Goal: Communication & Community: Answer question/provide support

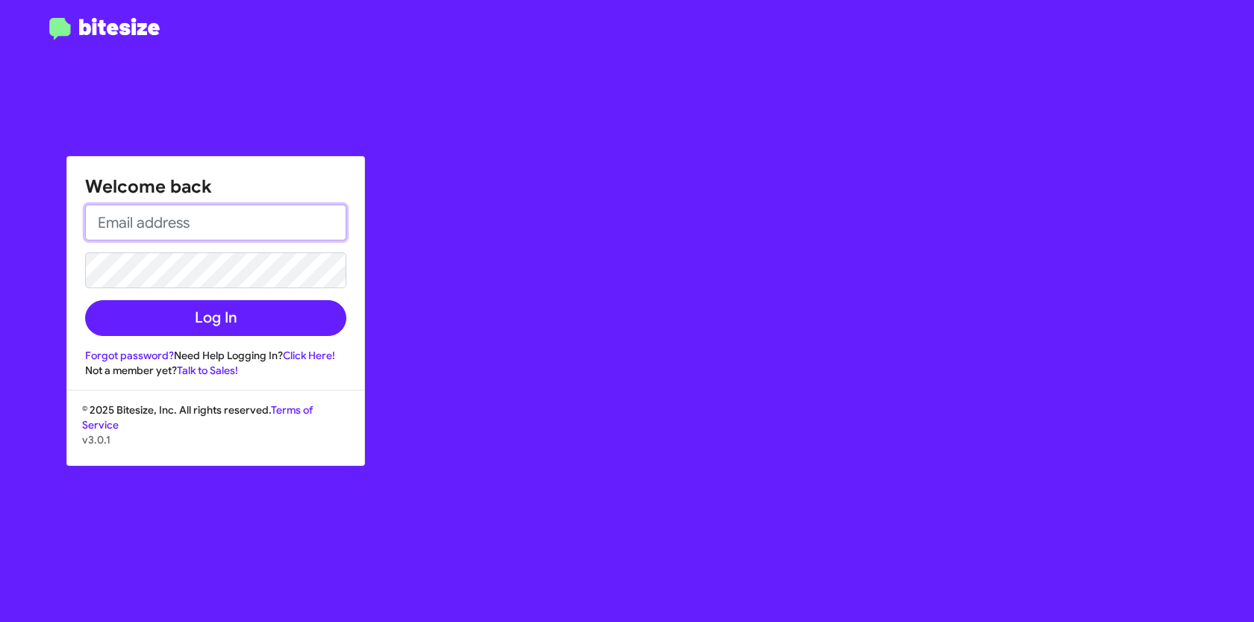
click at [167, 237] on input "email" at bounding box center [215, 222] width 261 height 36
type input "[EMAIL_ADDRESS][DOMAIN_NAME]"
click at [122, 289] on form "[EMAIL_ADDRESS][DOMAIN_NAME] Log In" at bounding box center [215, 269] width 261 height 131
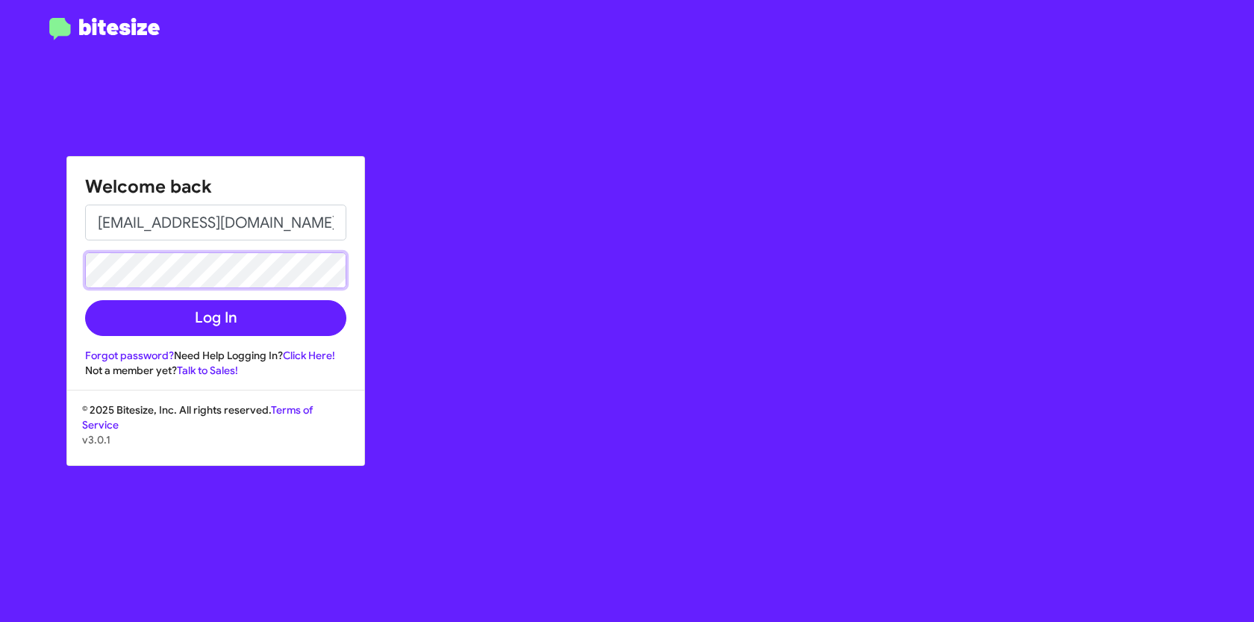
click at [85, 300] on button "Log In" at bounding box center [215, 318] width 261 height 36
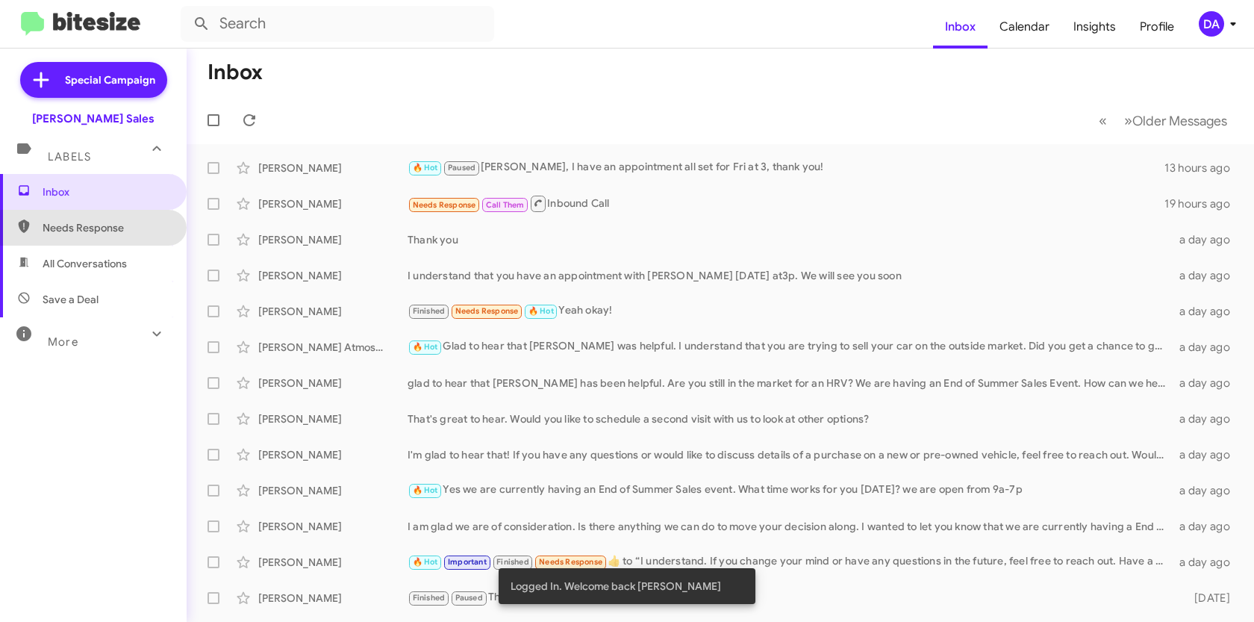
click at [93, 228] on span "Needs Response" at bounding box center [106, 227] width 127 height 15
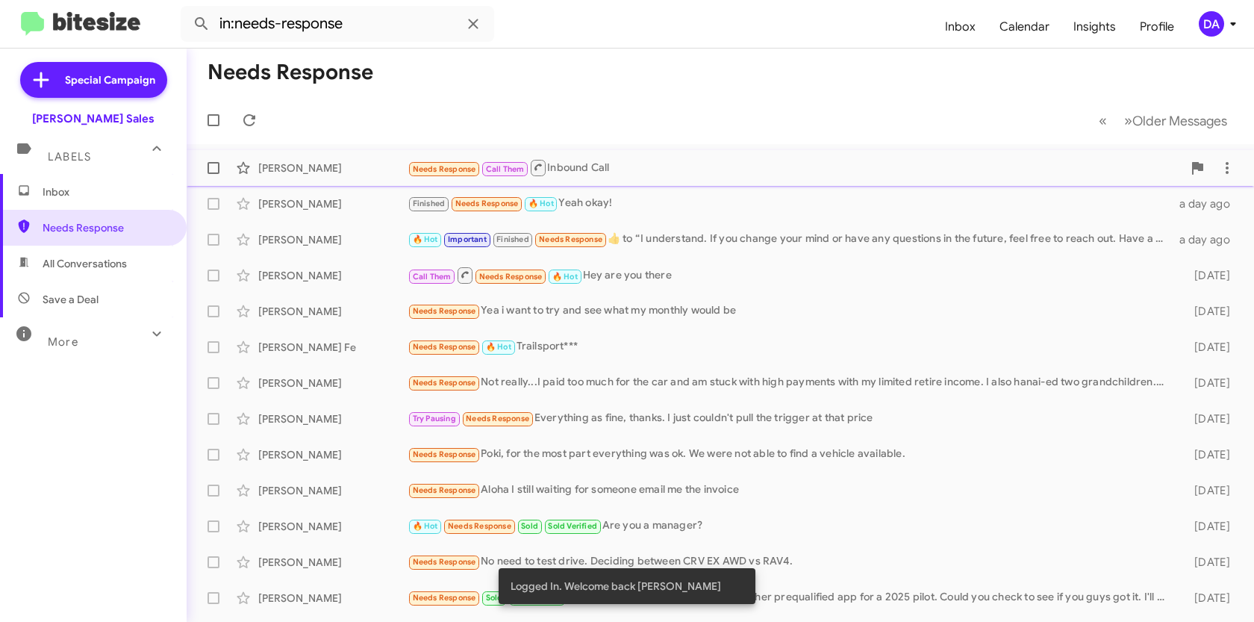
click at [342, 175] on div "[PERSON_NAME] Needs Response Call Them Inbound Call 19 hours ago" at bounding box center [719, 168] width 1043 height 30
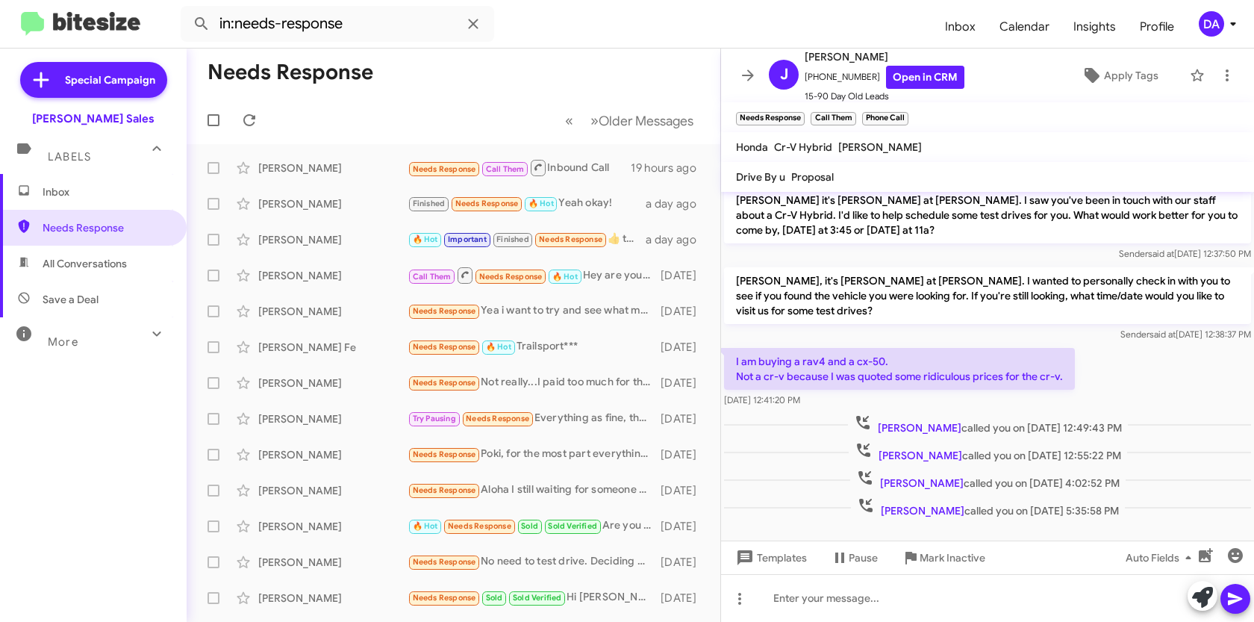
scroll to position [84, 0]
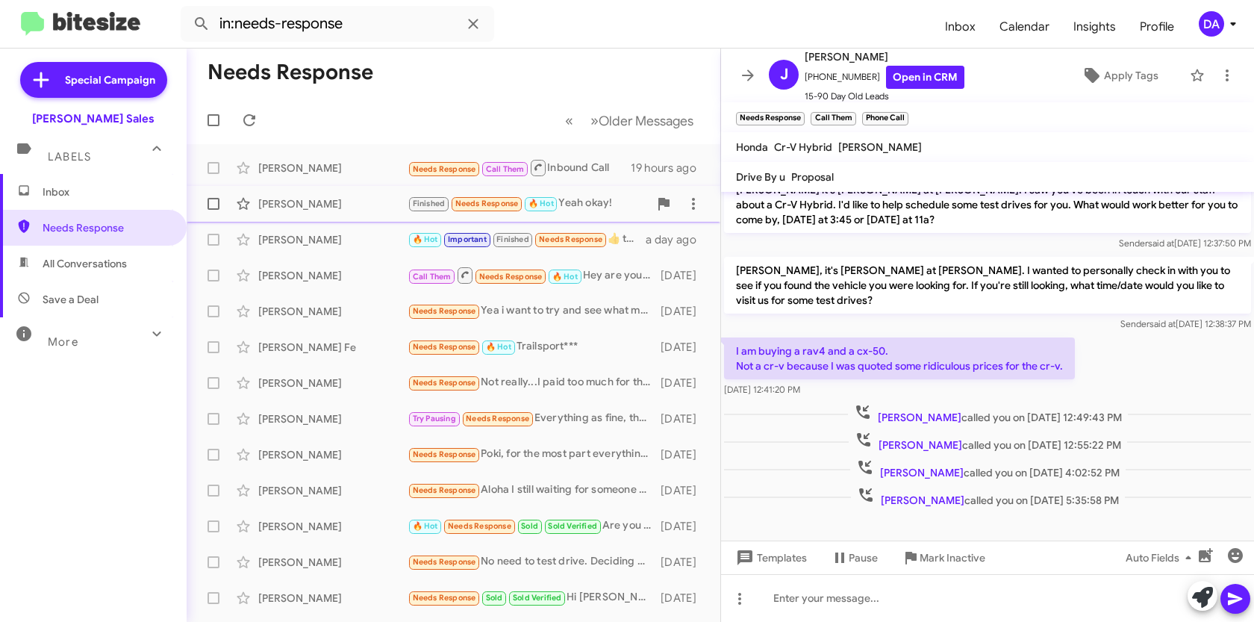
click at [279, 211] on div "[PERSON_NAME] Finished Needs Response 🔥 Hot Yeah okay! a day ago" at bounding box center [453, 204] width 510 height 30
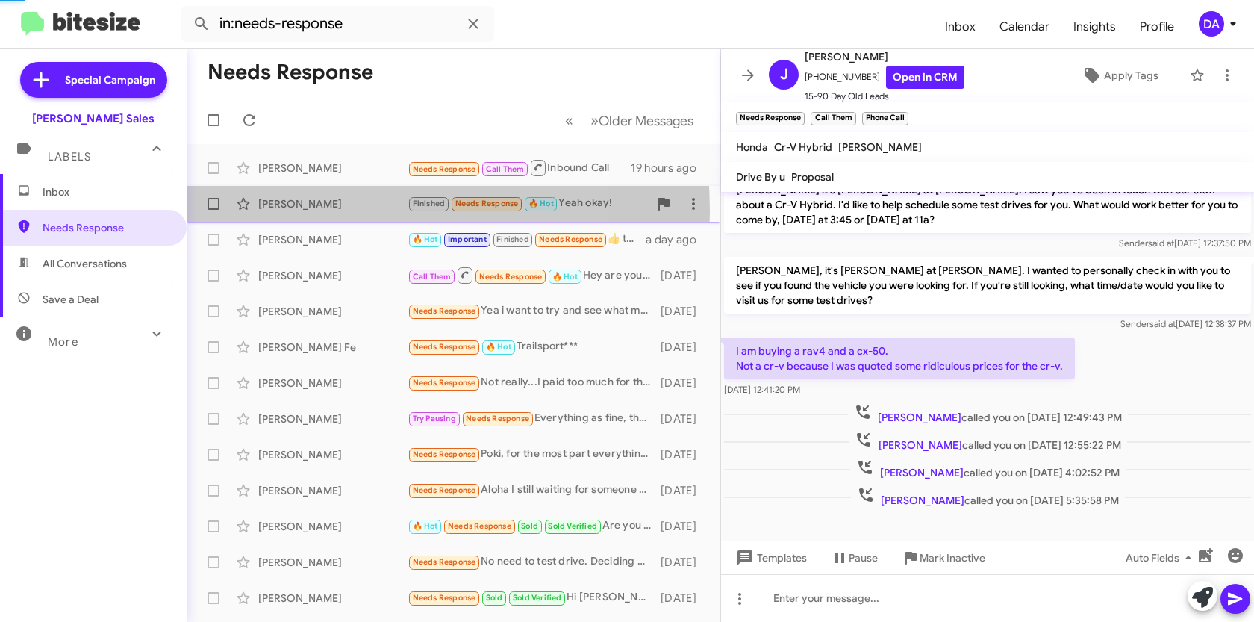
scroll to position [156, 0]
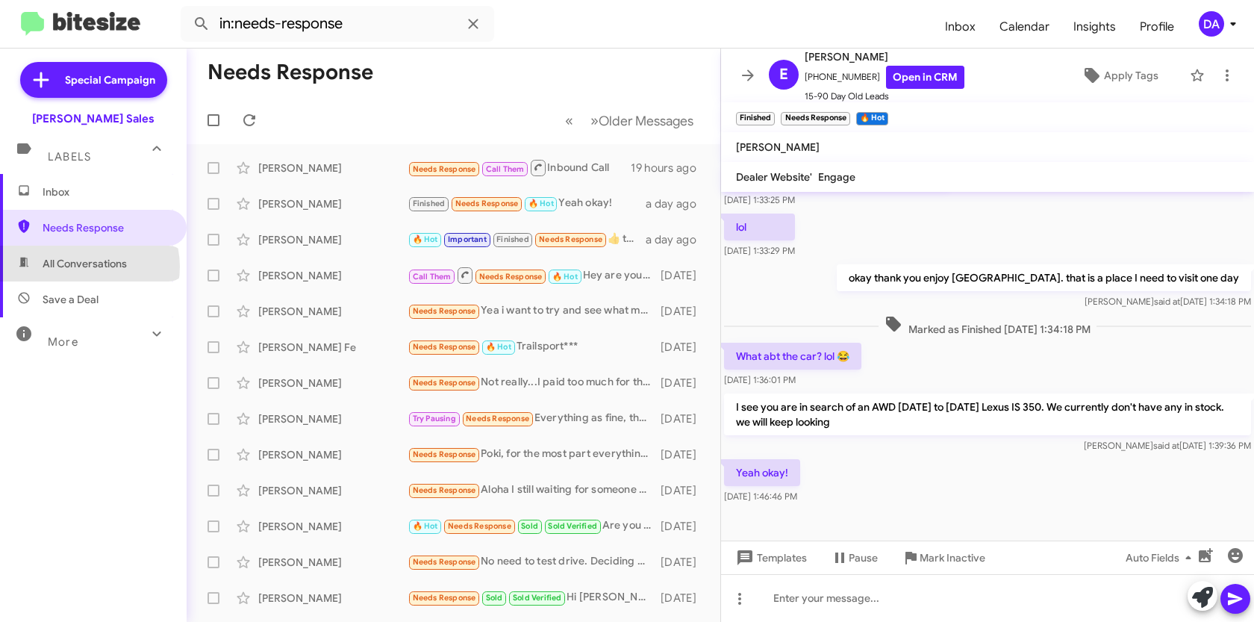
click at [89, 266] on span "All Conversations" at bounding box center [85, 263] width 84 height 15
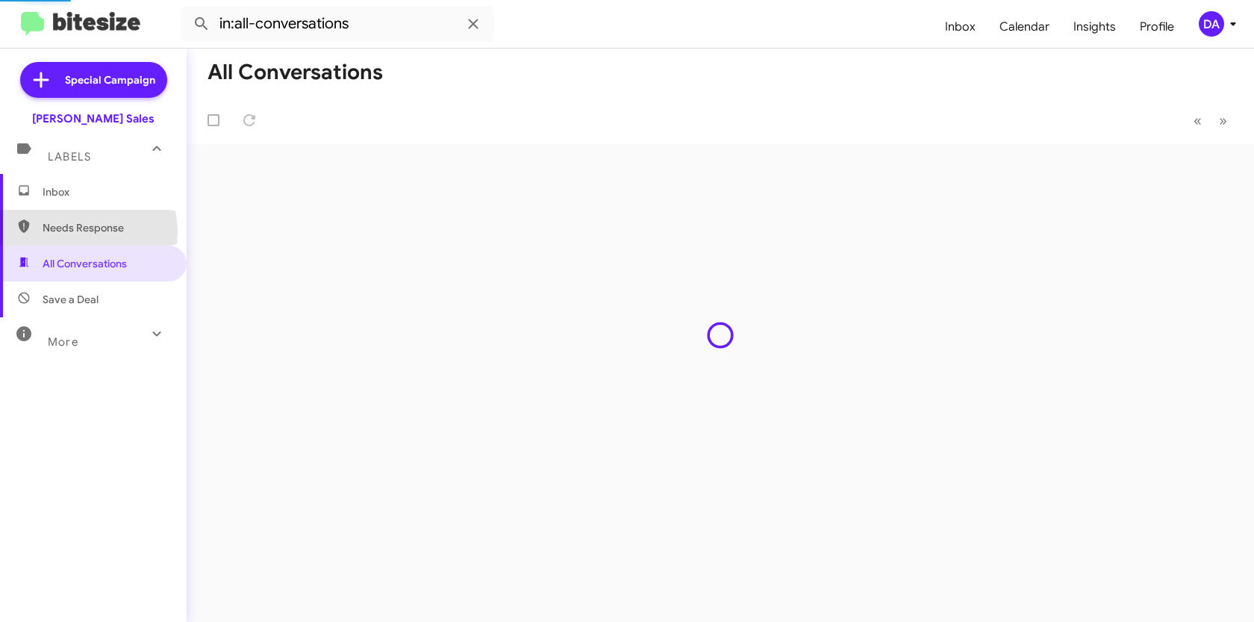
click at [73, 231] on span "Needs Response" at bounding box center [106, 227] width 127 height 15
type input "in:needs-response"
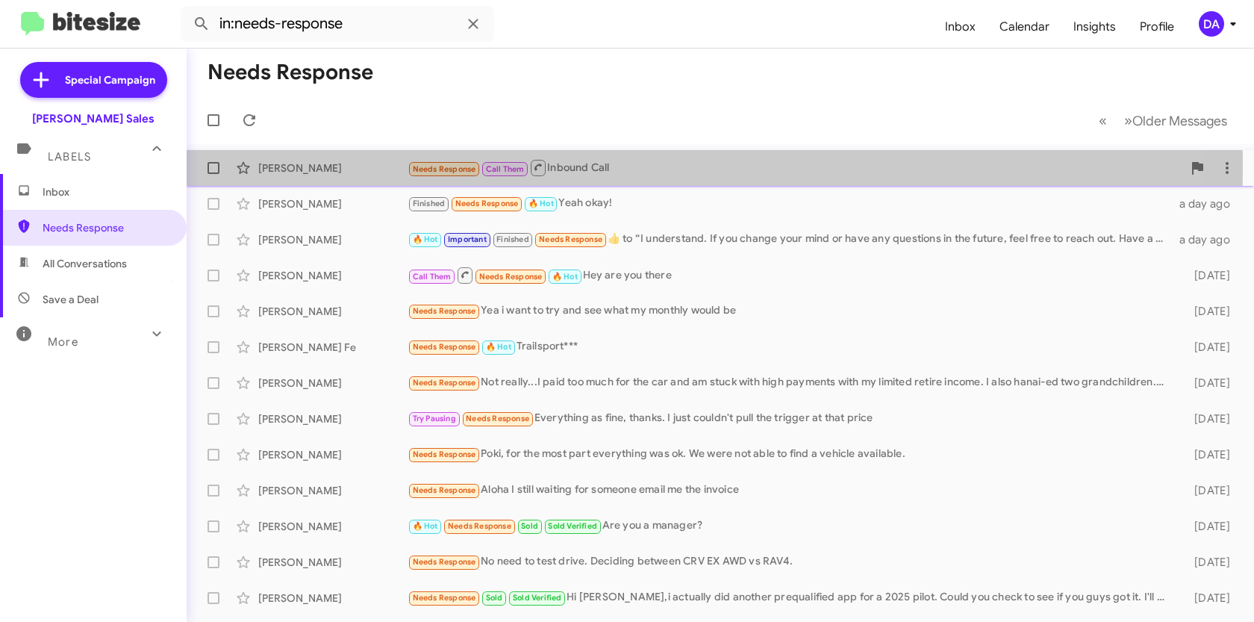
click at [275, 169] on div "[PERSON_NAME]" at bounding box center [332, 167] width 149 height 15
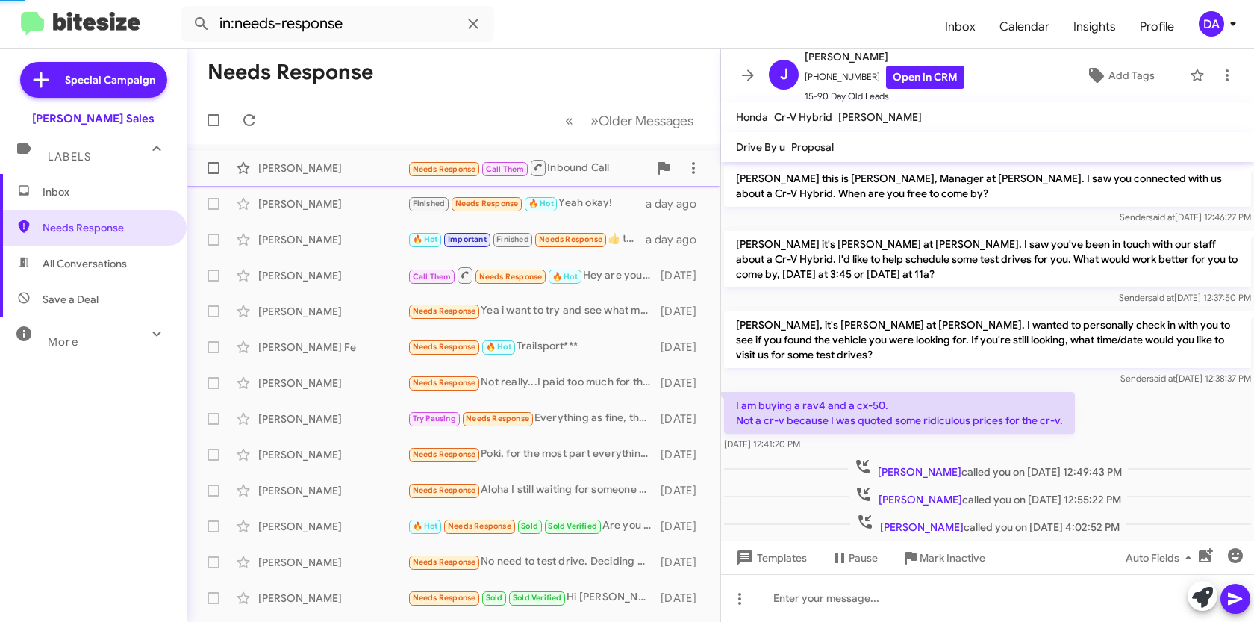
scroll to position [54, 0]
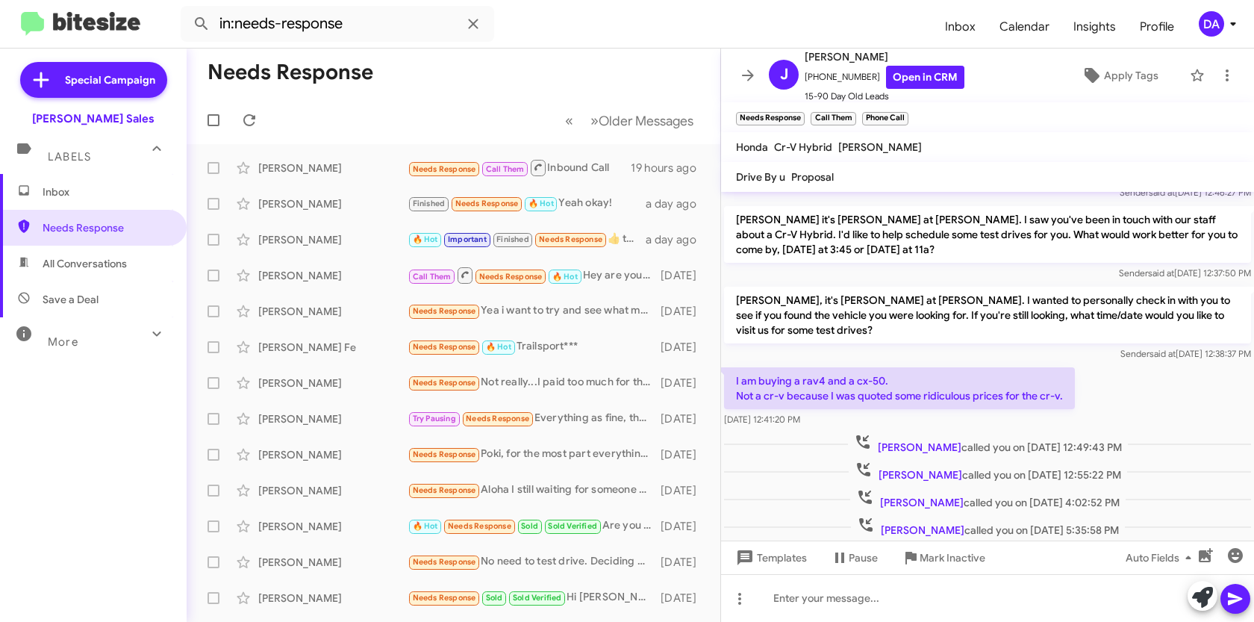
drag, startPoint x: 1073, startPoint y: 502, endPoint x: 1136, endPoint y: 504, distance: 63.4
click at [1136, 504] on div "[PERSON_NAME] called you on [DATE] 4:02:52 PM" at bounding box center [987, 499] width 527 height 22
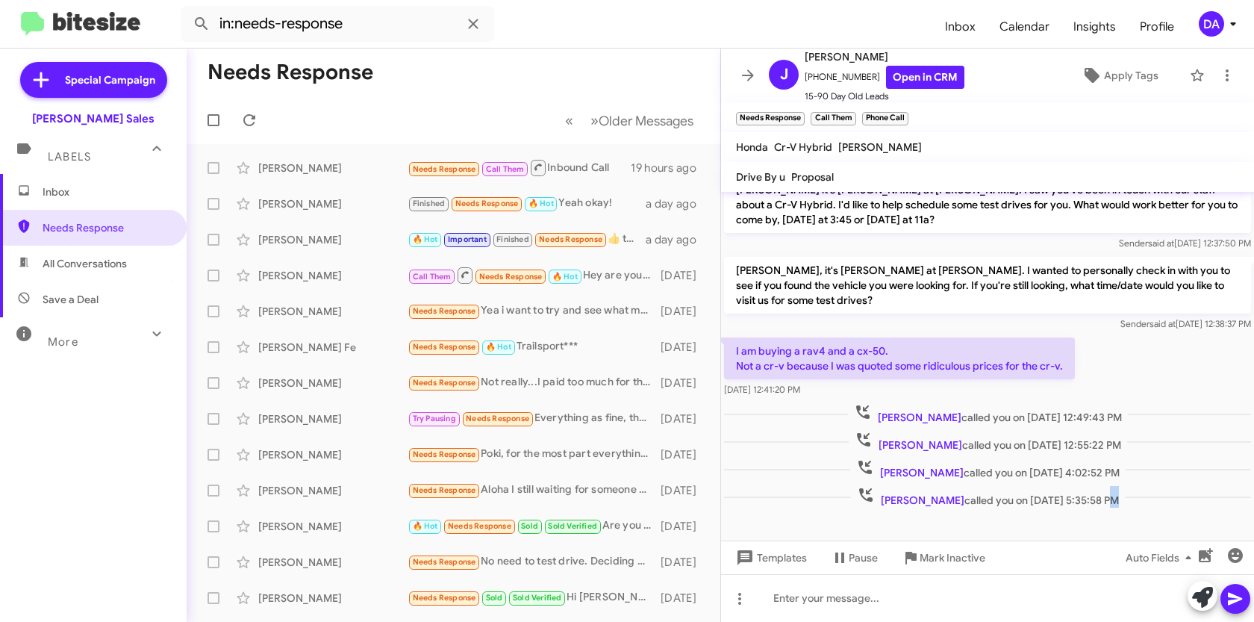
drag, startPoint x: 1074, startPoint y: 531, endPoint x: 1125, endPoint y: 531, distance: 50.7
click at [1125, 531] on cdk-virtual-scroll-viewport "[PERSON_NAME] this is [PERSON_NAME], Manager at [PERSON_NAME]. I saw you connec…" at bounding box center [987, 366] width 533 height 348
drag, startPoint x: 1072, startPoint y: 443, endPoint x: 1129, endPoint y: 442, distance: 57.5
click at [1127, 442] on span "[PERSON_NAME] called you on [DATE] 12:55:22 PM" at bounding box center [987, 442] width 278 height 22
drag, startPoint x: 1074, startPoint y: 475, endPoint x: 1137, endPoint y: 478, distance: 63.5
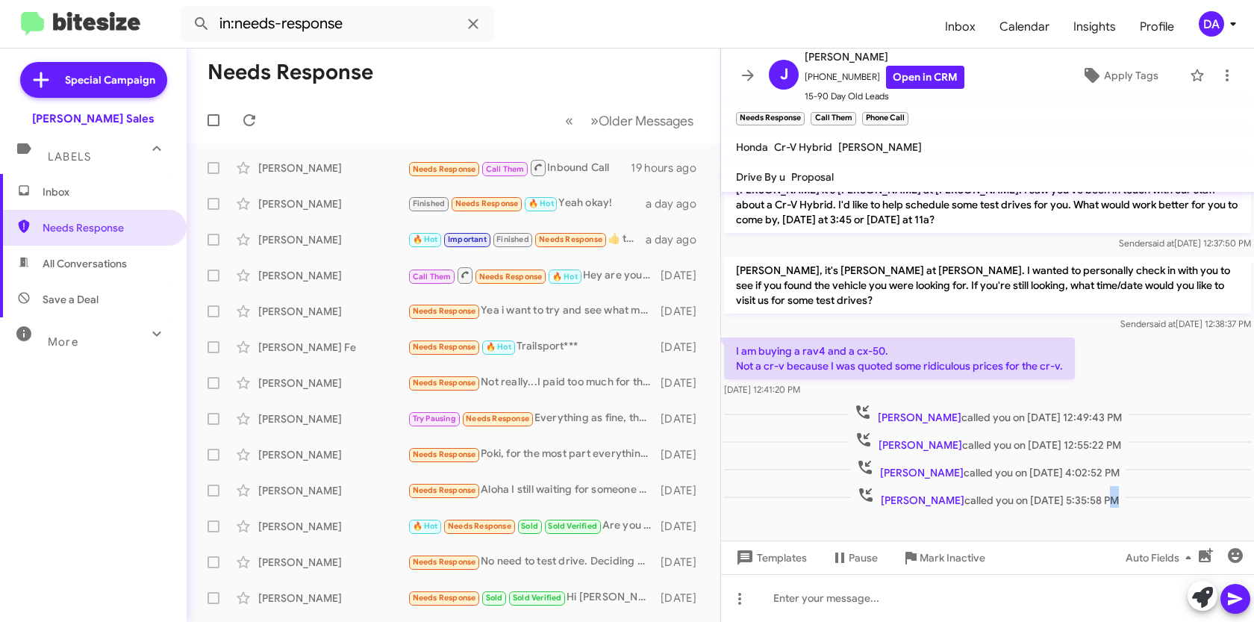
click at [1137, 478] on div "[PERSON_NAME] called you on [DATE] 4:02:52 PM" at bounding box center [987, 469] width 527 height 22
drag, startPoint x: 1068, startPoint y: 502, endPoint x: 1154, endPoint y: 504, distance: 85.8
click at [1154, 504] on div "[PERSON_NAME] called you on [DATE] 5:35:58 PM" at bounding box center [987, 497] width 527 height 22
click at [883, 590] on div at bounding box center [987, 598] width 533 height 48
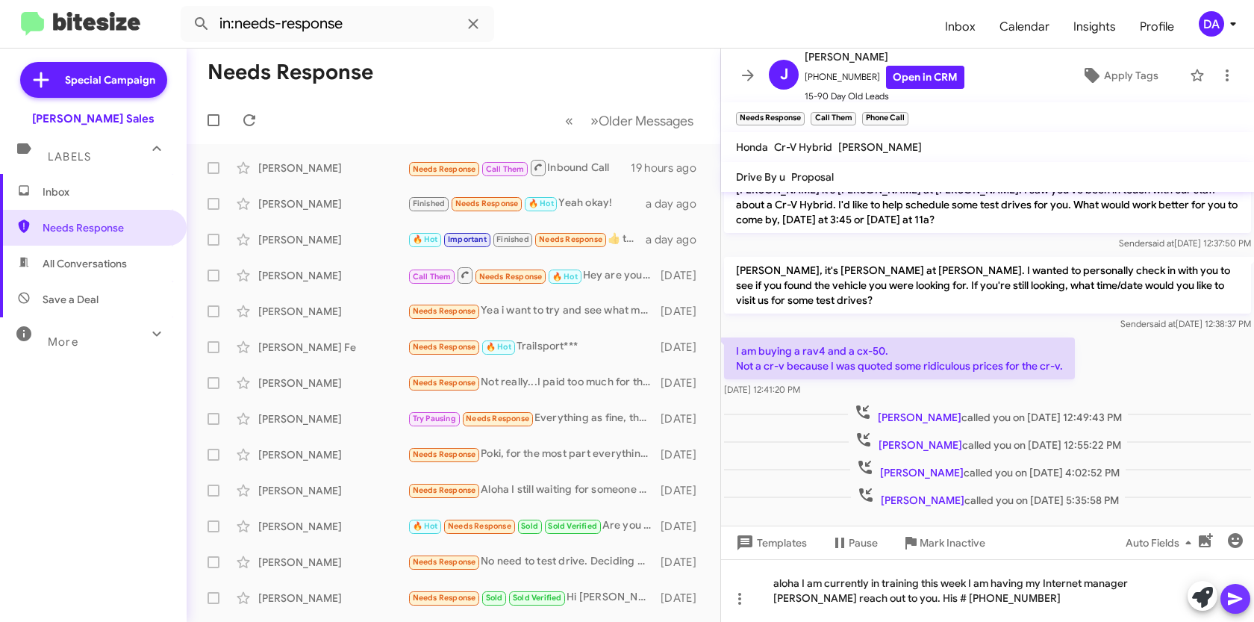
click at [1236, 607] on span at bounding box center [1235, 599] width 18 height 30
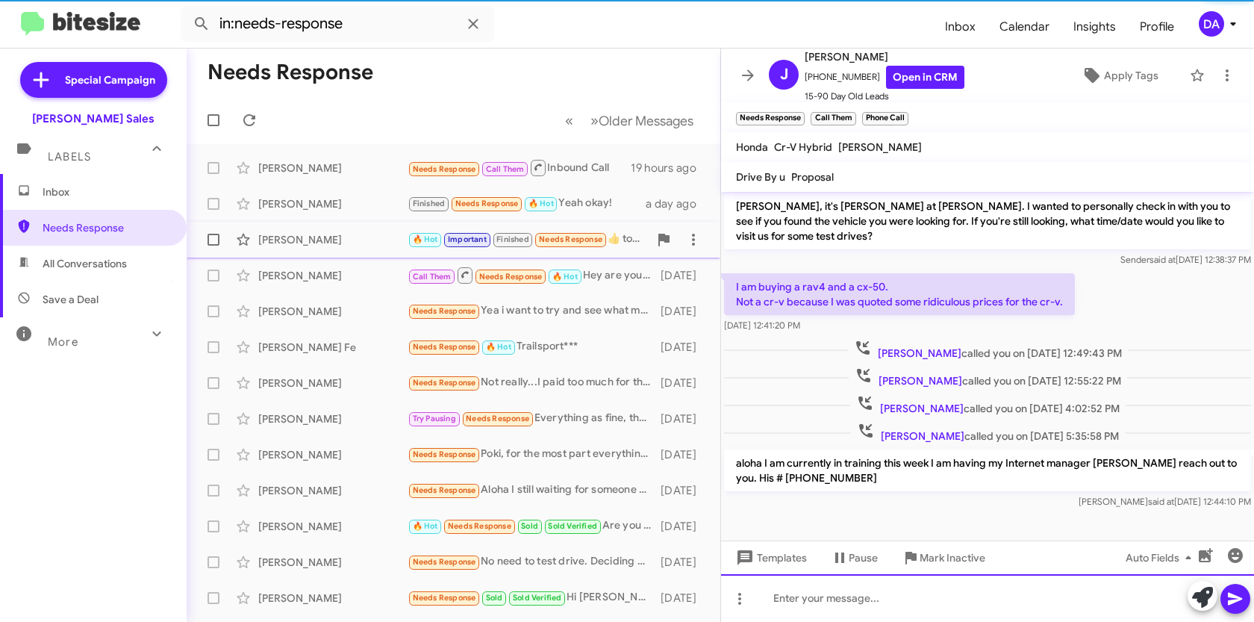
scroll to position [154, 0]
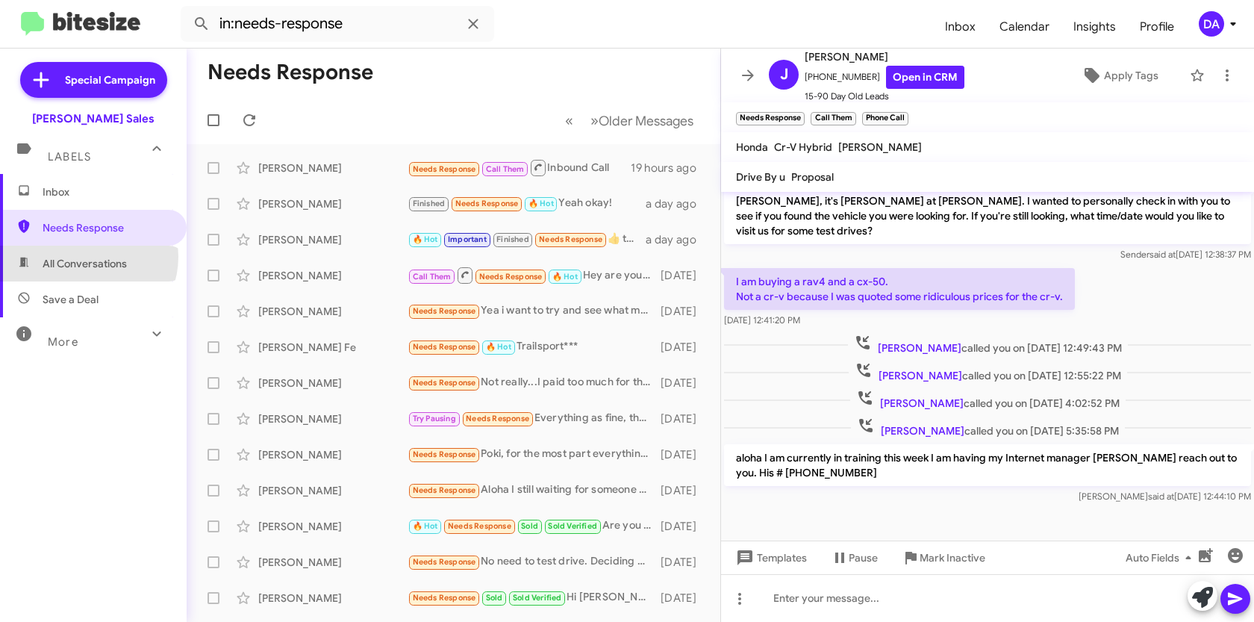
click at [87, 257] on span "All Conversations" at bounding box center [85, 263] width 84 height 15
type input "in:all-conversations"
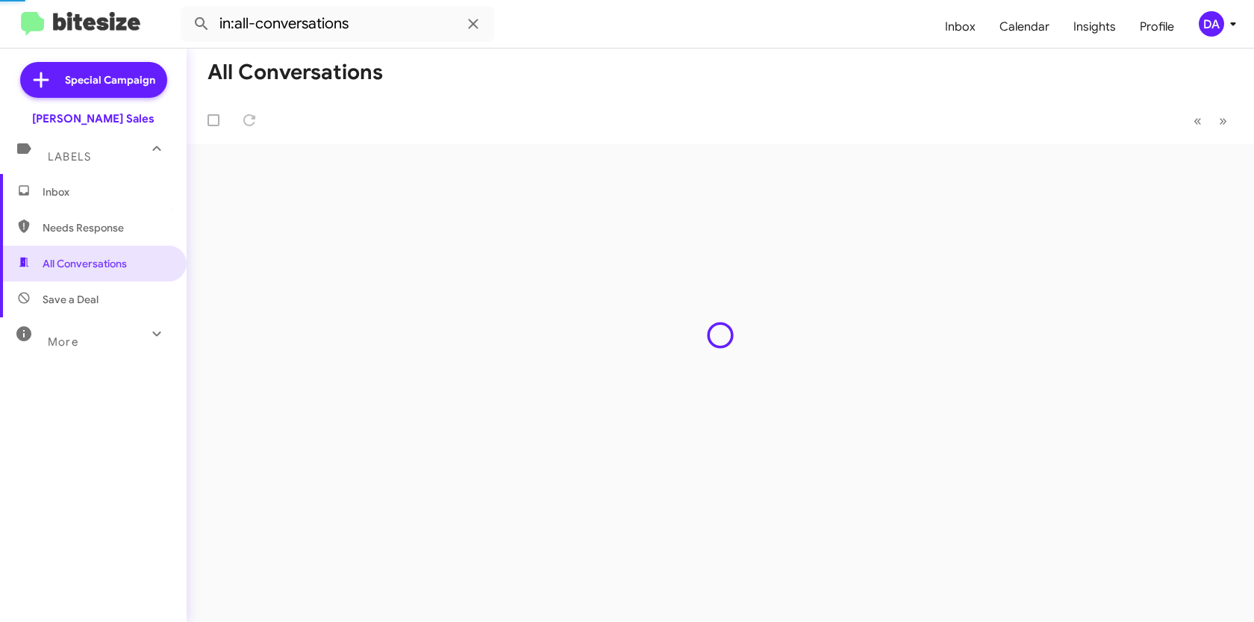
click at [74, 207] on span "Inbox" at bounding box center [93, 192] width 187 height 36
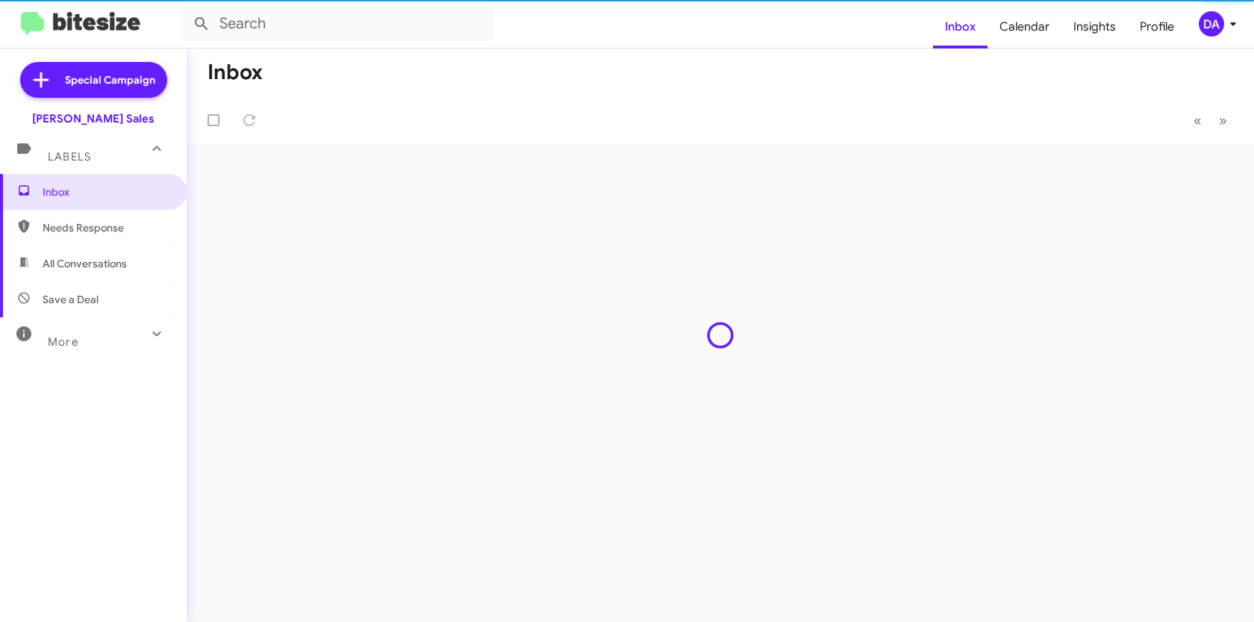
click at [72, 222] on span "Needs Response" at bounding box center [106, 227] width 127 height 15
type input "in:needs-response"
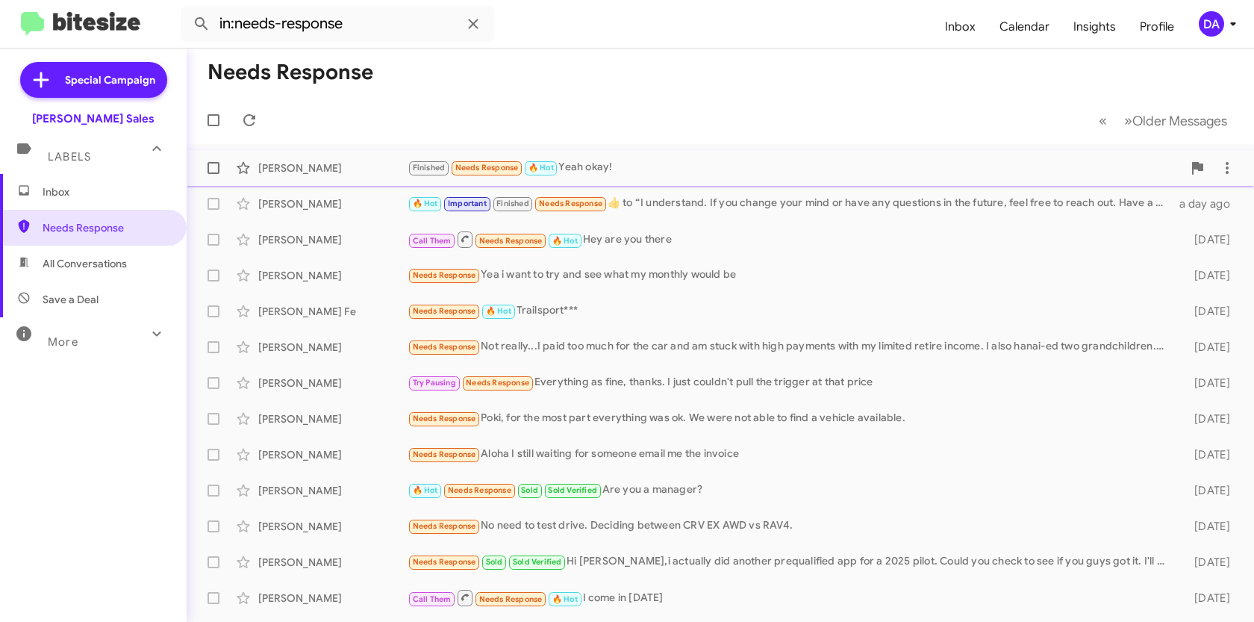
click at [332, 169] on div "[PERSON_NAME]" at bounding box center [332, 167] width 149 height 15
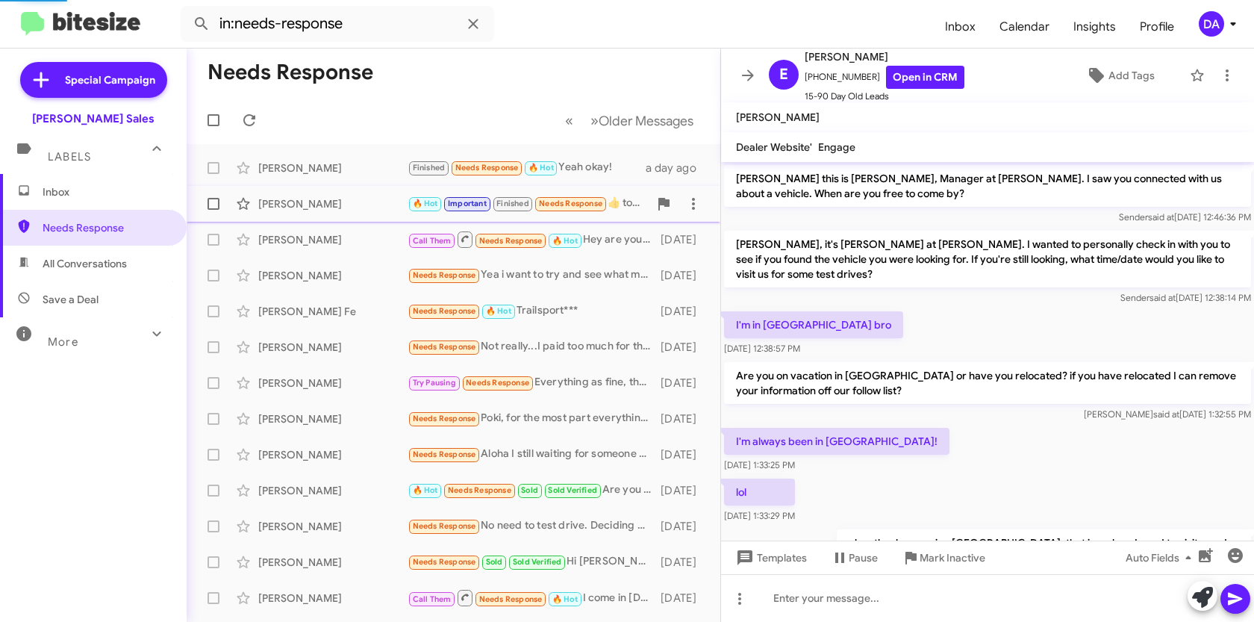
scroll to position [272, 0]
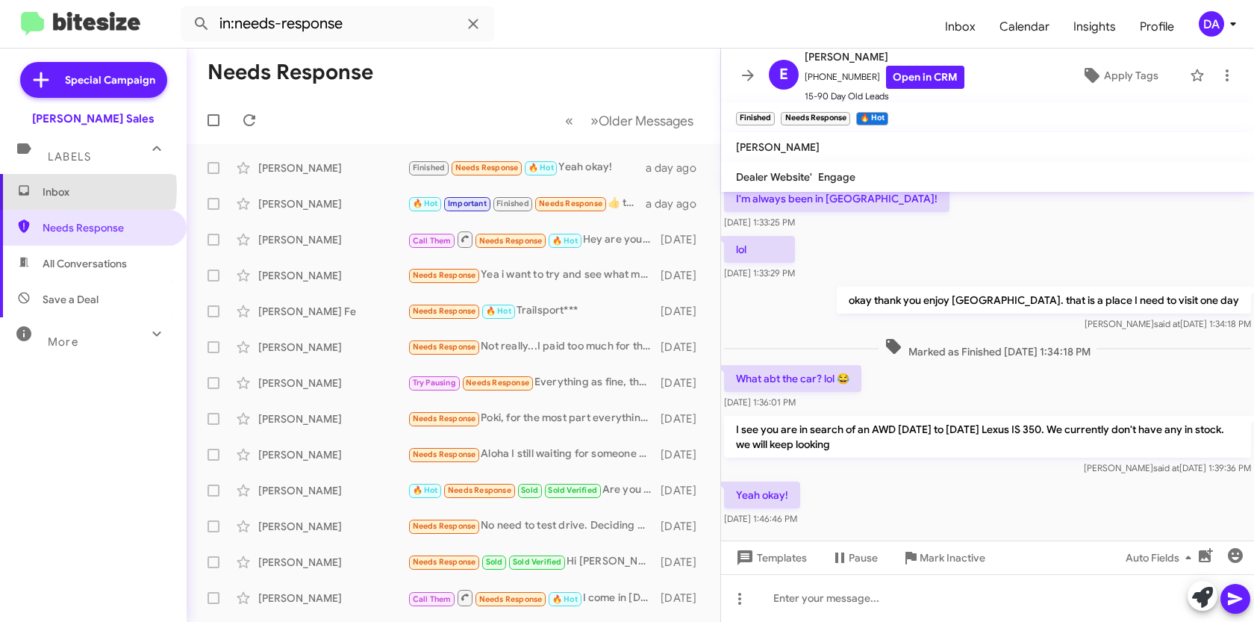
click at [49, 189] on span "Inbox" at bounding box center [106, 191] width 127 height 15
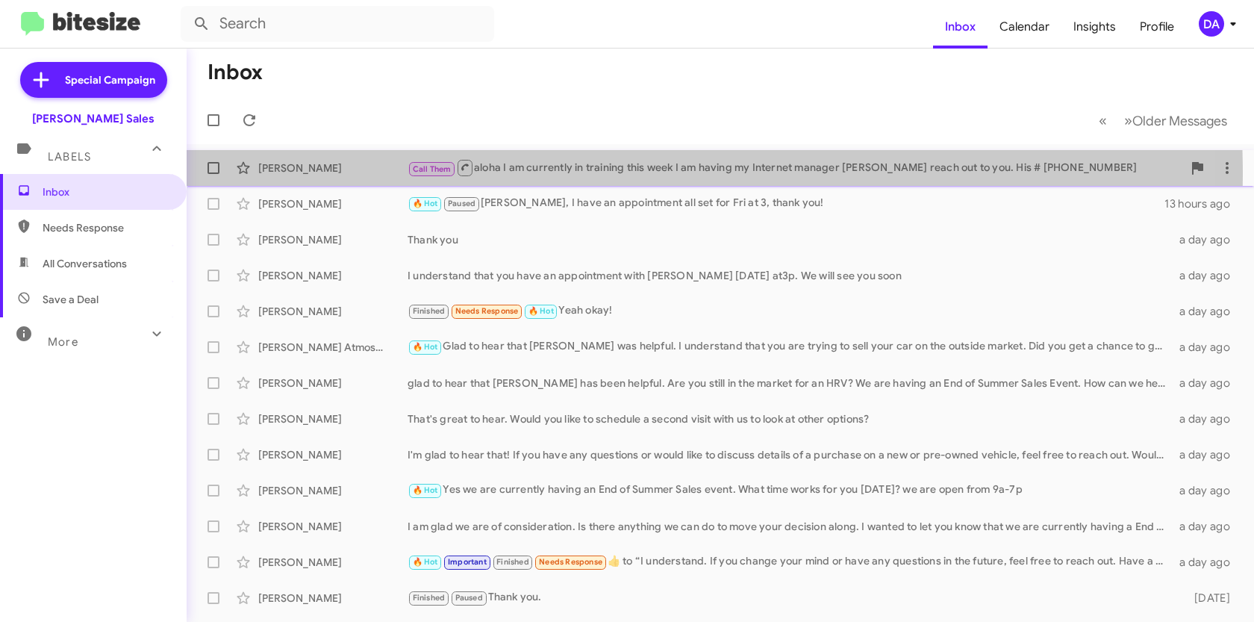
click at [281, 175] on div "[PERSON_NAME] Call Them aloha I am currently in training this week I am having …" at bounding box center [719, 168] width 1043 height 30
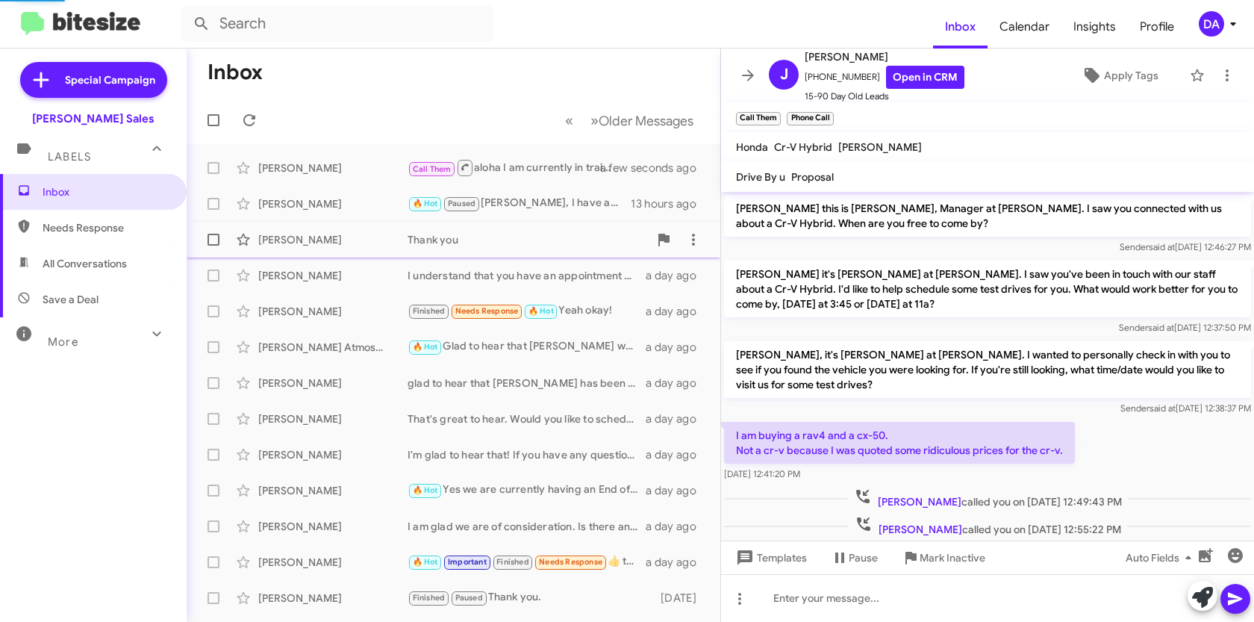
scroll to position [124, 0]
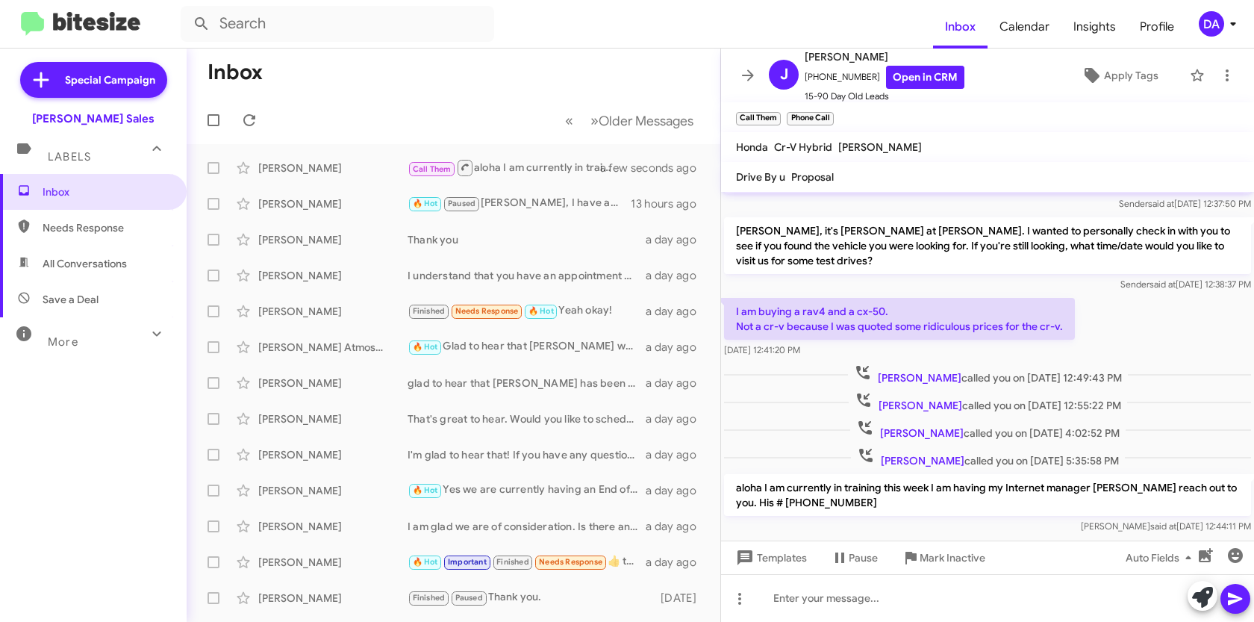
click at [69, 224] on span "Needs Response" at bounding box center [106, 227] width 127 height 15
type input "in:needs-response"
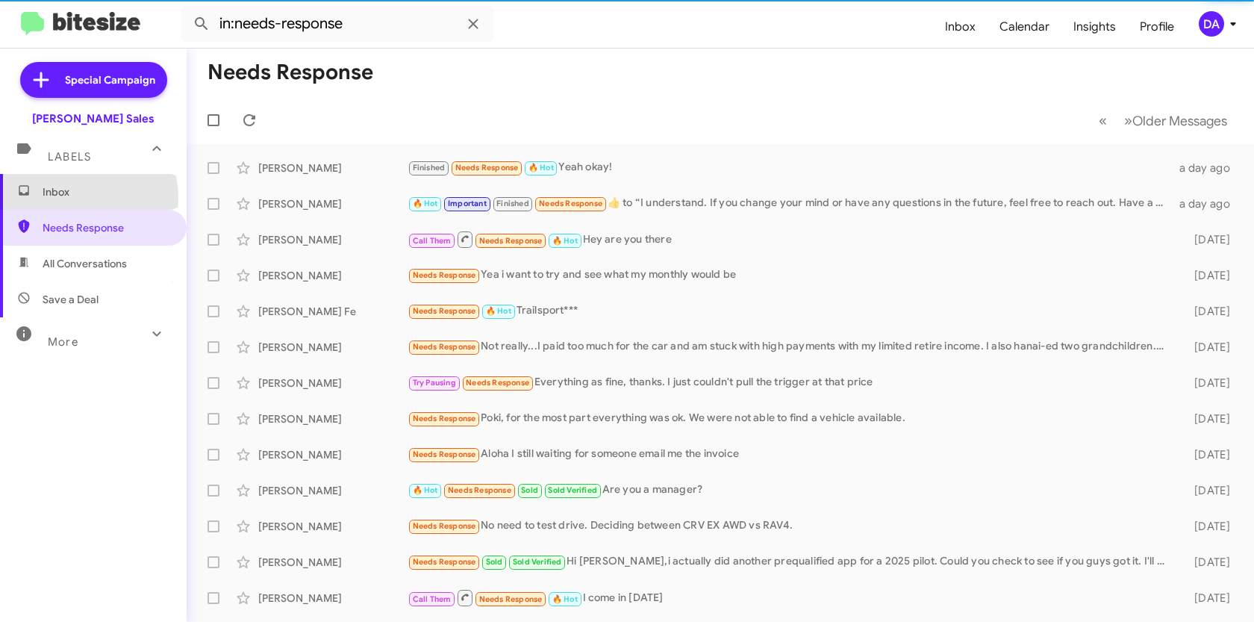
click at [64, 198] on span "Inbox" at bounding box center [106, 191] width 127 height 15
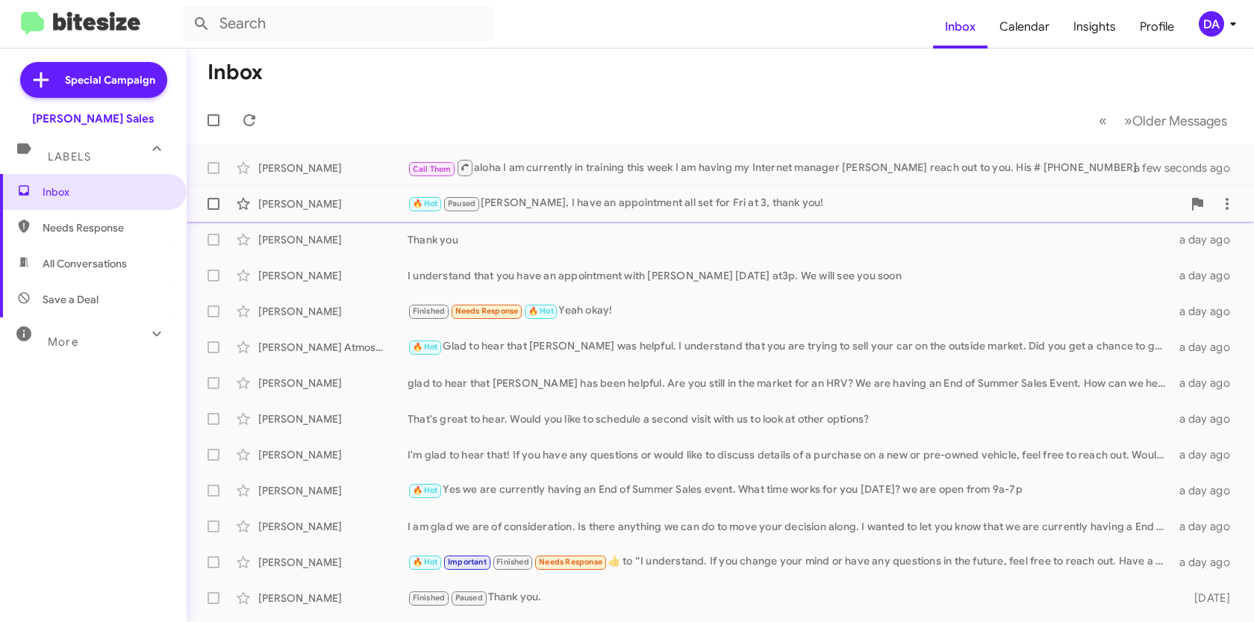
click at [526, 211] on div "🔥 Hot Paused [PERSON_NAME], I have an appointment all set for Fri at 3, thank y…" at bounding box center [794, 203] width 775 height 17
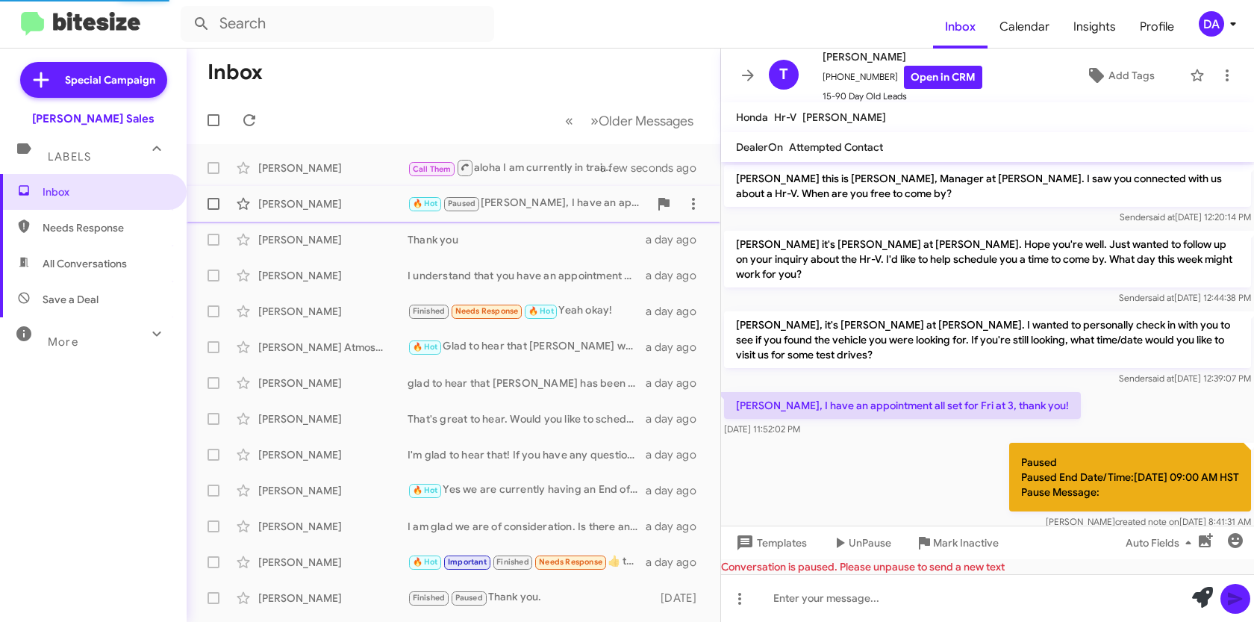
scroll to position [57, 0]
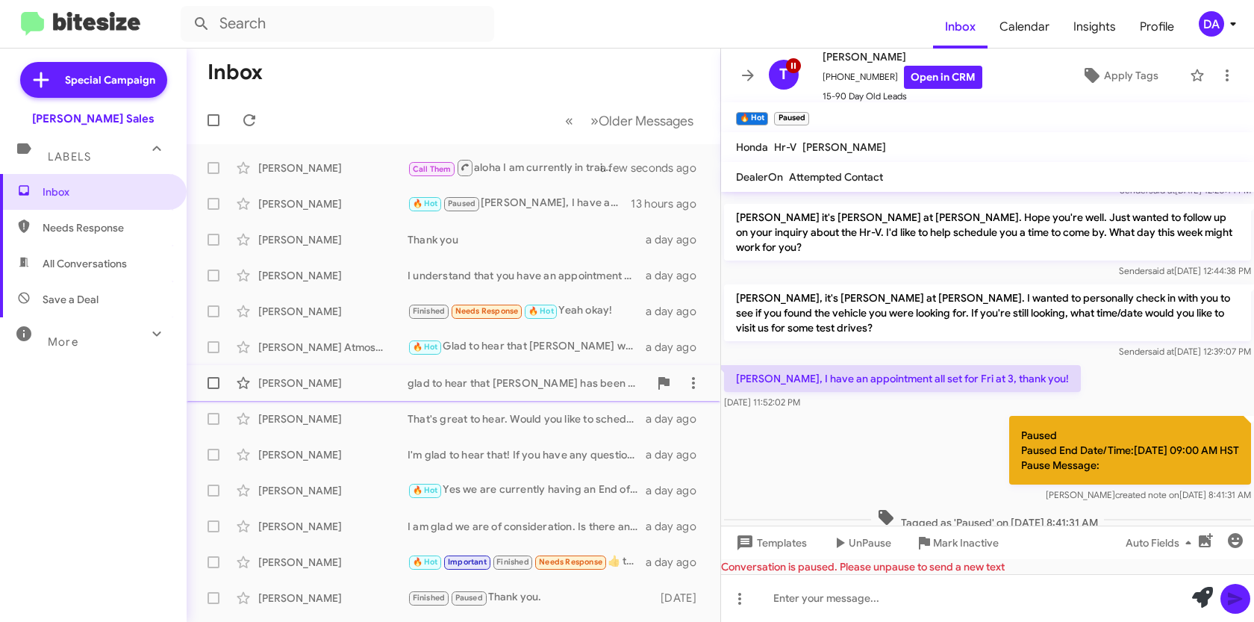
click at [448, 387] on div "glad to hear that [PERSON_NAME] has been helpful. Are you still in the market f…" at bounding box center [527, 382] width 241 height 15
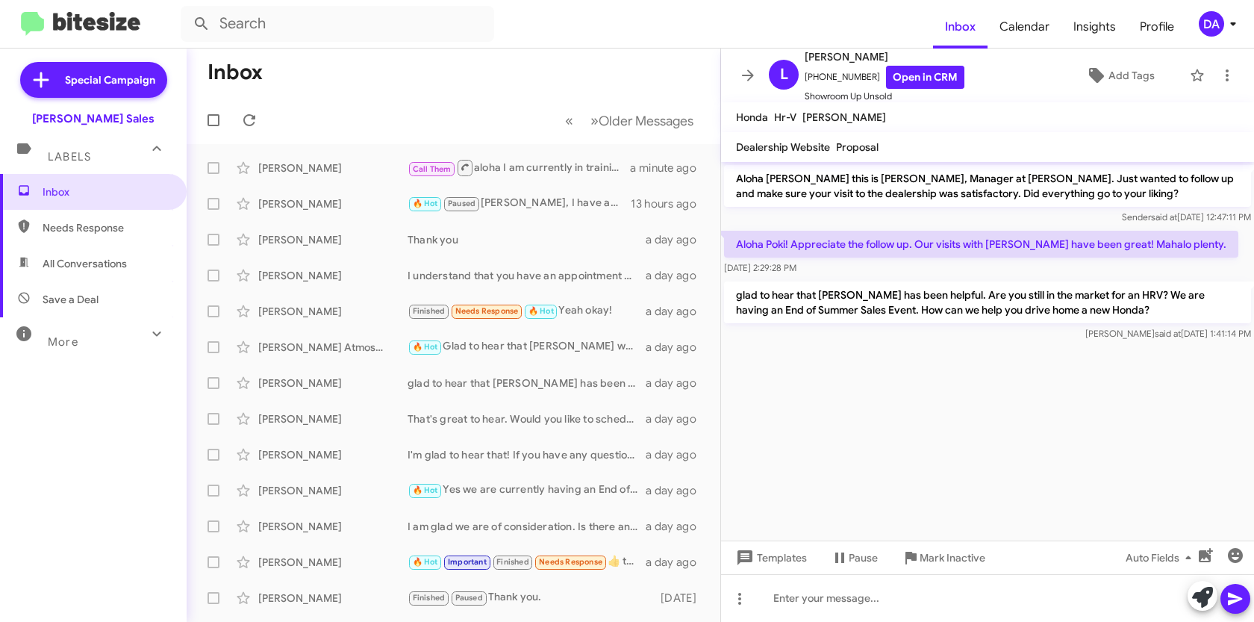
click at [87, 239] on span "Needs Response" at bounding box center [93, 228] width 187 height 36
type input "in:needs-response"
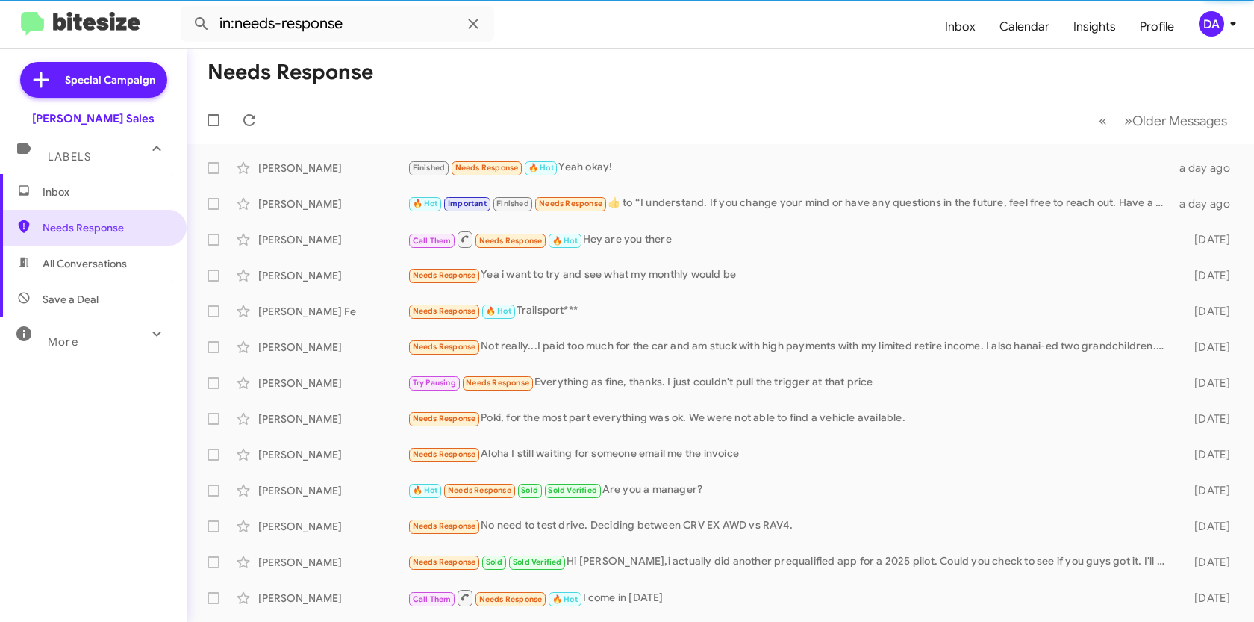
click at [63, 190] on span "Inbox" at bounding box center [106, 191] width 127 height 15
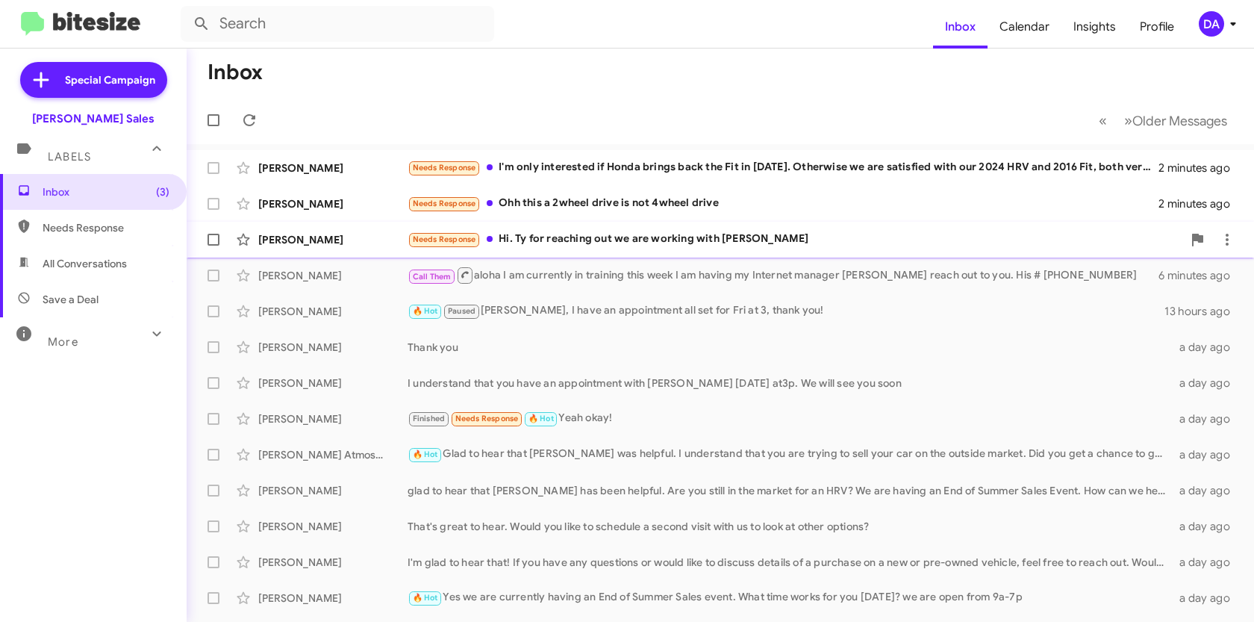
click at [532, 239] on div "Needs Response Hi. Ty for reaching out we are working with [PERSON_NAME]" at bounding box center [794, 239] width 775 height 17
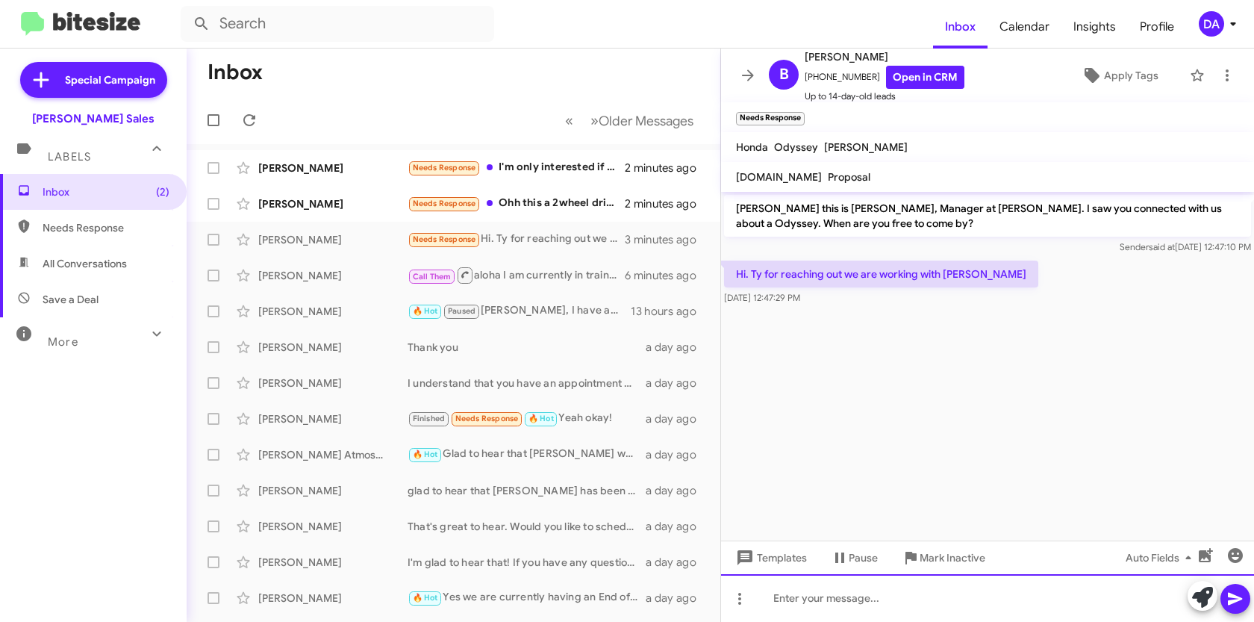
click at [875, 604] on div at bounding box center [987, 598] width 533 height 48
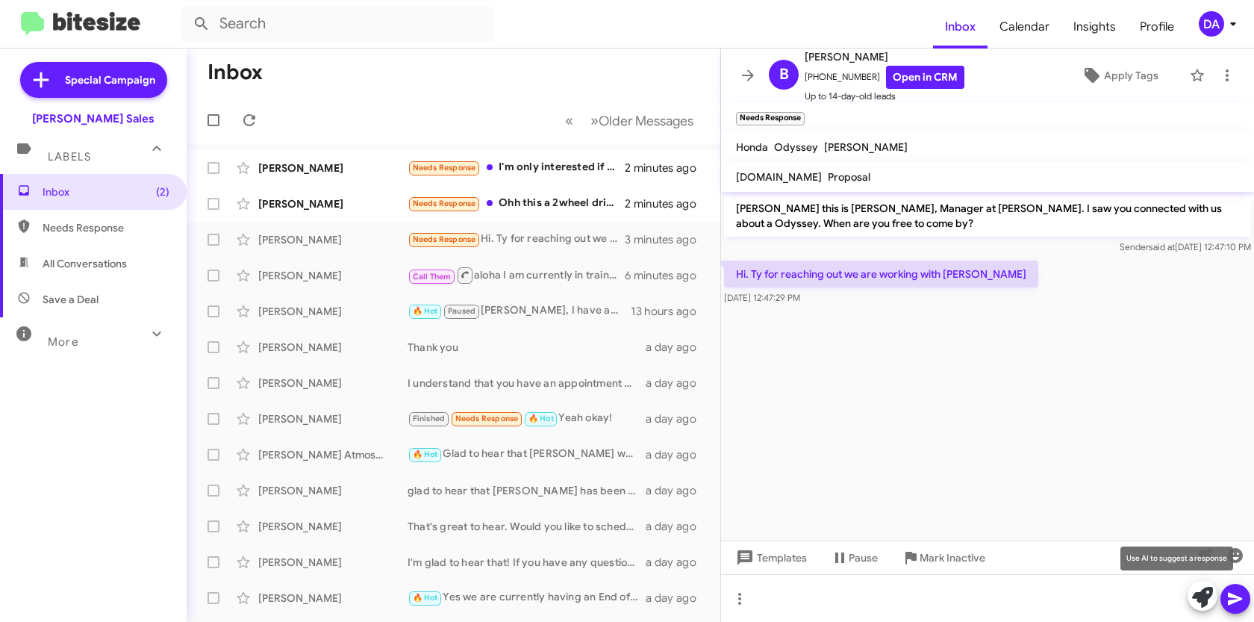
click at [1203, 601] on icon at bounding box center [1202, 597] width 21 height 21
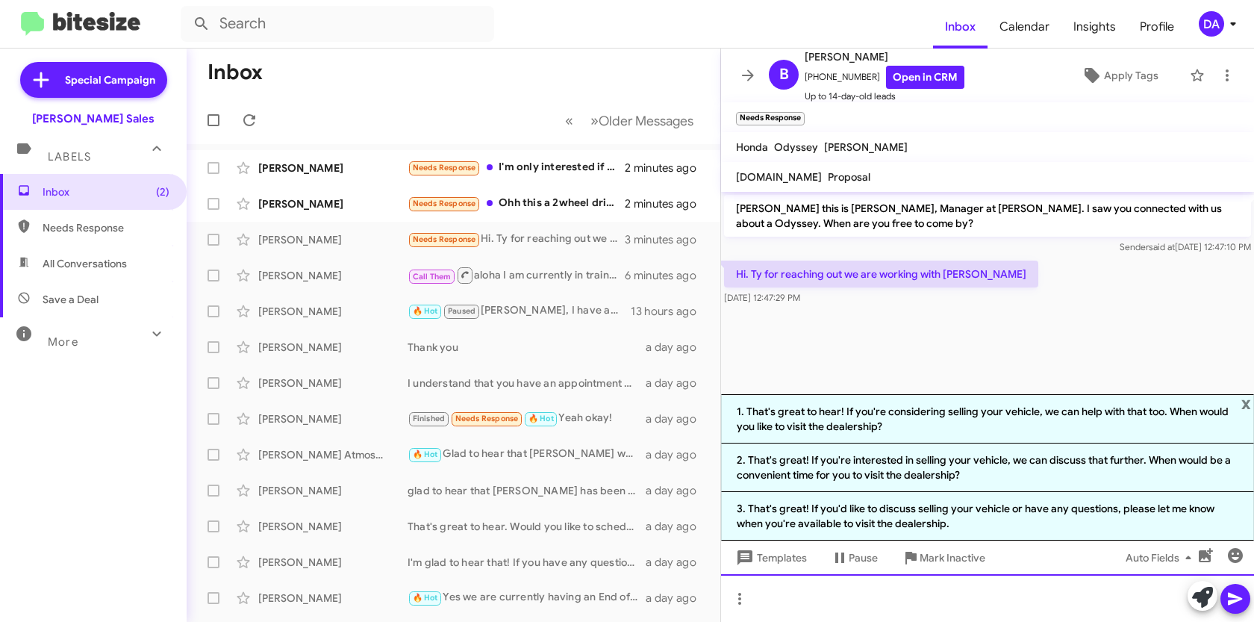
click at [925, 596] on div at bounding box center [987, 598] width 533 height 48
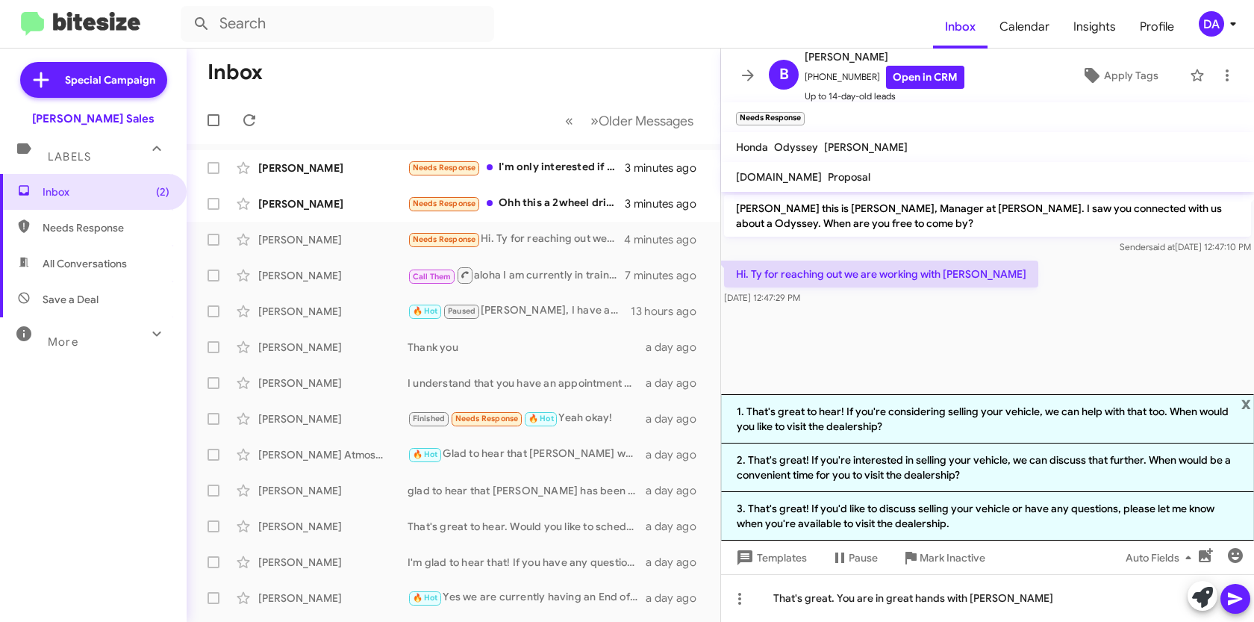
click at [1233, 590] on icon at bounding box center [1235, 599] width 18 height 18
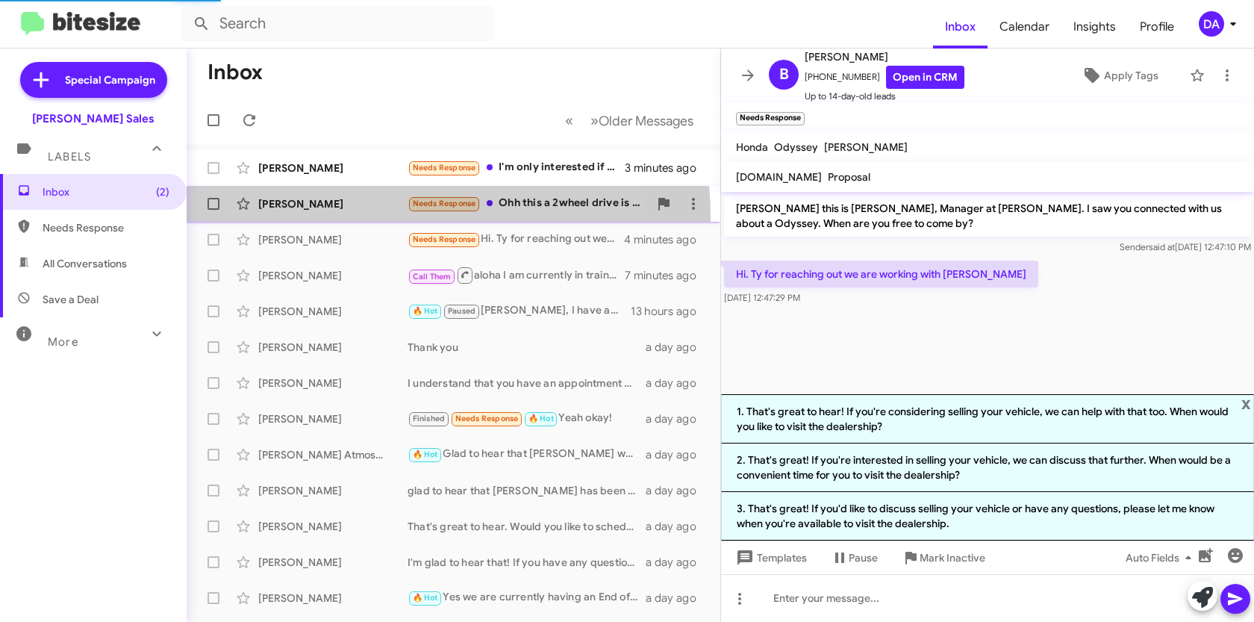
click at [297, 219] on span "[PERSON_NAME] Needs Response Ohh this a 2wheel drive is not 4wheel drive 3 minu…" at bounding box center [454, 204] width 534 height 36
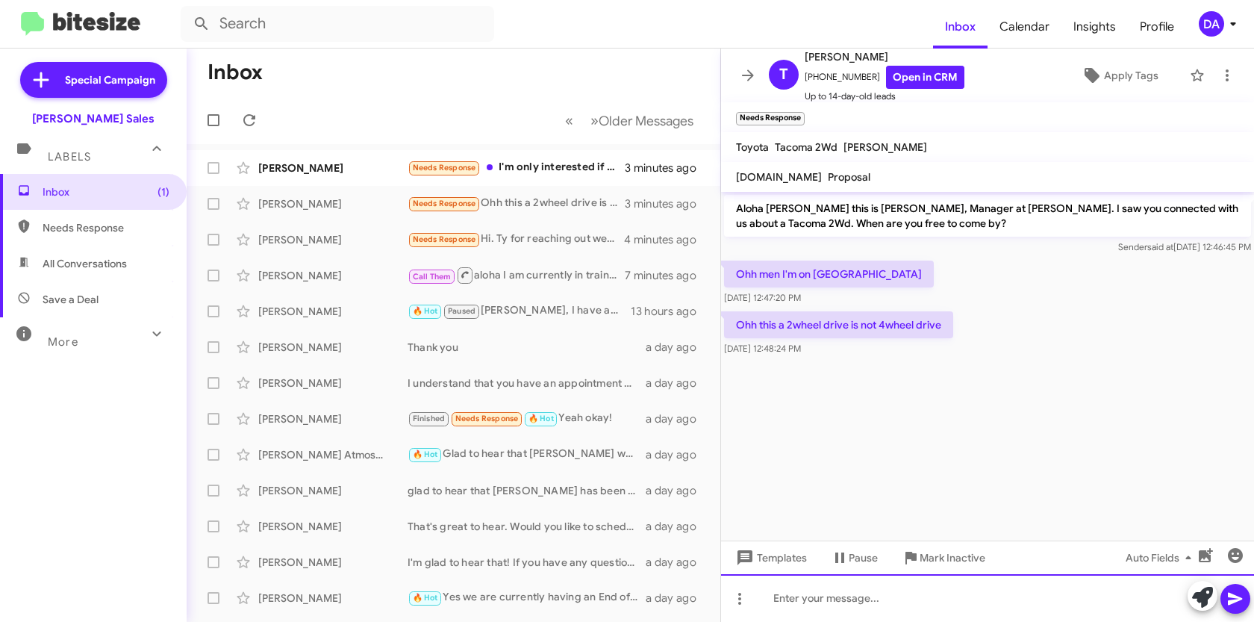
click at [856, 604] on div at bounding box center [987, 598] width 533 height 48
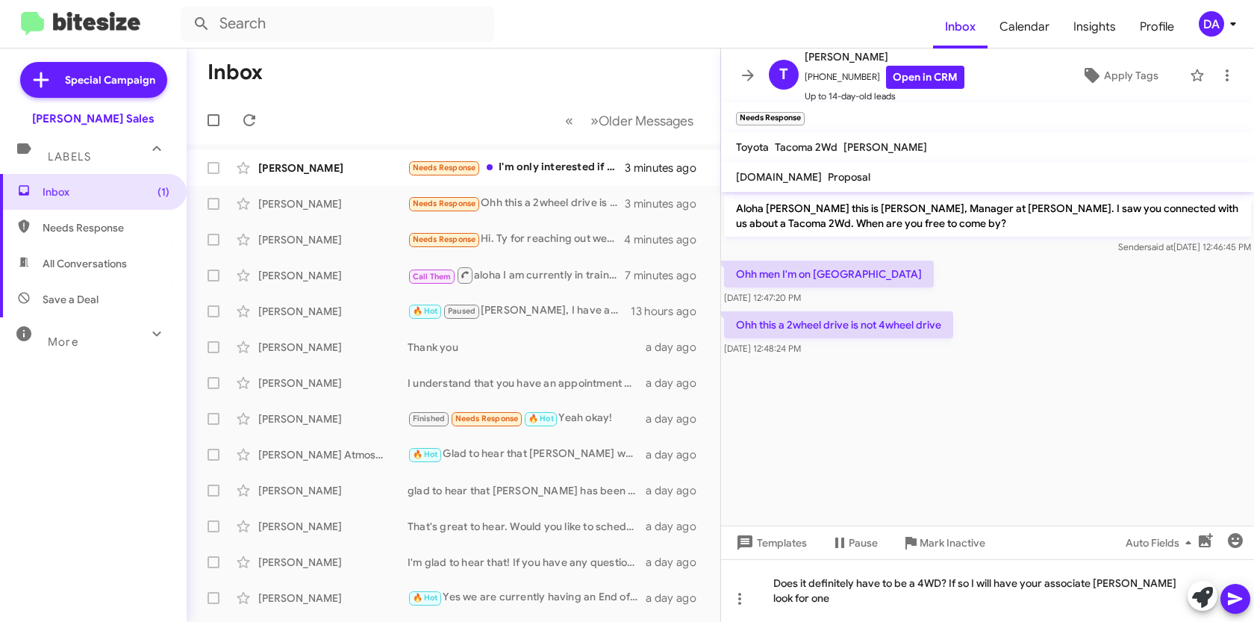
click at [1229, 596] on icon at bounding box center [1235, 599] width 14 height 13
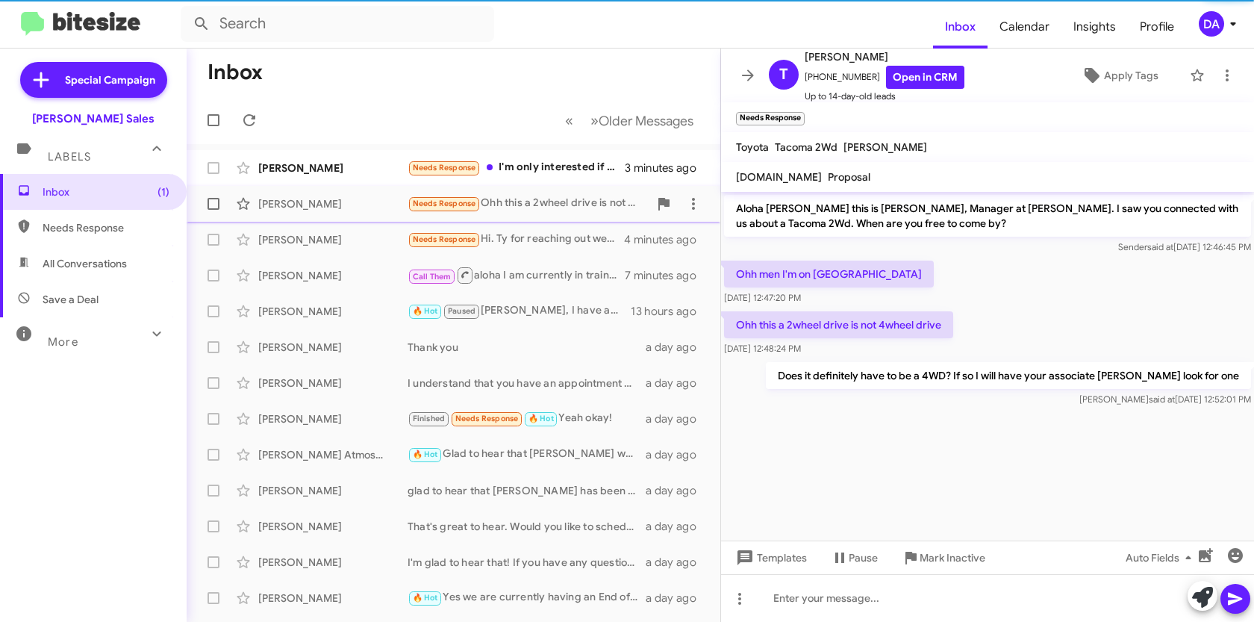
click at [386, 186] on span "[PERSON_NAME] Needs Response Ohh this a 2wheel drive is not 4wheel drive 3 minu…" at bounding box center [454, 204] width 534 height 36
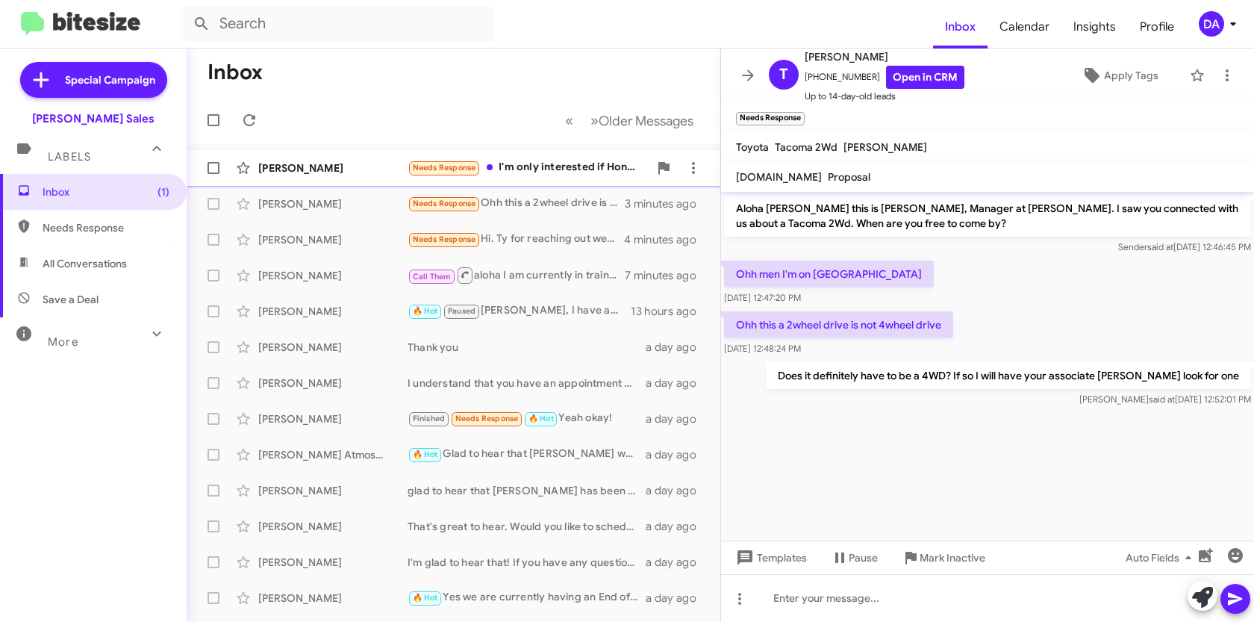
click at [375, 175] on div "[PERSON_NAME]" at bounding box center [332, 167] width 149 height 15
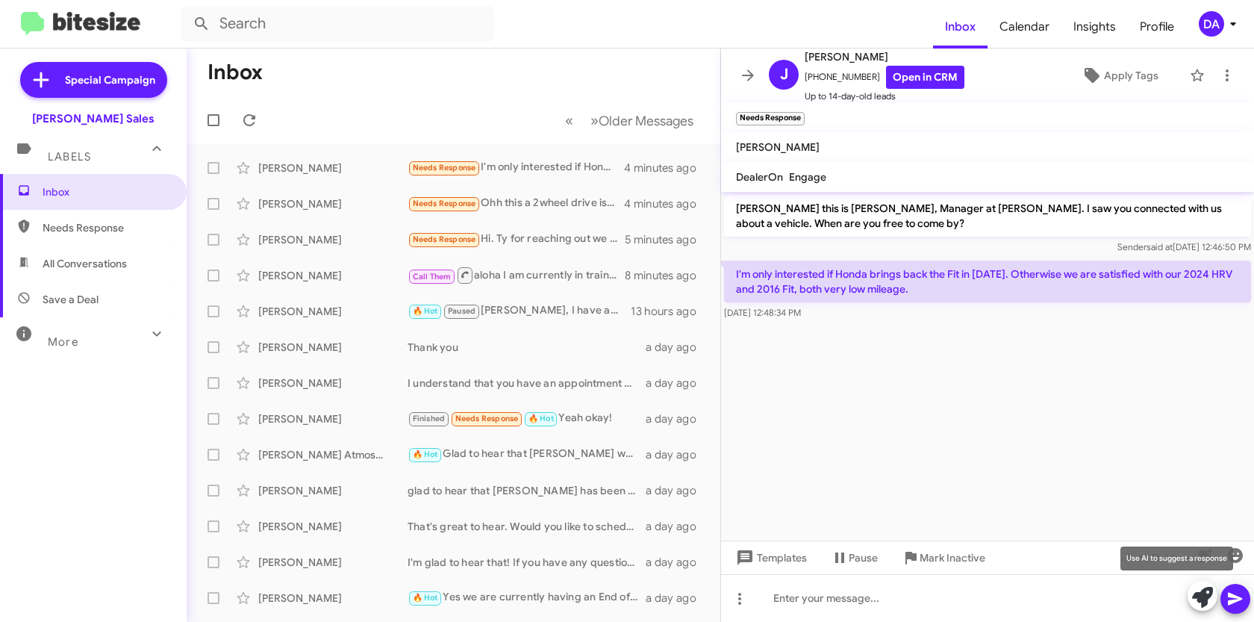
click at [1204, 598] on icon at bounding box center [1202, 597] width 21 height 21
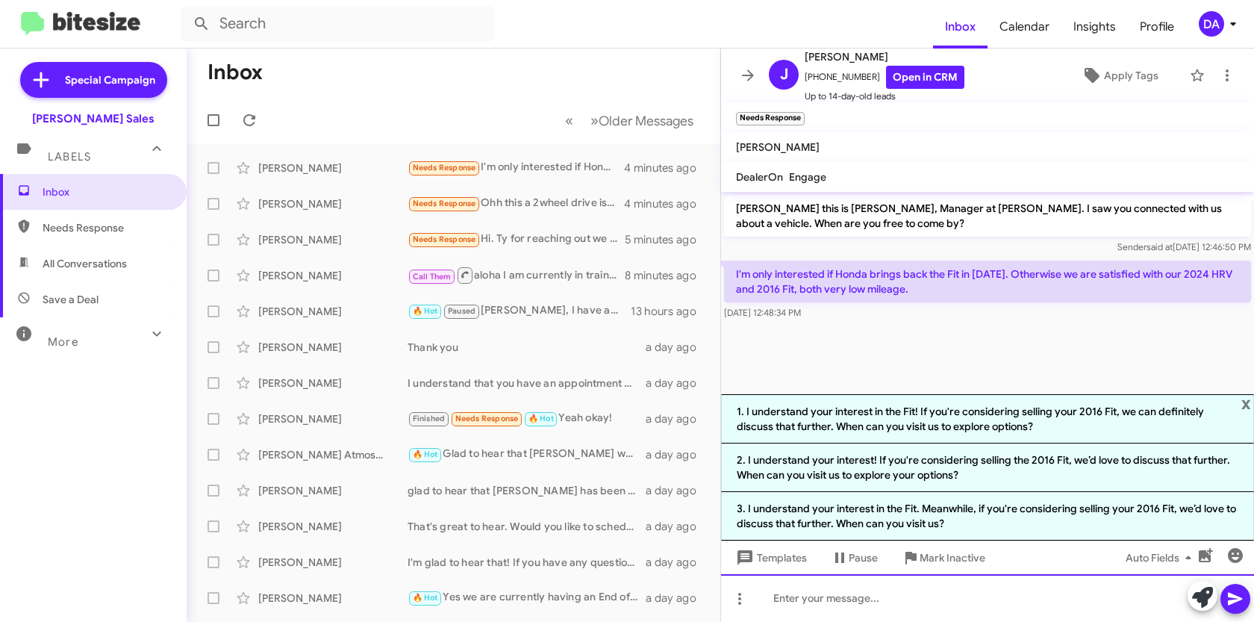
click at [904, 600] on div at bounding box center [987, 598] width 533 height 48
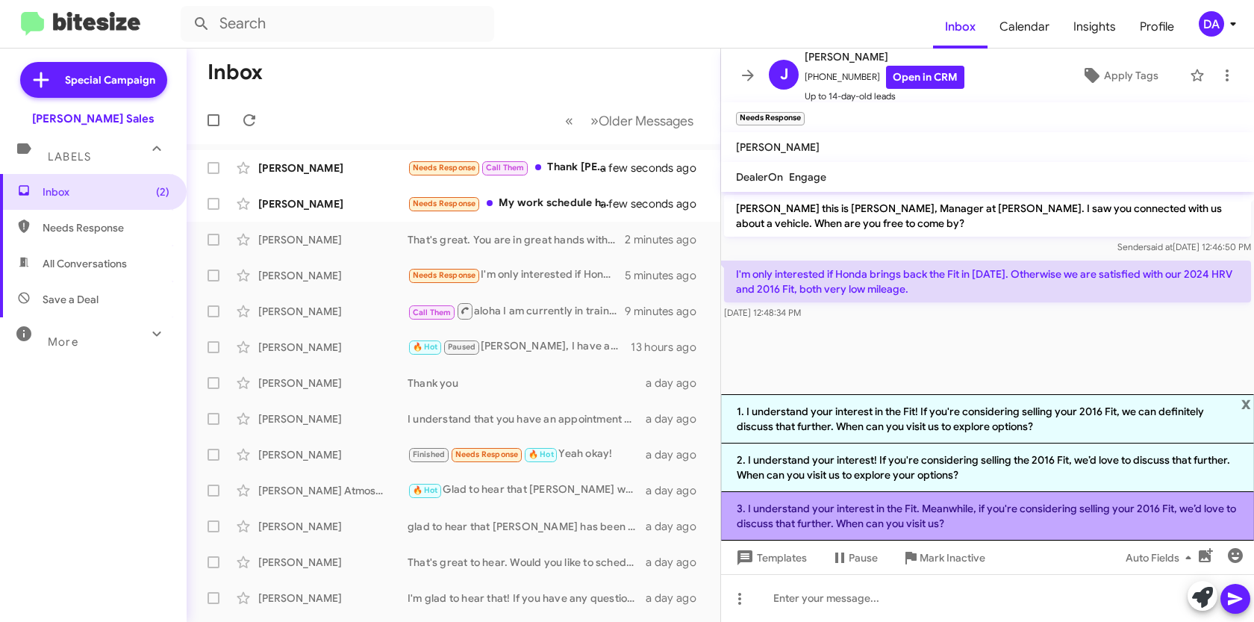
click at [891, 511] on li "3. I understand your interest in the Fit. Meanwhile, if you're considering sell…" at bounding box center [987, 516] width 533 height 49
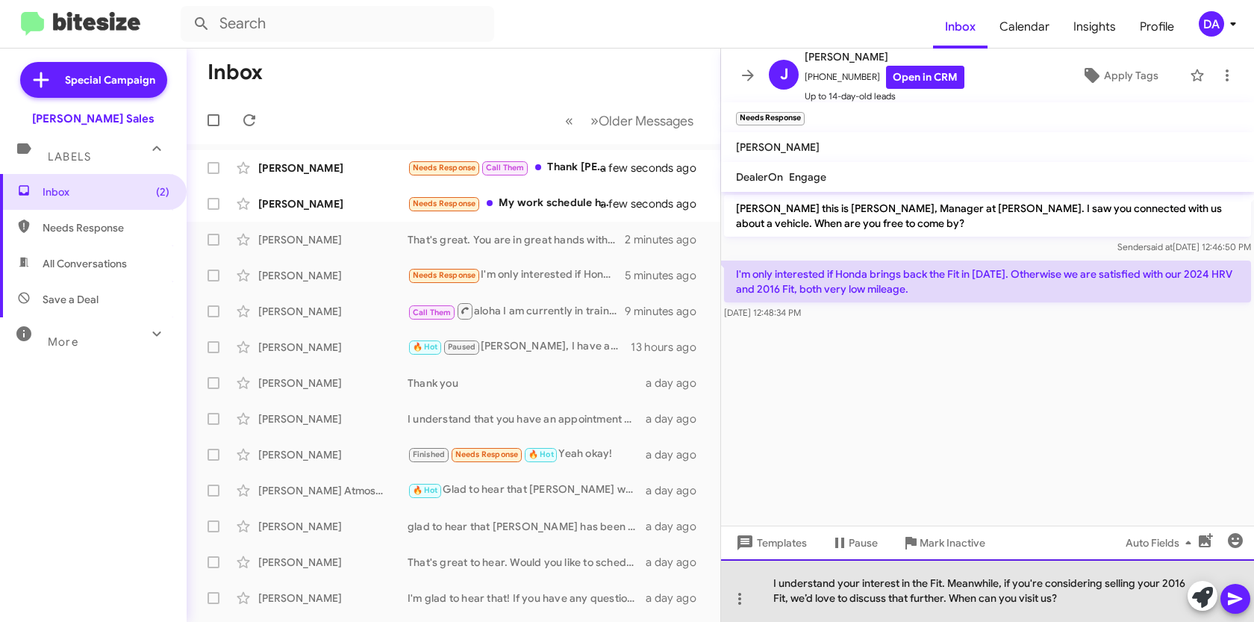
click at [1081, 598] on div "I understand your interest in the Fit. Meanwhile, if you're considering selling…" at bounding box center [987, 590] width 533 height 63
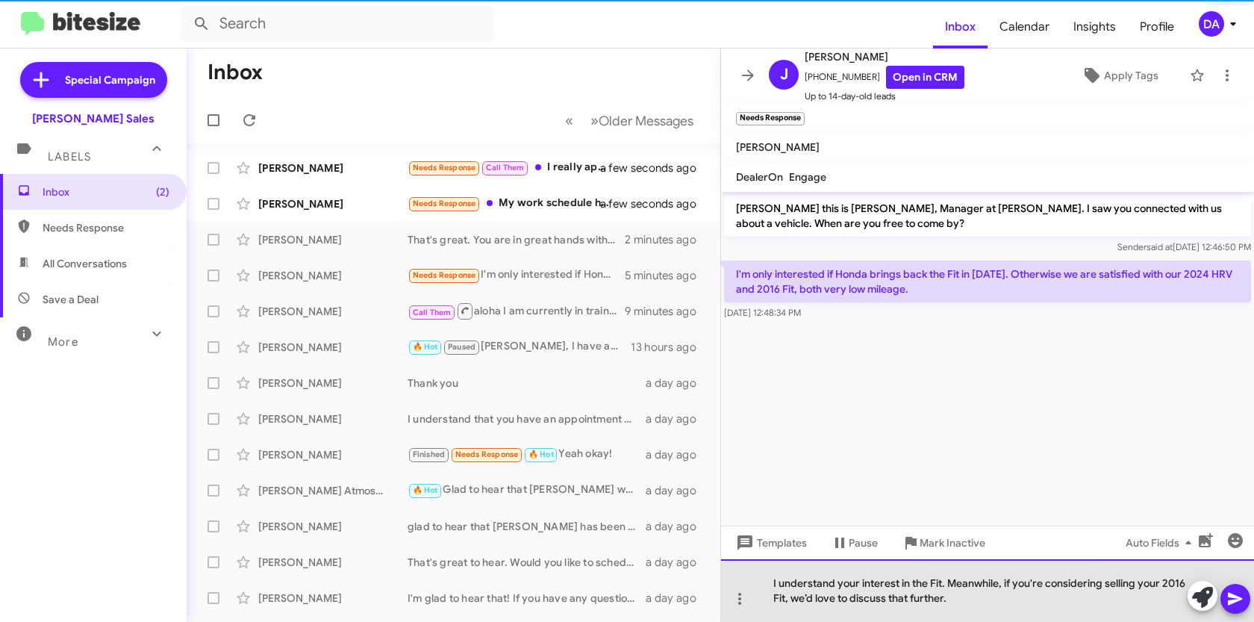
click at [1013, 584] on div "I understand your interest in the Fit. Meanwhile, if you're considering selling…" at bounding box center [987, 590] width 533 height 63
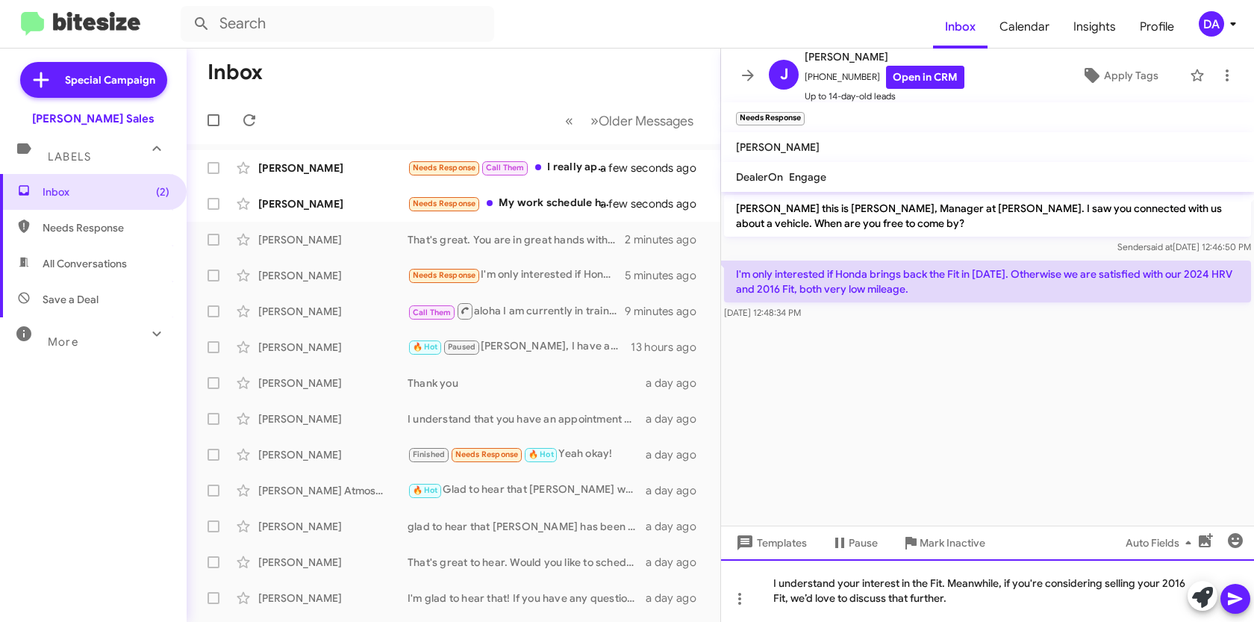
click at [1045, 584] on div "I understand your interest in the Fit. Meanwhile, if you're considering selling…" at bounding box center [987, 590] width 533 height 63
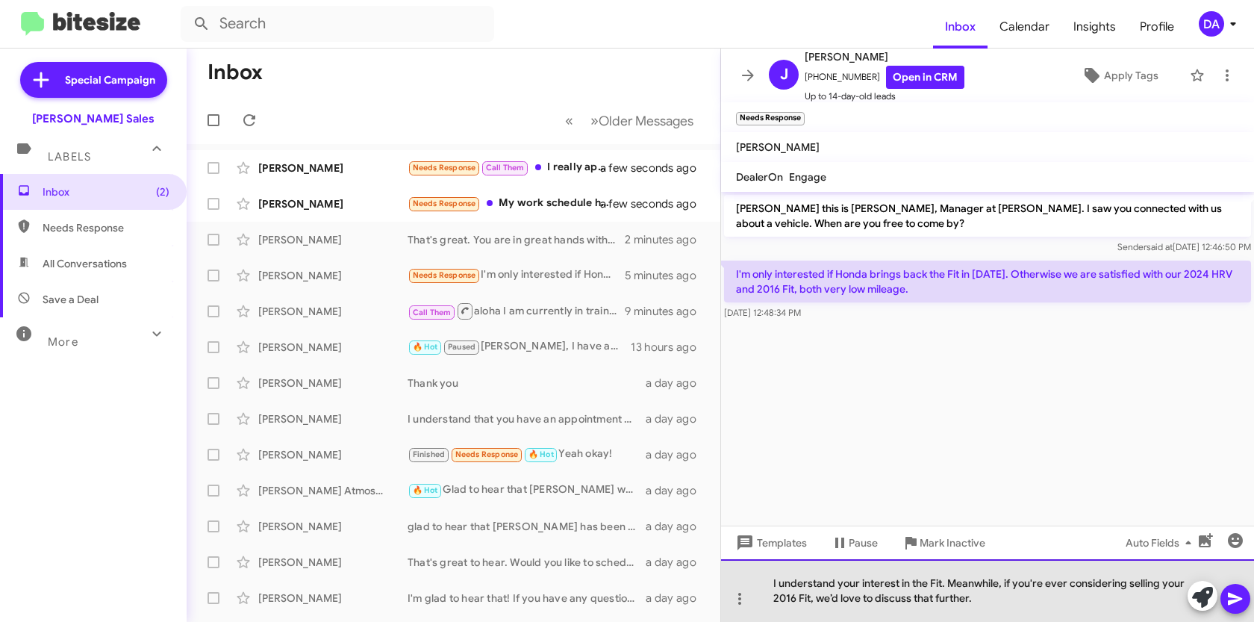
click at [1019, 601] on div "I understand your interest in the Fit. Meanwhile, if you're ever considering se…" at bounding box center [987, 590] width 533 height 63
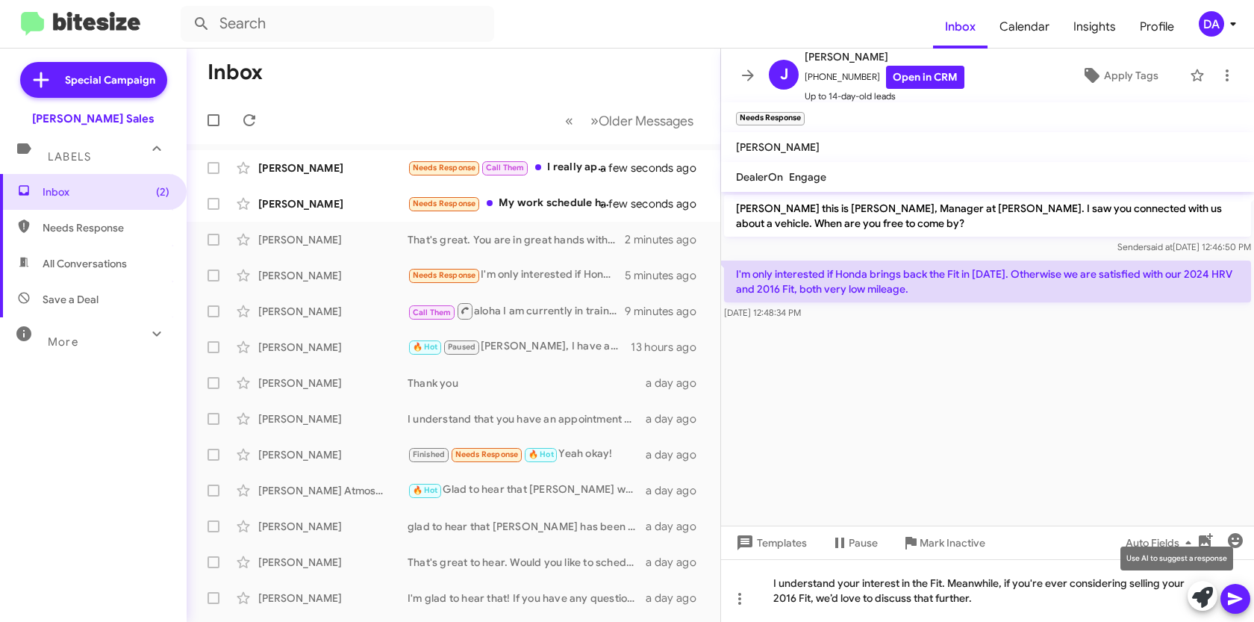
click at [1212, 602] on icon at bounding box center [1202, 597] width 21 height 21
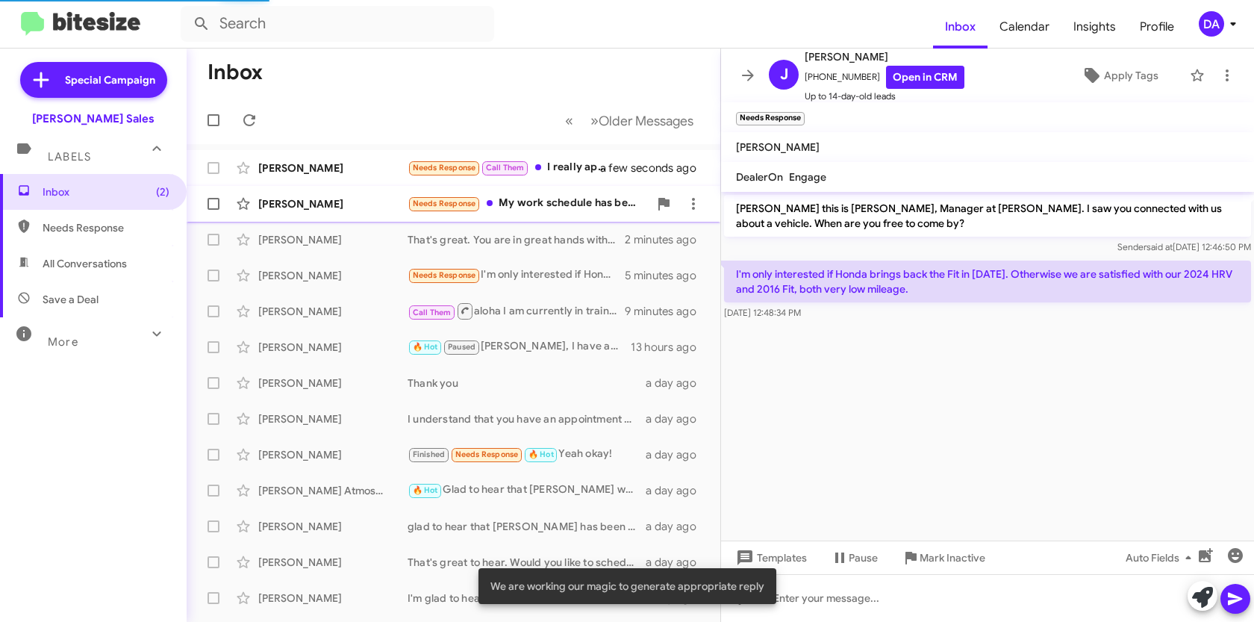
click at [337, 216] on div "[PERSON_NAME] Needs Response My work schedule has been very heavy and I have ha…" at bounding box center [453, 204] width 510 height 30
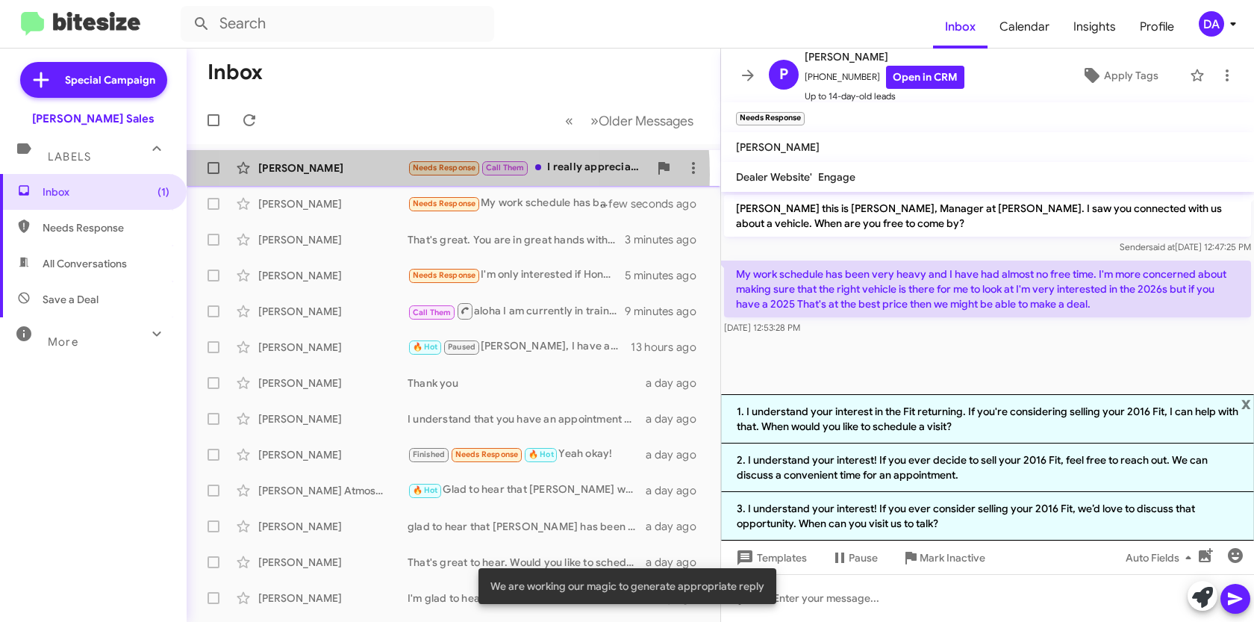
click at [369, 175] on div "[PERSON_NAME]" at bounding box center [332, 167] width 149 height 15
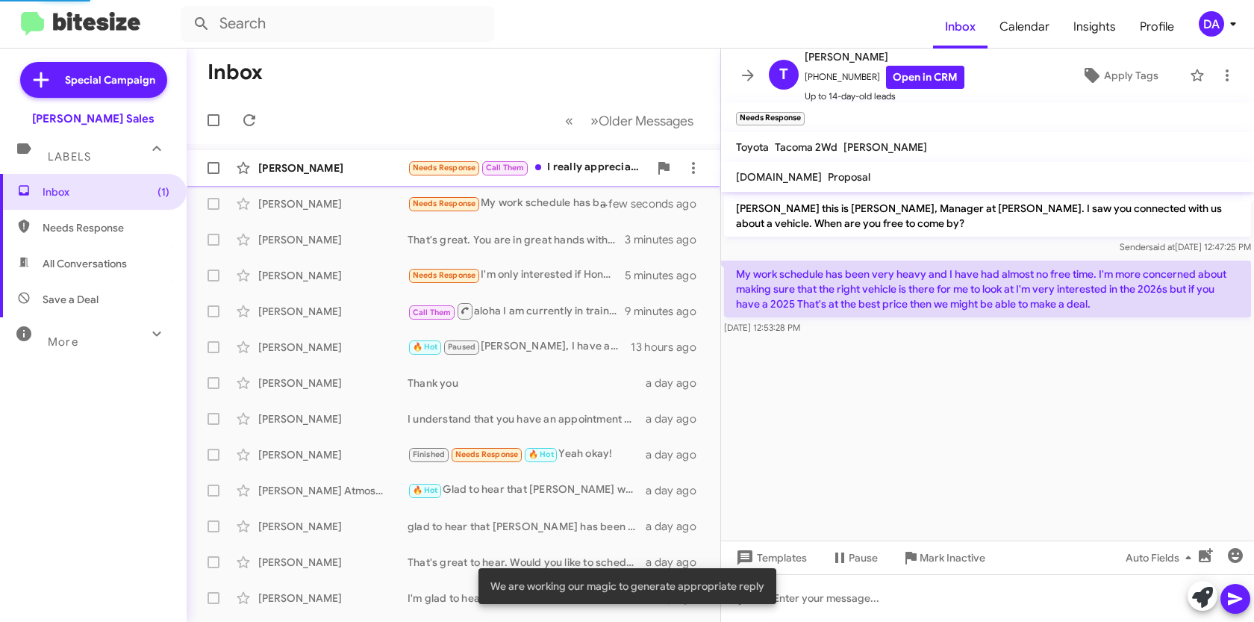
scroll to position [48, 0]
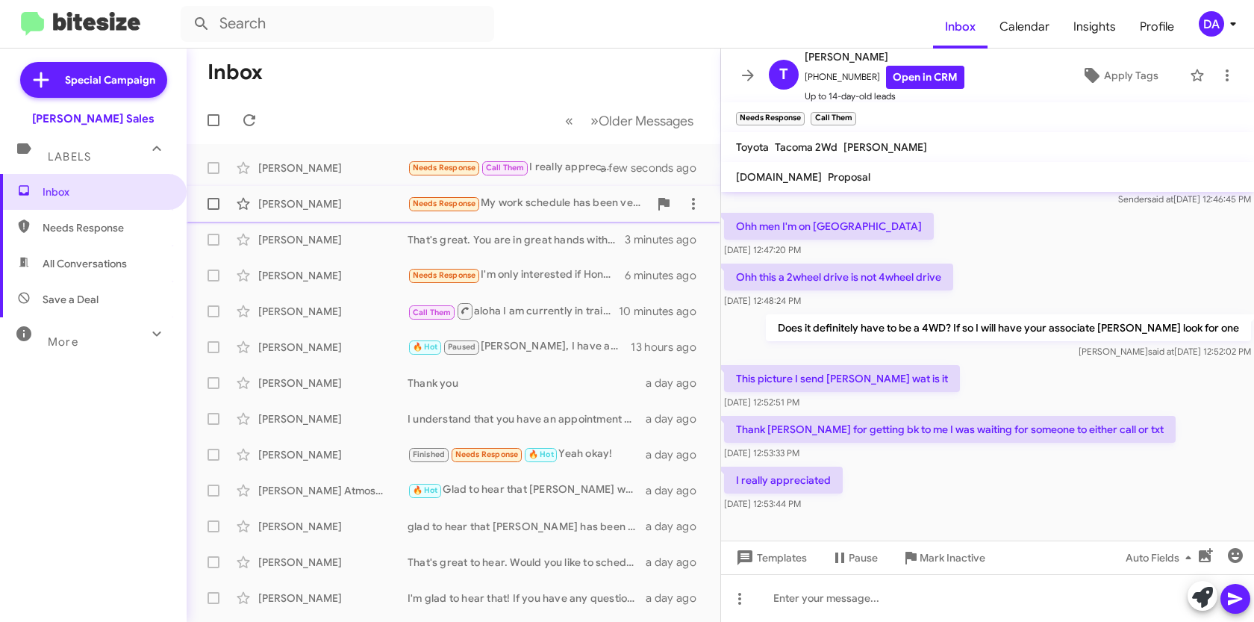
click at [276, 196] on div "[PERSON_NAME]" at bounding box center [332, 203] width 149 height 15
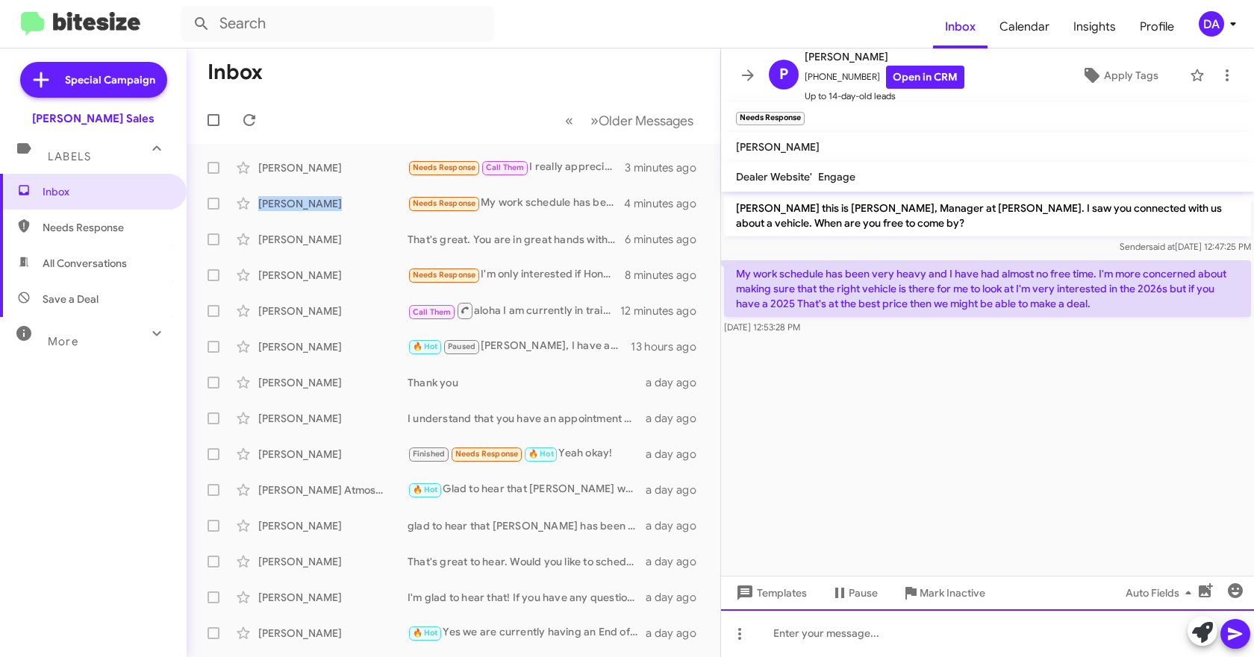
click at [818, 621] on div at bounding box center [987, 634] width 533 height 48
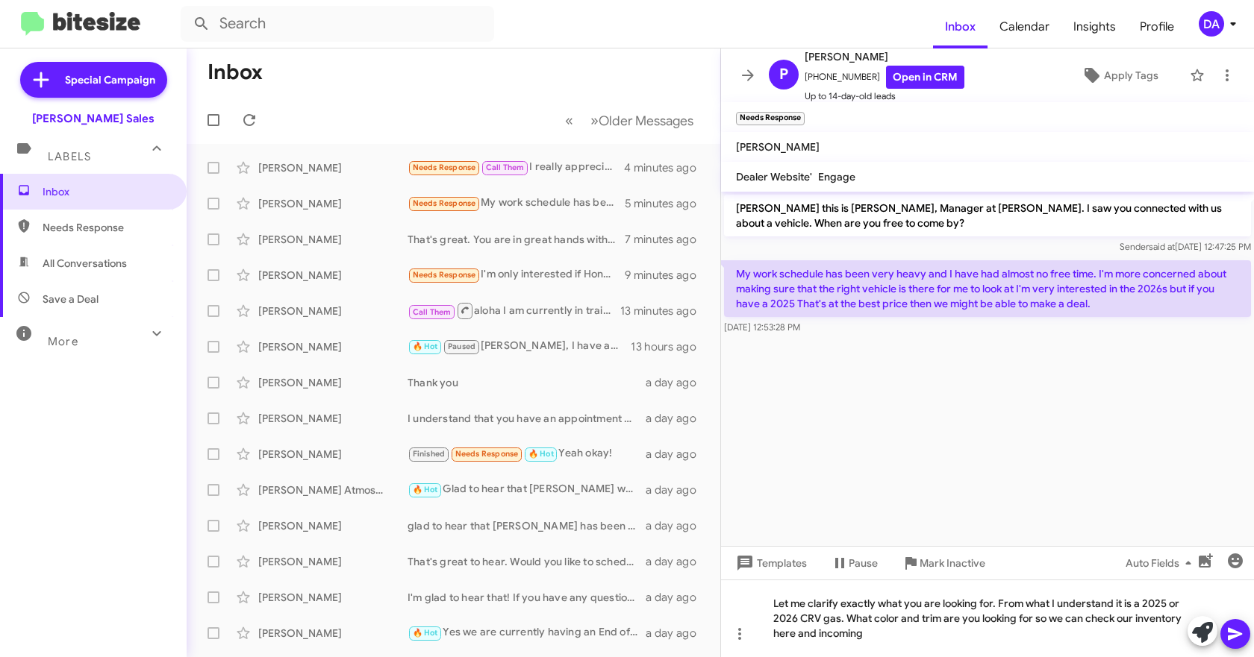
click at [1234, 621] on icon at bounding box center [1235, 634] width 18 height 18
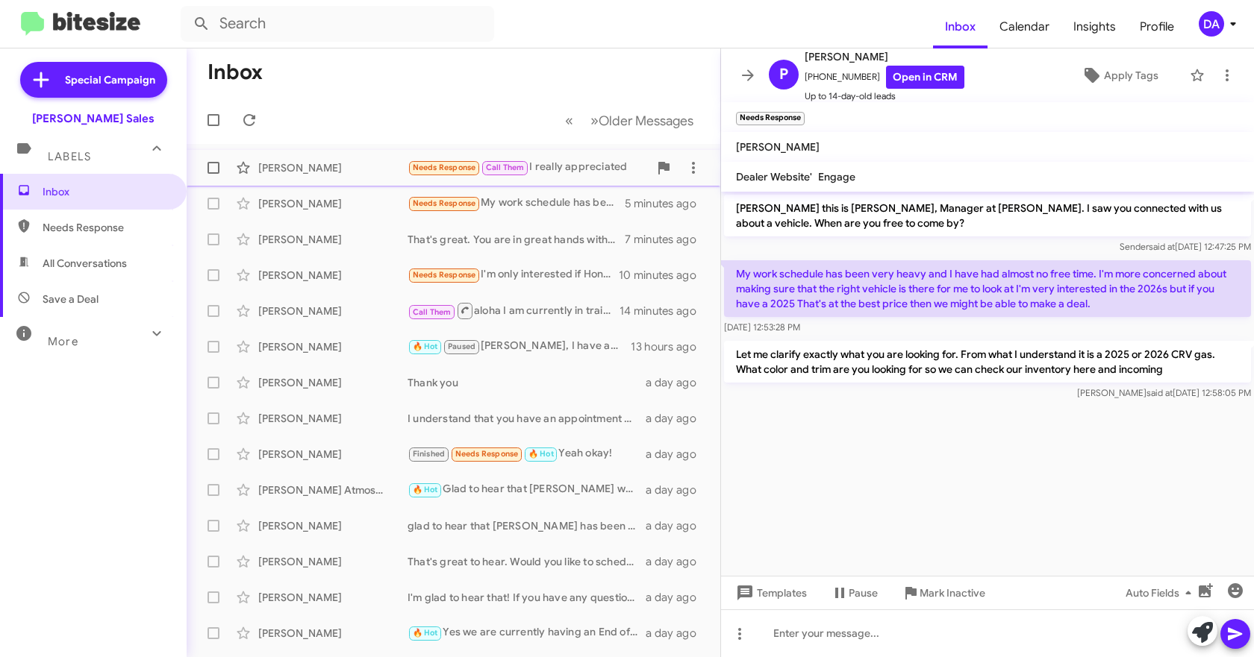
click at [324, 173] on div "[PERSON_NAME]" at bounding box center [332, 167] width 149 height 15
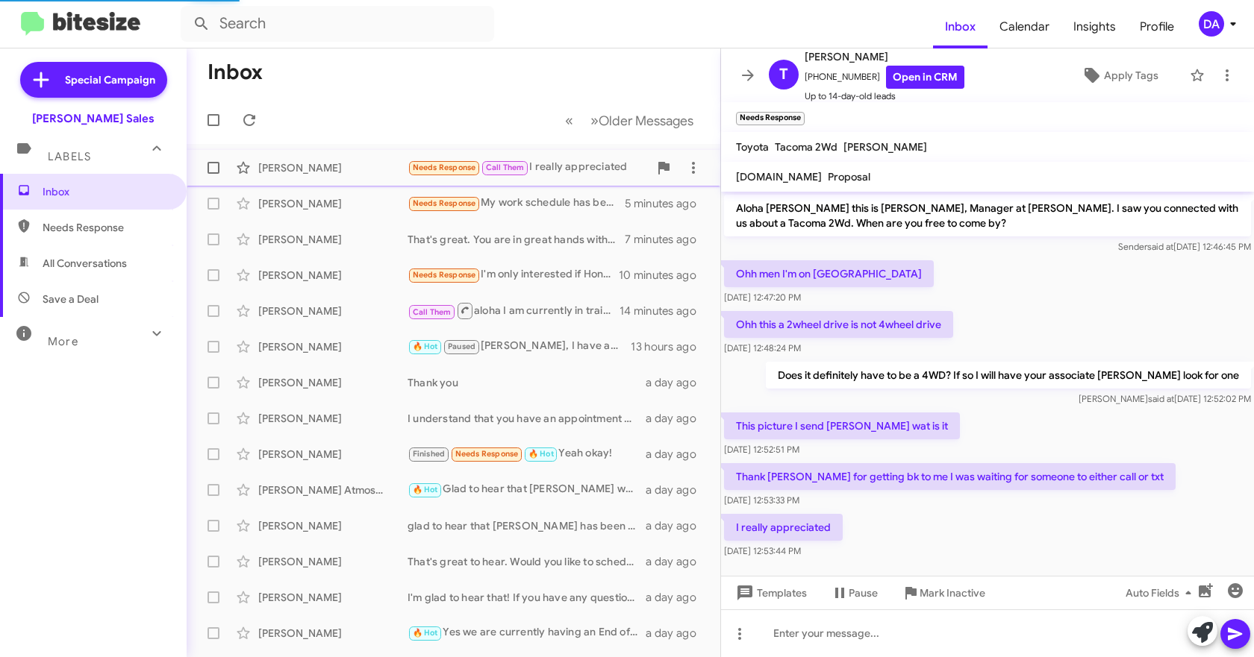
scroll to position [12, 0]
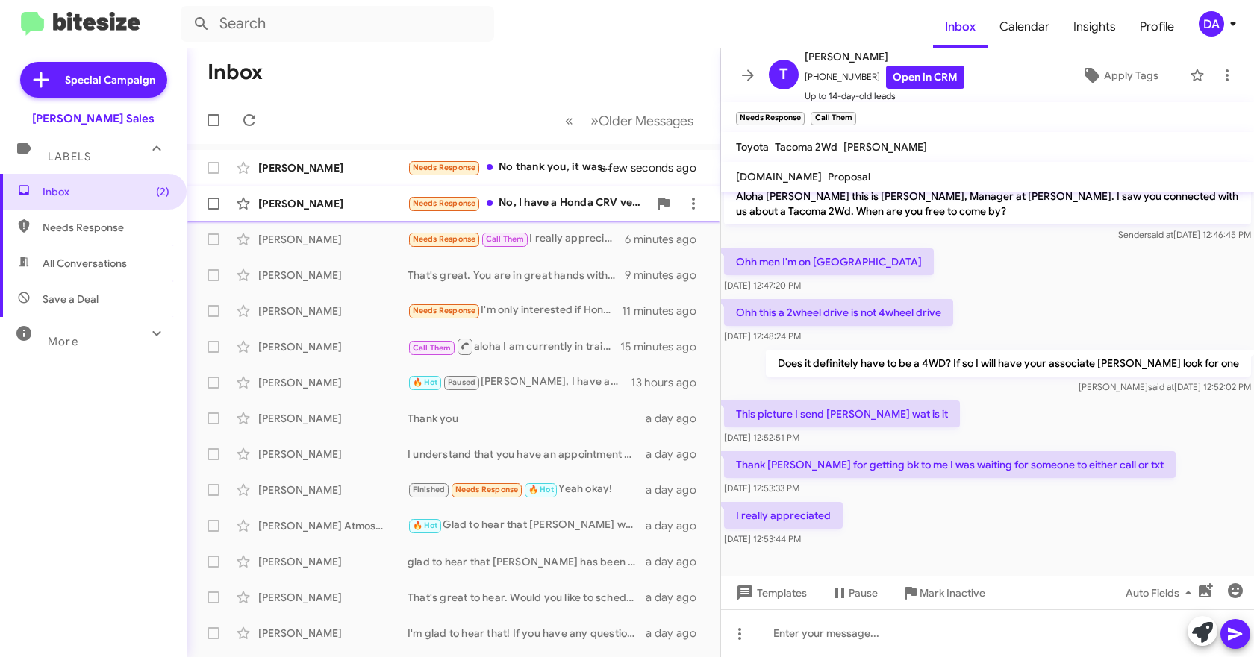
click at [294, 207] on div "[PERSON_NAME]" at bounding box center [332, 203] width 149 height 15
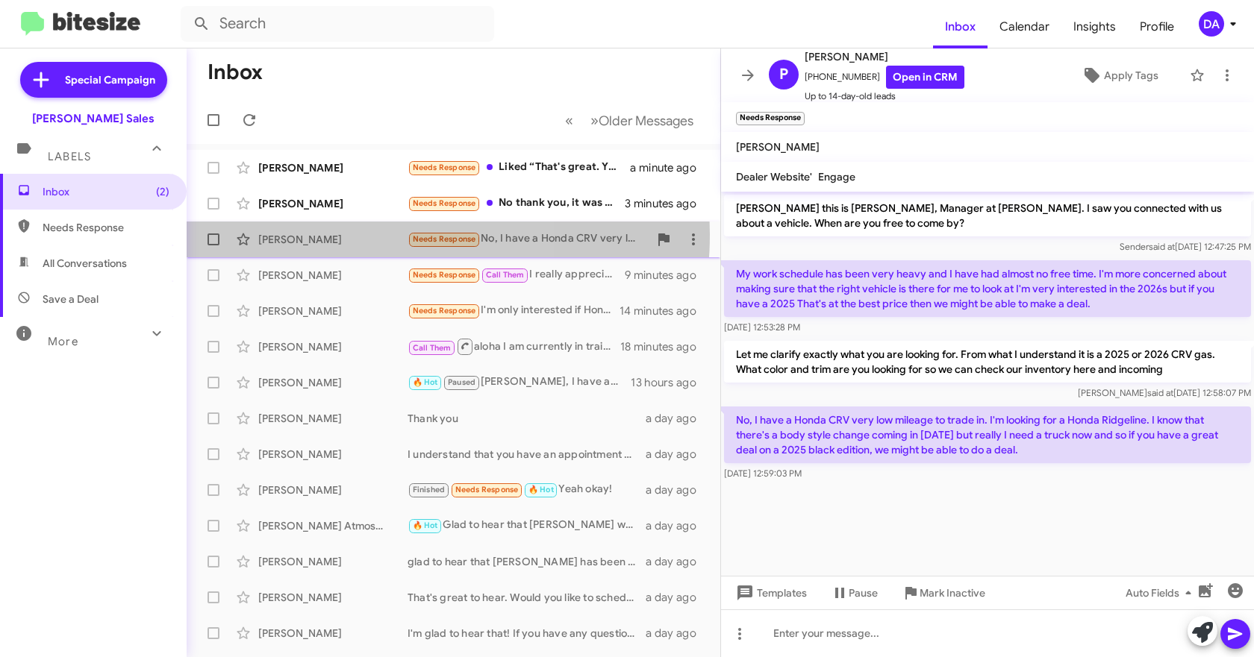
click at [347, 234] on div "[PERSON_NAME]" at bounding box center [332, 239] width 149 height 15
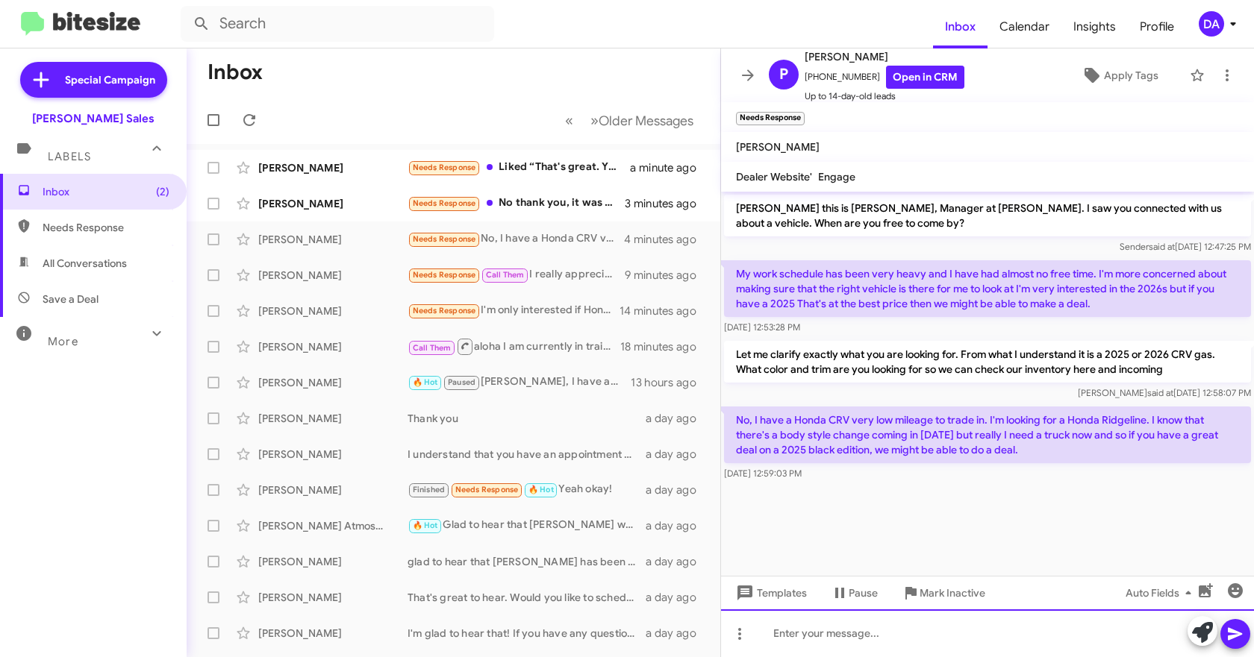
click at [799, 621] on div at bounding box center [987, 634] width 533 height 48
click at [1045, 621] on div "we currently have one 2025 Ridgeline Black Edition" at bounding box center [987, 634] width 533 height 48
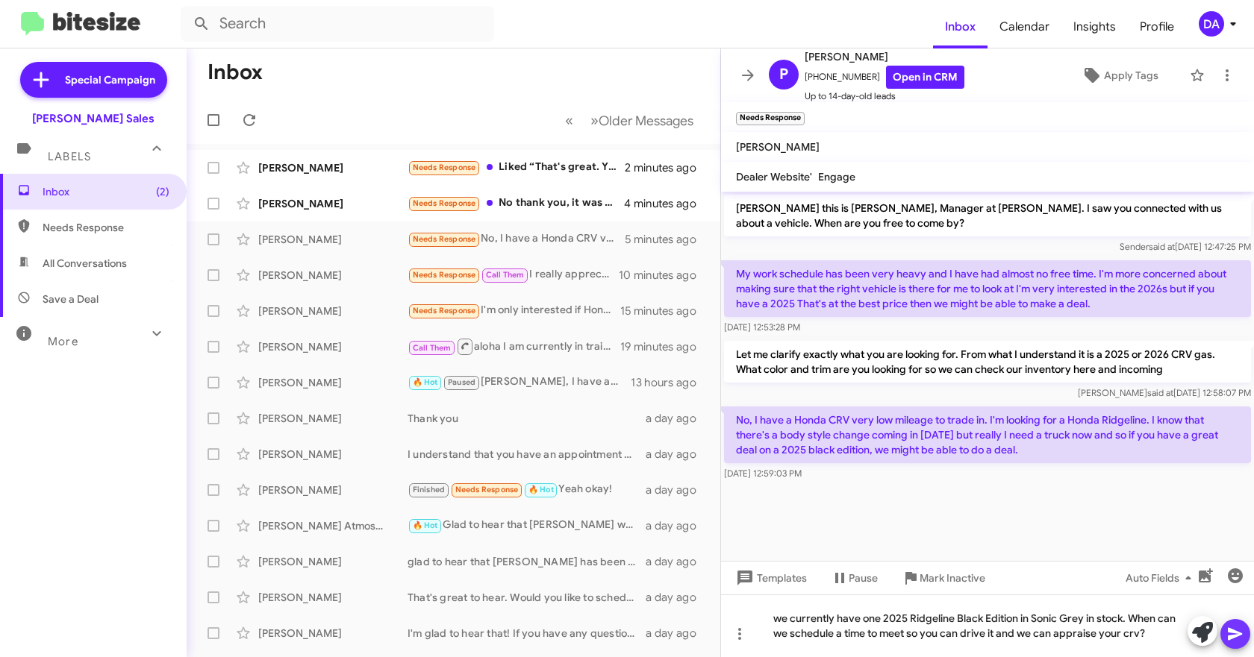
click at [1237, 621] on icon at bounding box center [1235, 634] width 14 height 13
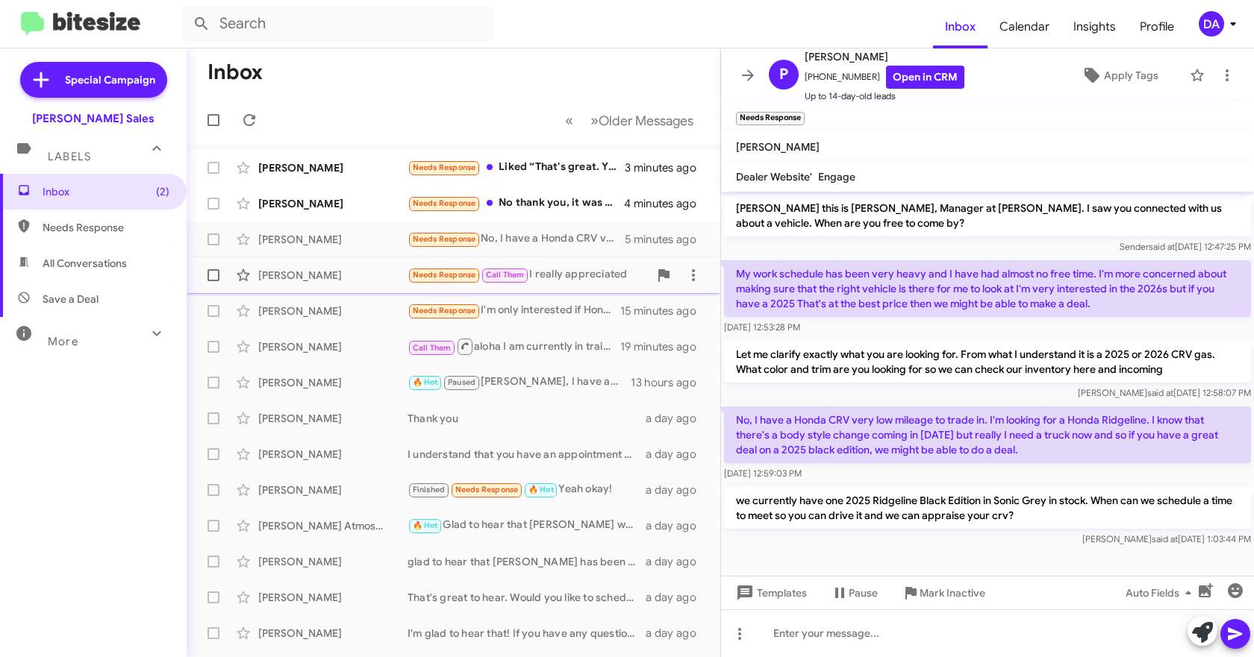
click at [290, 275] on div "[PERSON_NAME]" at bounding box center [332, 275] width 149 height 15
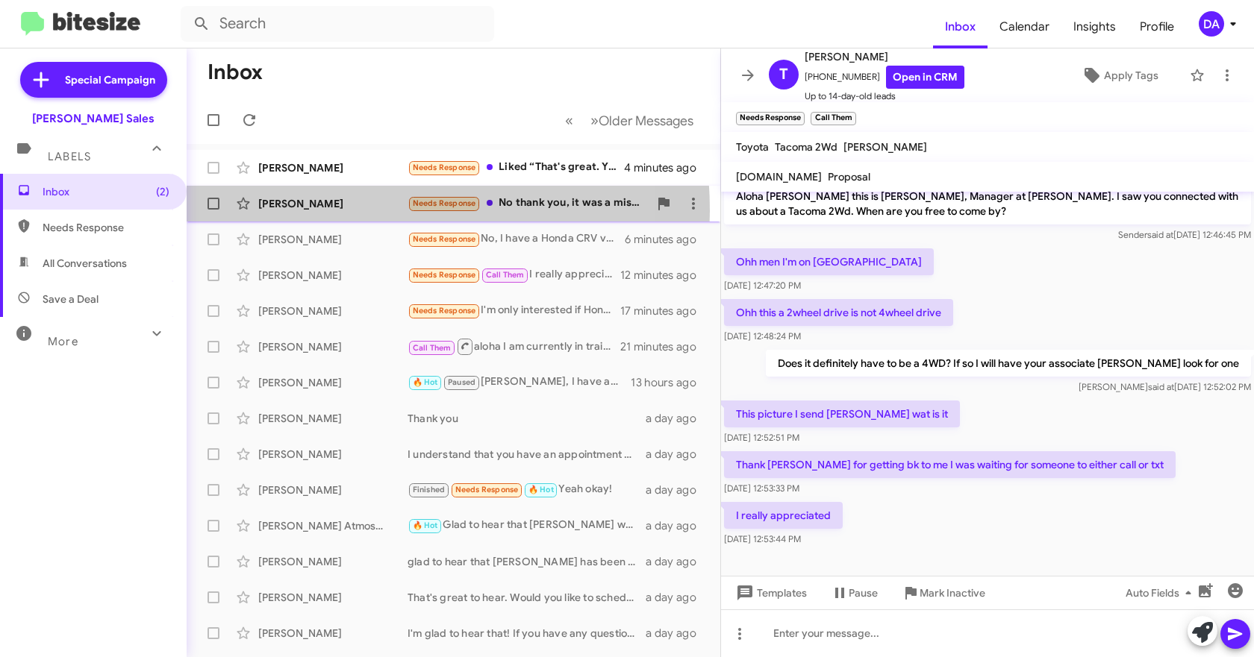
click at [303, 211] on div "[PERSON_NAME] Kindle Needs Response No thank you, it was a mistake on the websi…" at bounding box center [453, 204] width 510 height 30
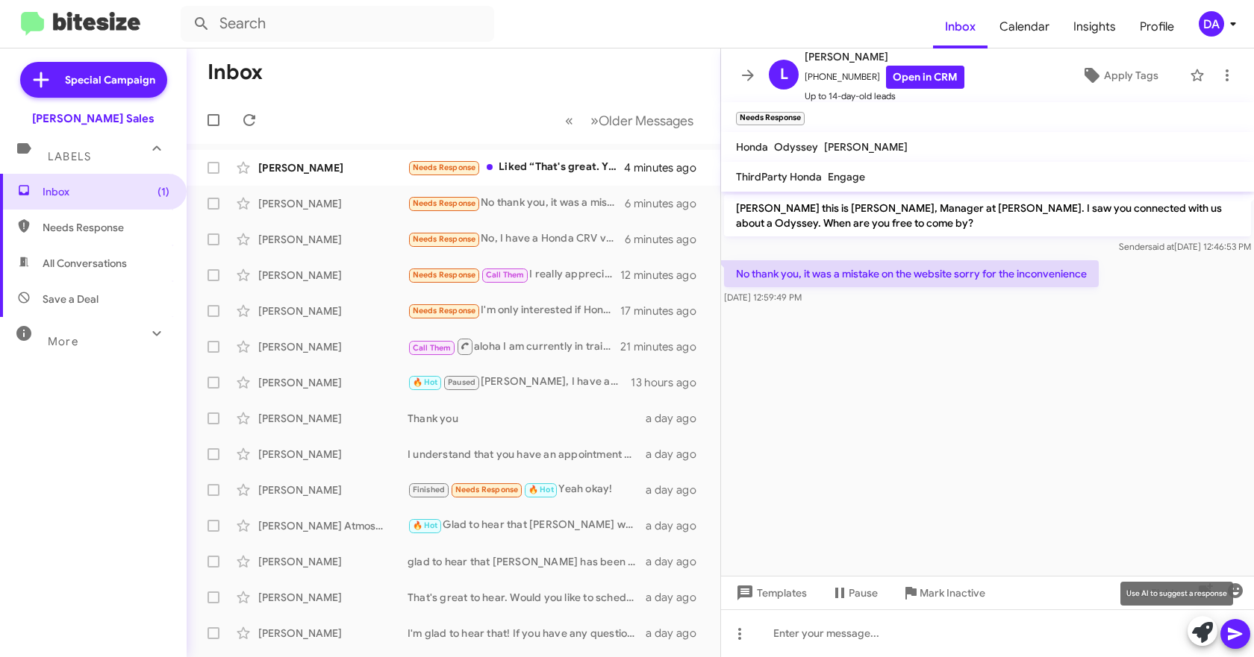
click at [1201, 621] on icon at bounding box center [1202, 632] width 21 height 21
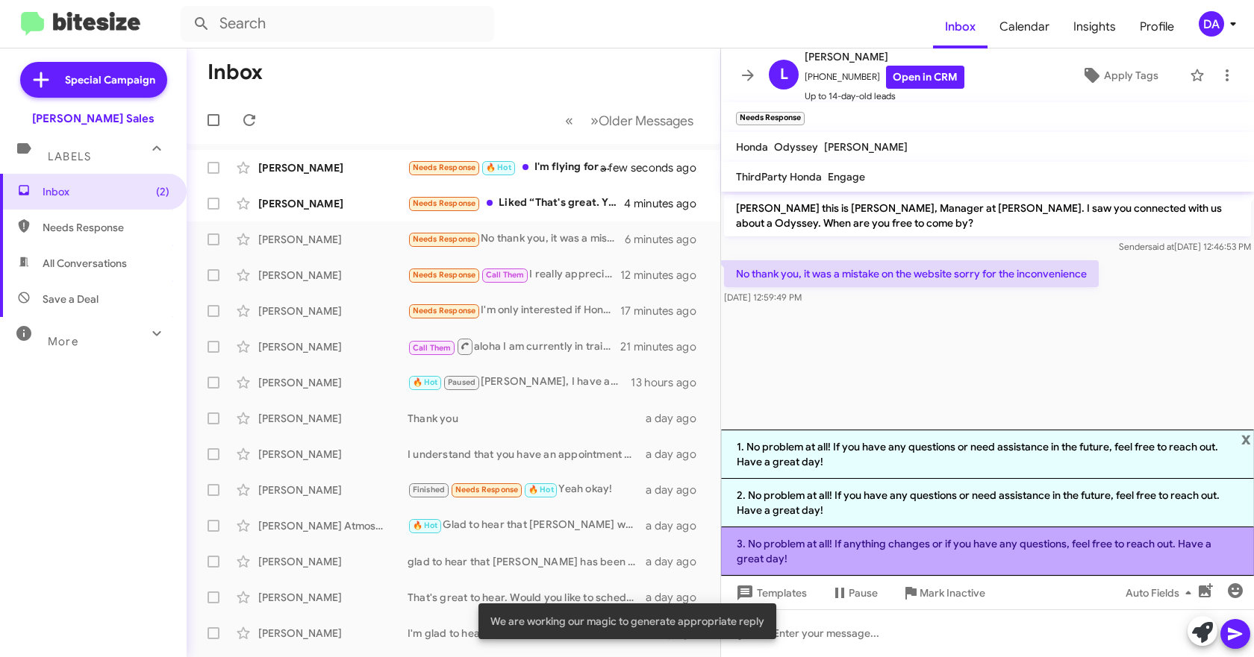
click at [988, 556] on li "3. No problem at all! If anything changes or if you have any questions, feel fr…" at bounding box center [987, 552] width 533 height 49
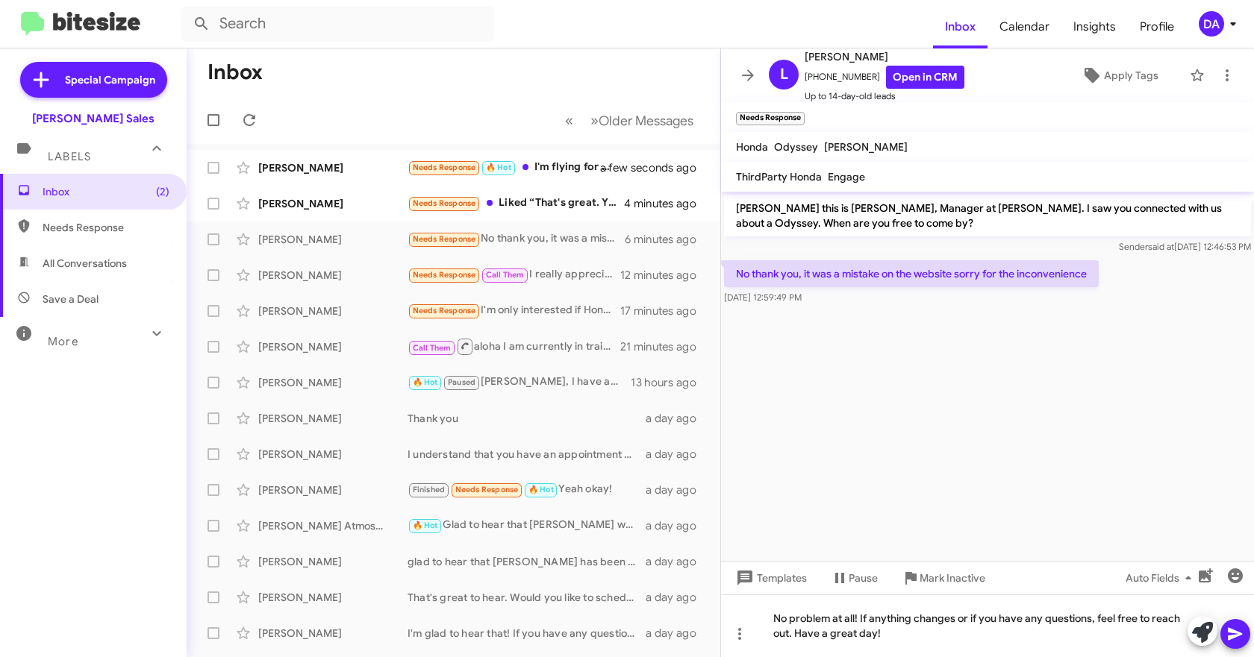
click at [1230, 621] on icon at bounding box center [1235, 634] width 14 height 13
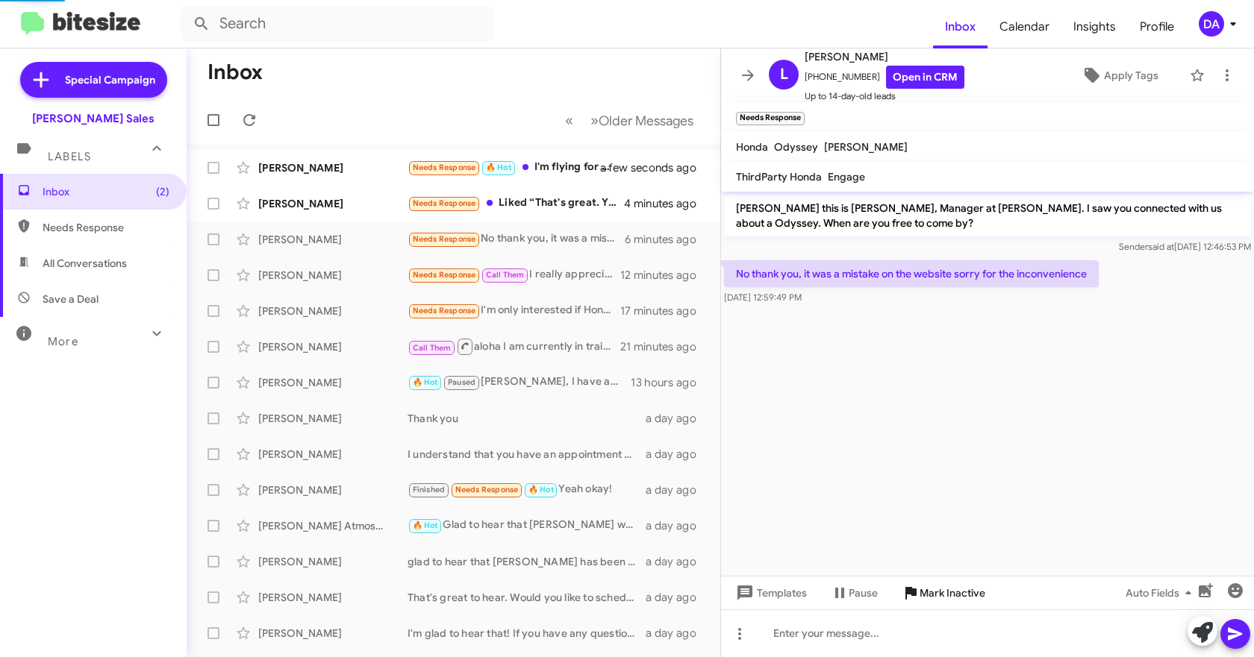
click at [958, 597] on span "Mark Inactive" at bounding box center [952, 593] width 66 height 27
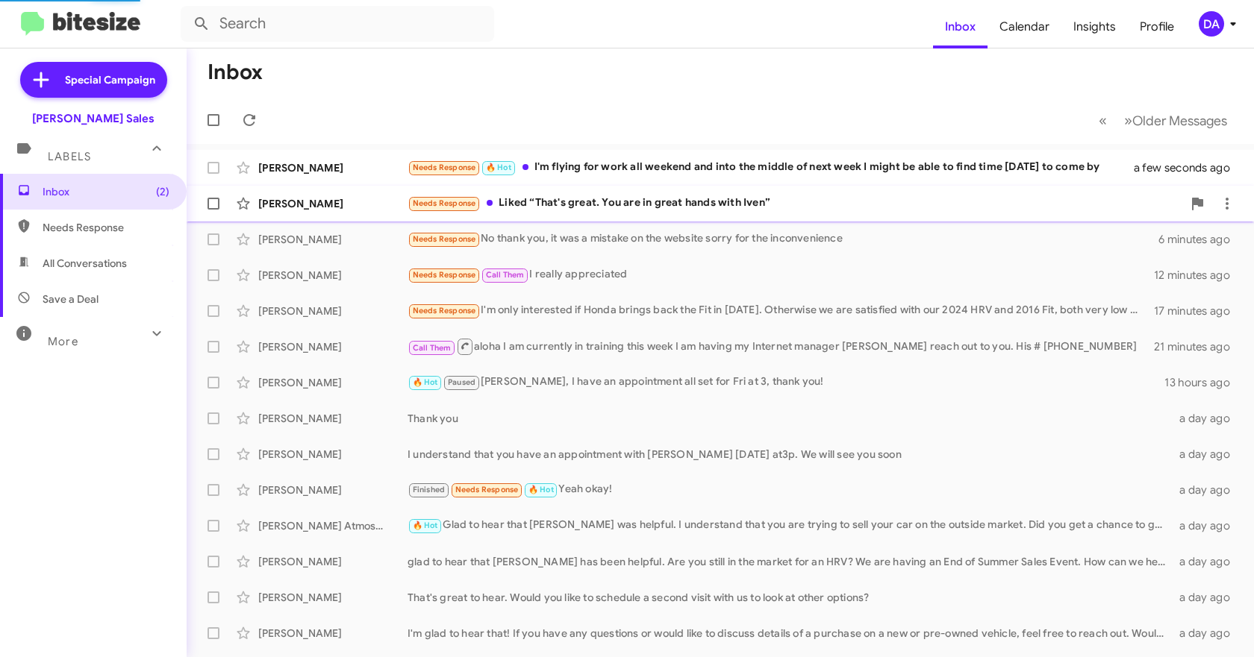
click at [390, 207] on div "[PERSON_NAME]" at bounding box center [332, 203] width 149 height 15
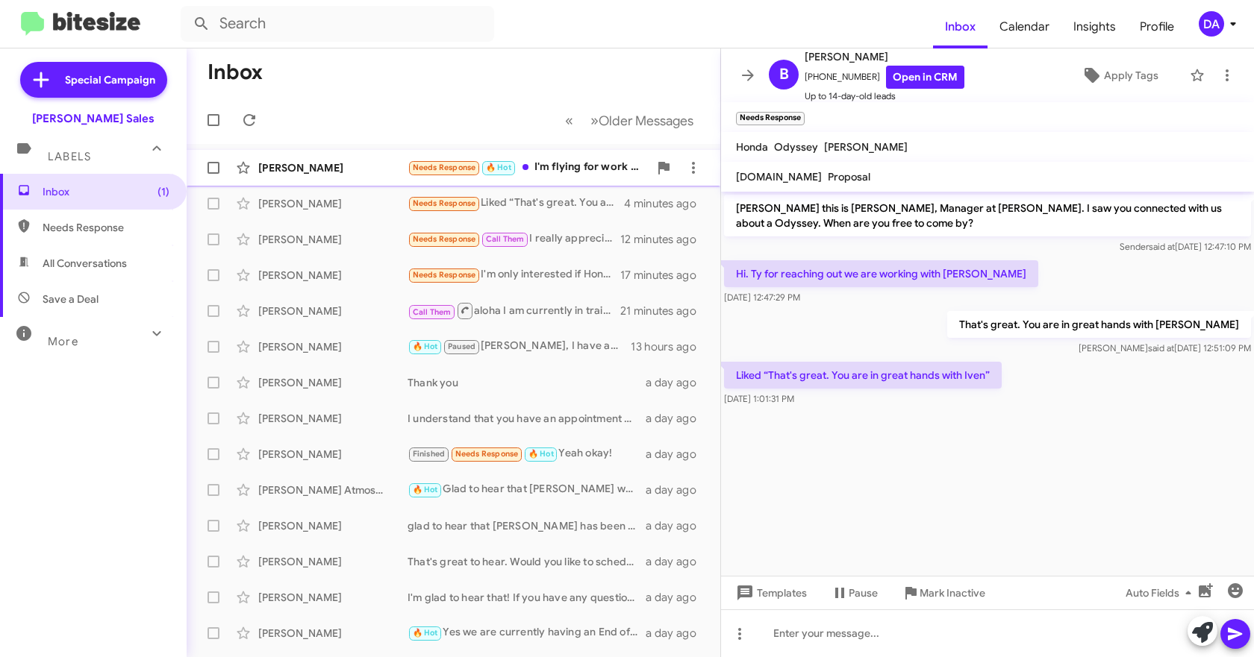
click at [315, 176] on div "[PERSON_NAME] Needs Response 🔥 Hot I'm flying for work all weekend and into the…" at bounding box center [453, 168] width 510 height 30
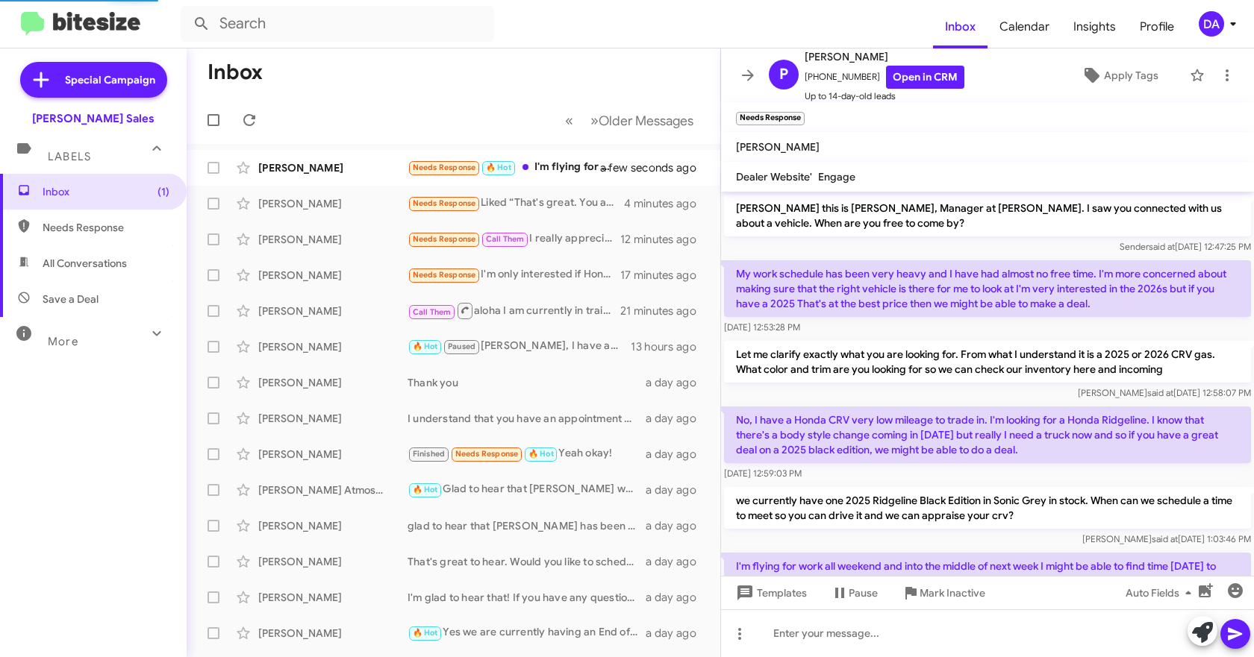
scroll to position [62, 0]
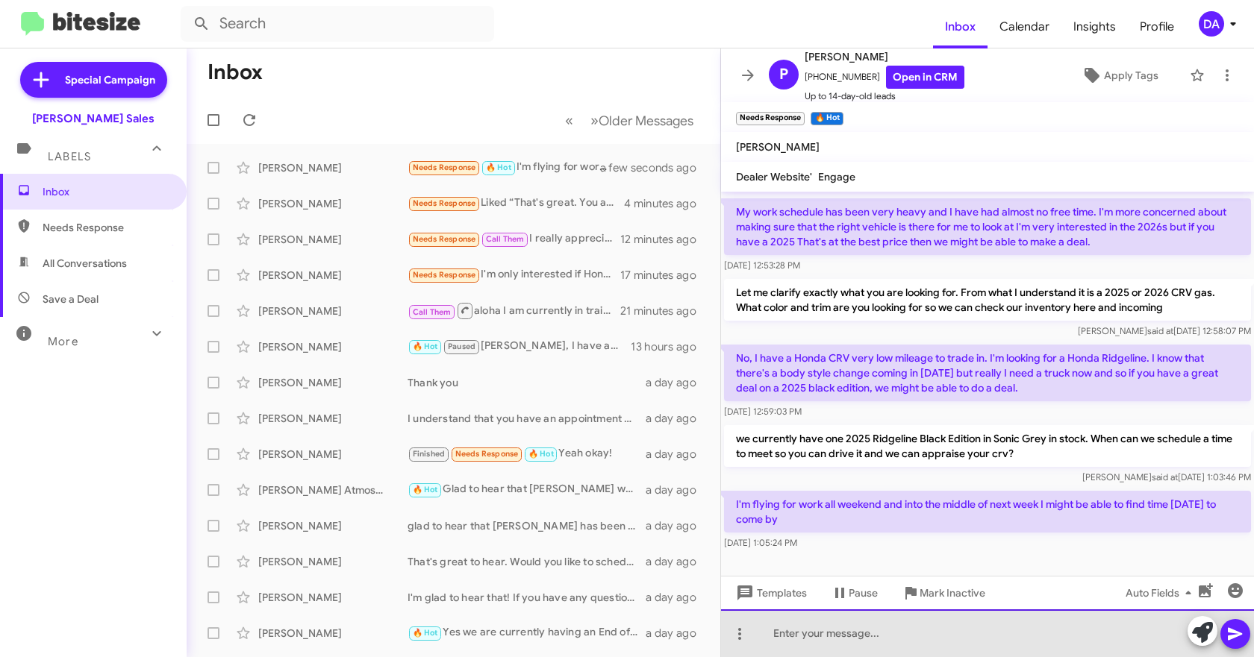
click at [856, 621] on div at bounding box center [987, 634] width 533 height 48
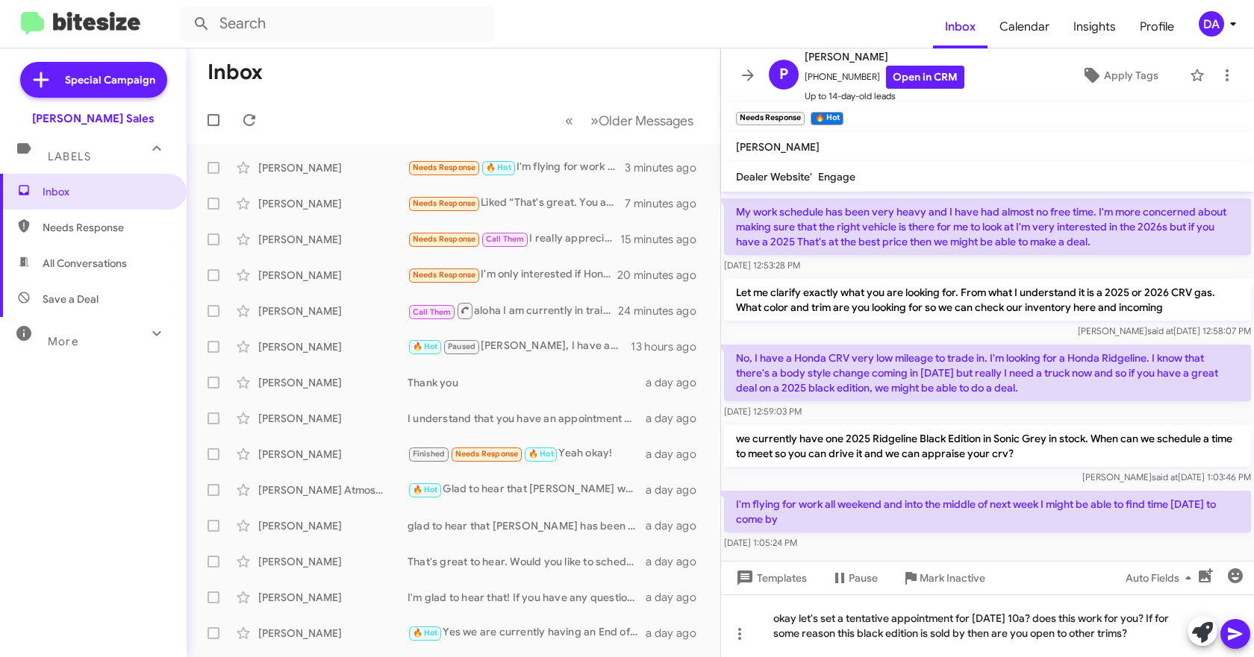
click at [1232, 621] on icon at bounding box center [1235, 634] width 18 height 18
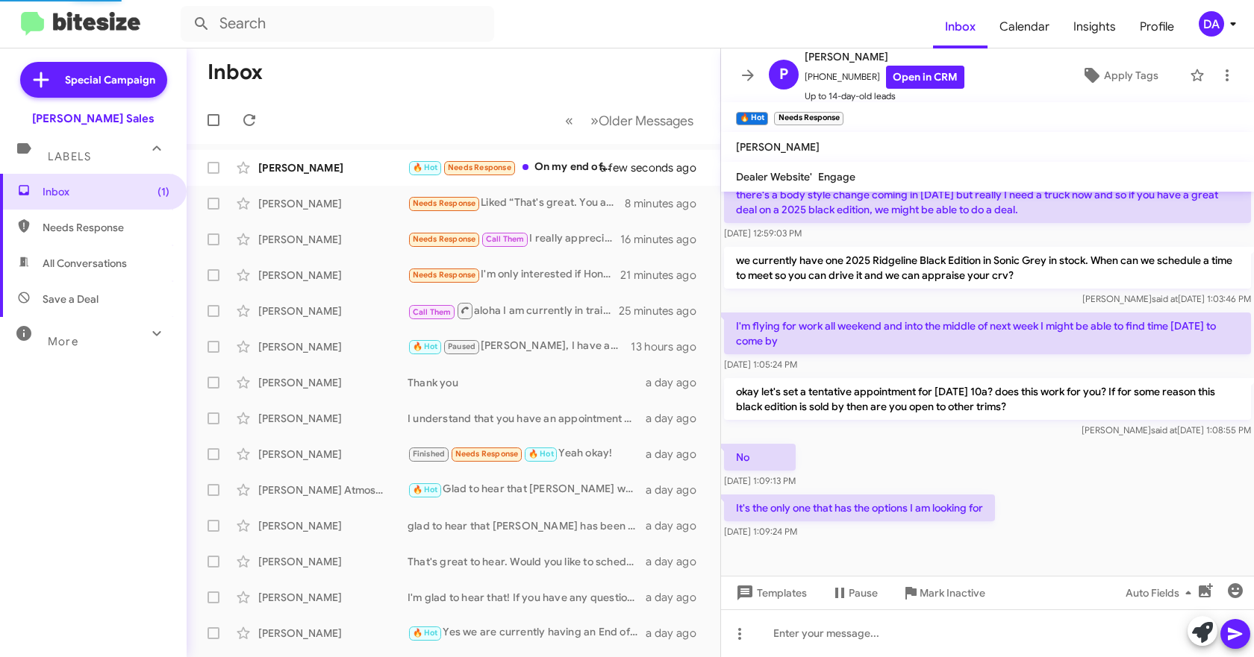
scroll to position [0, 0]
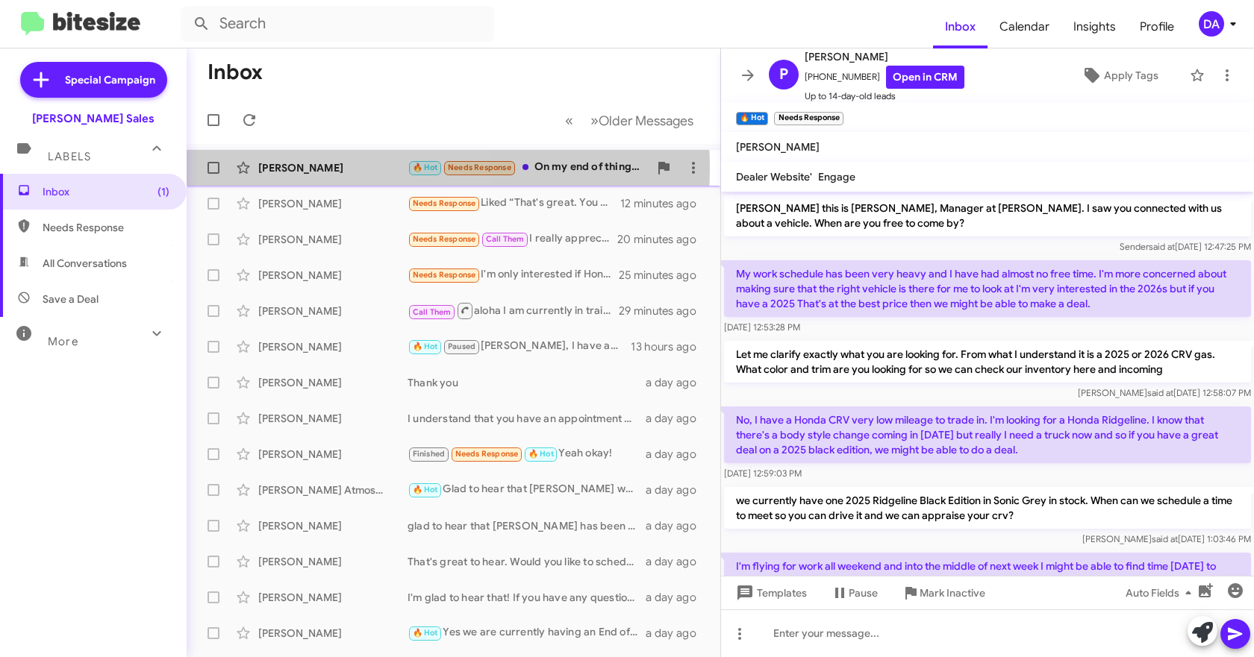
click at [315, 169] on div "[PERSON_NAME]" at bounding box center [332, 167] width 149 height 15
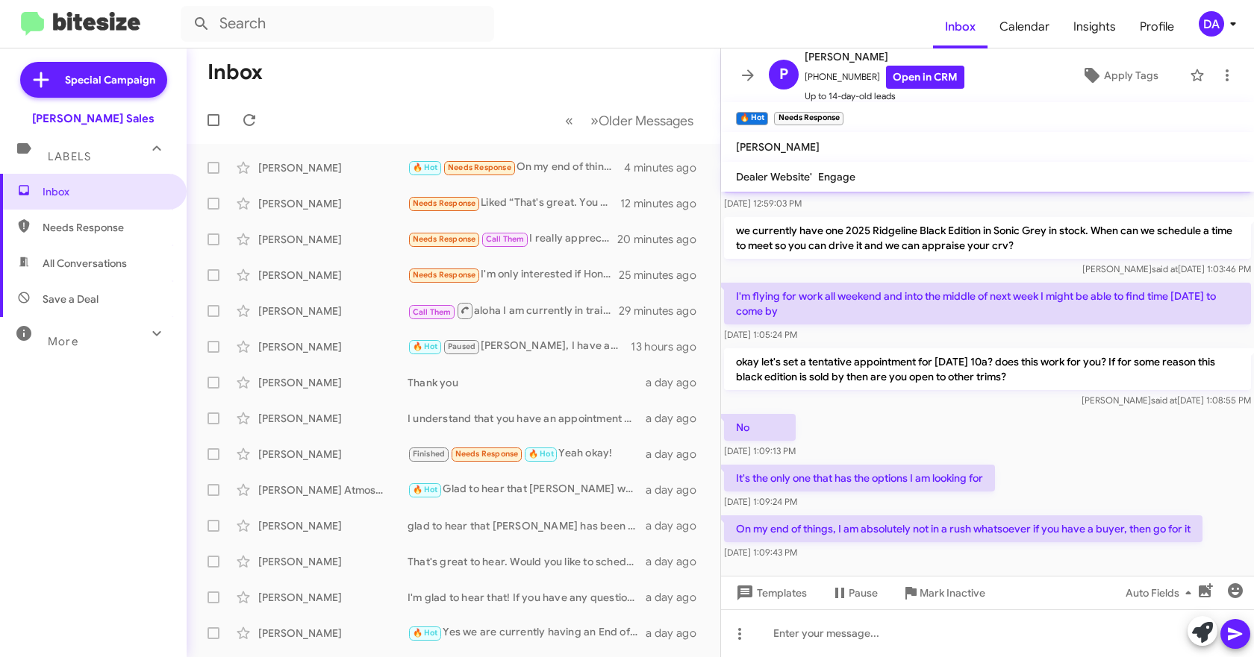
scroll to position [295, 0]
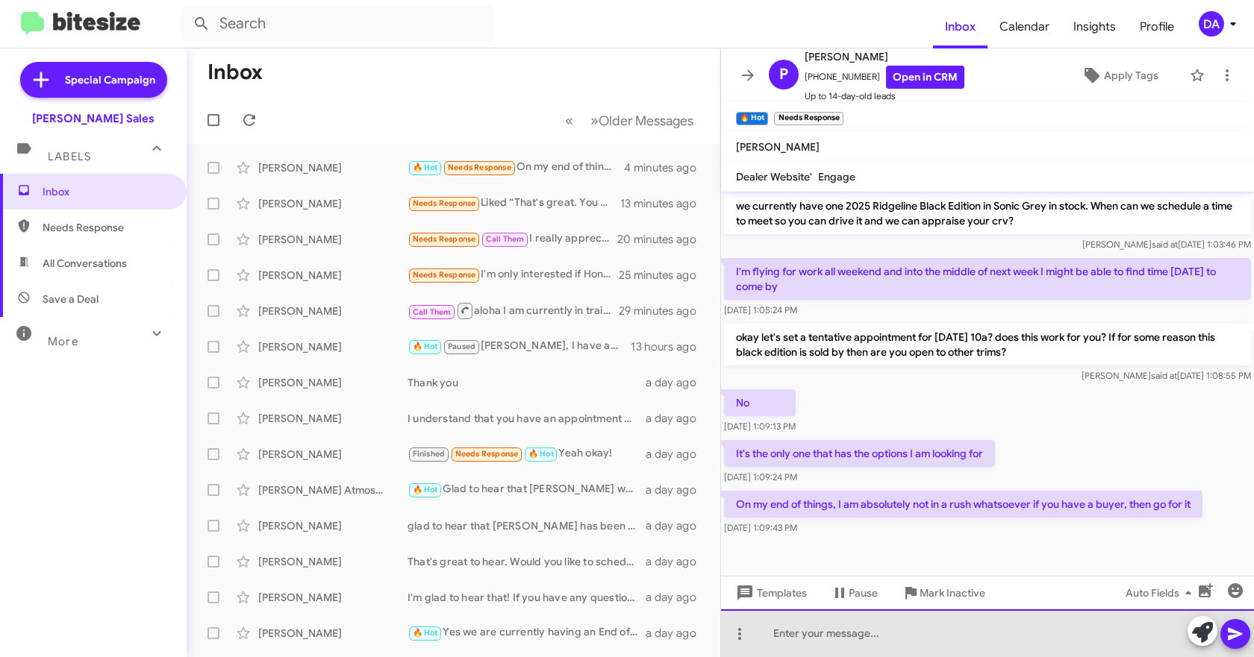
click at [846, 621] on div at bounding box center [987, 634] width 533 height 48
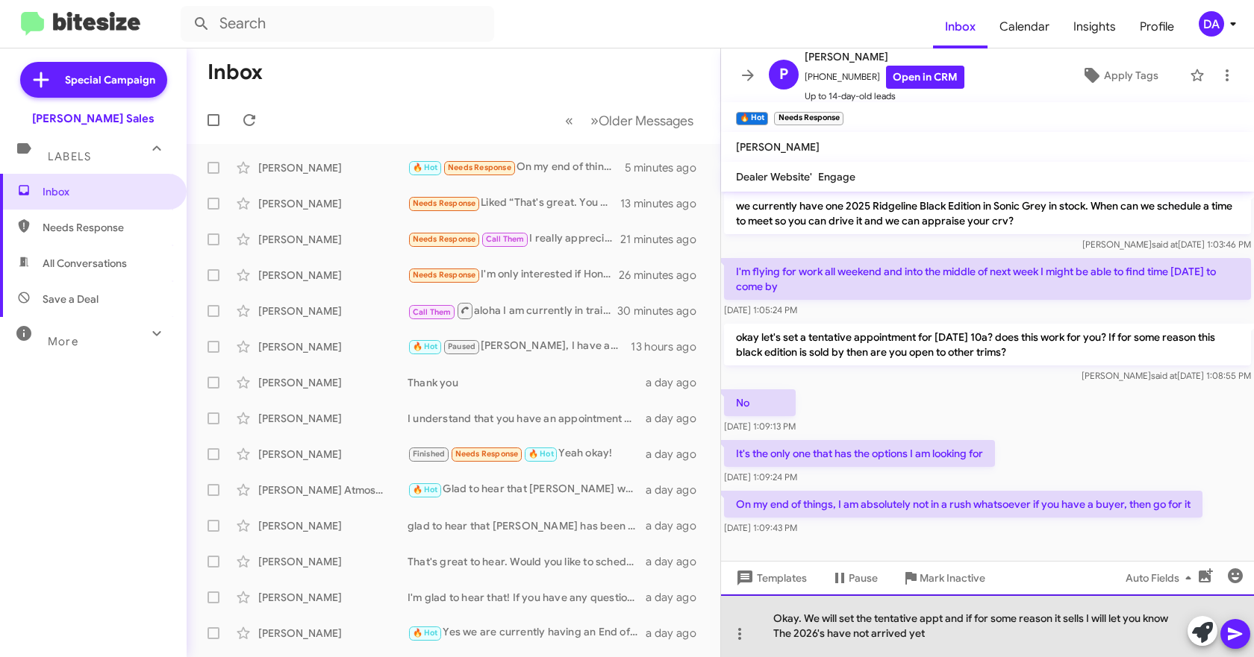
click at [984, 621] on div "Okay. We will set the tentative appt and if for some reason it sells I will let…" at bounding box center [987, 626] width 533 height 63
click at [929, 621] on div "Okay. We will set the tentative appt and if for some reason it sells I will let…" at bounding box center [987, 626] width 533 height 63
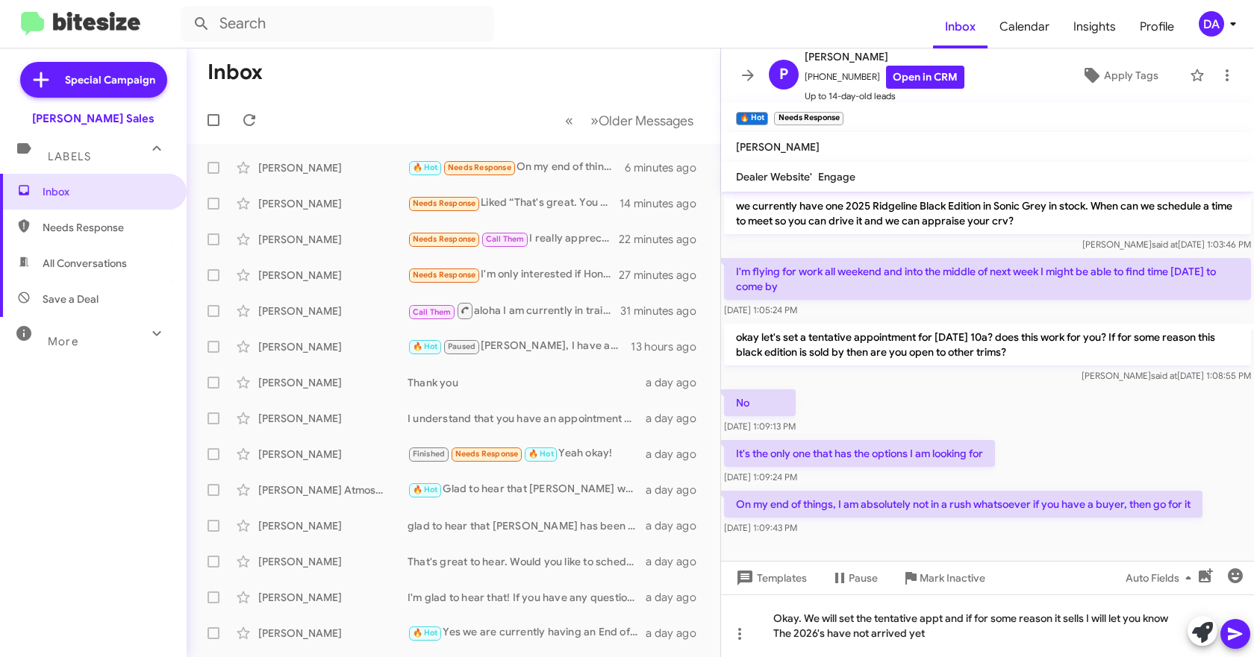
click at [1228, 621] on icon at bounding box center [1235, 634] width 18 height 18
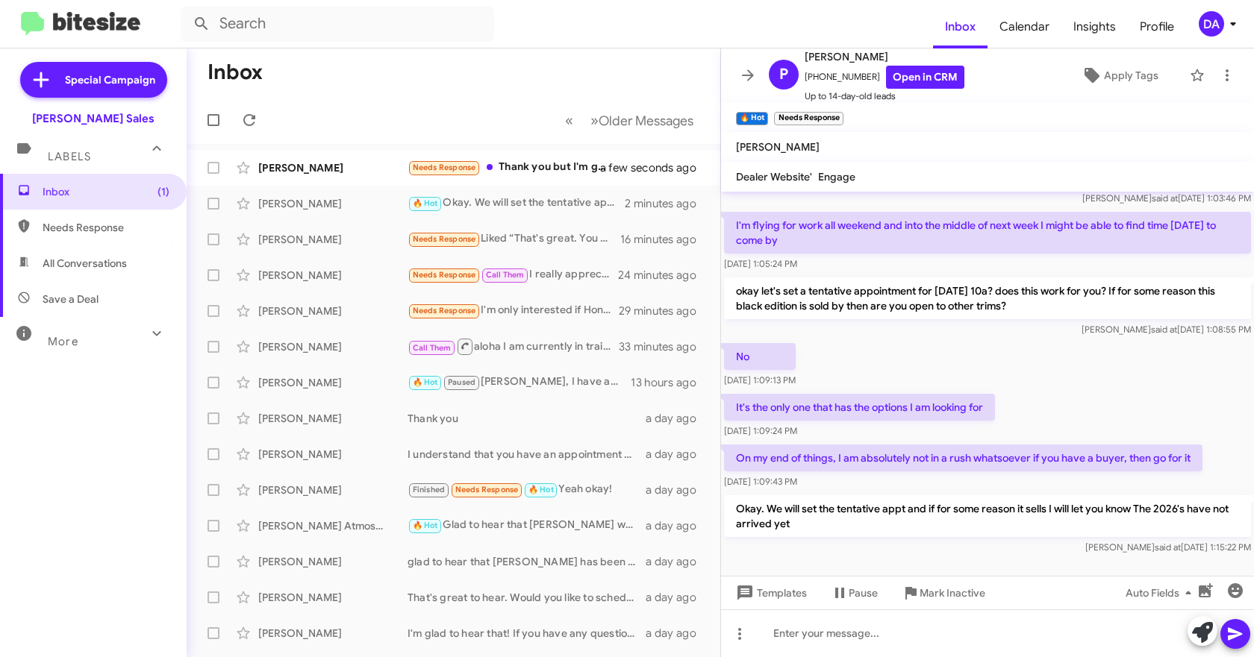
scroll to position [364, 0]
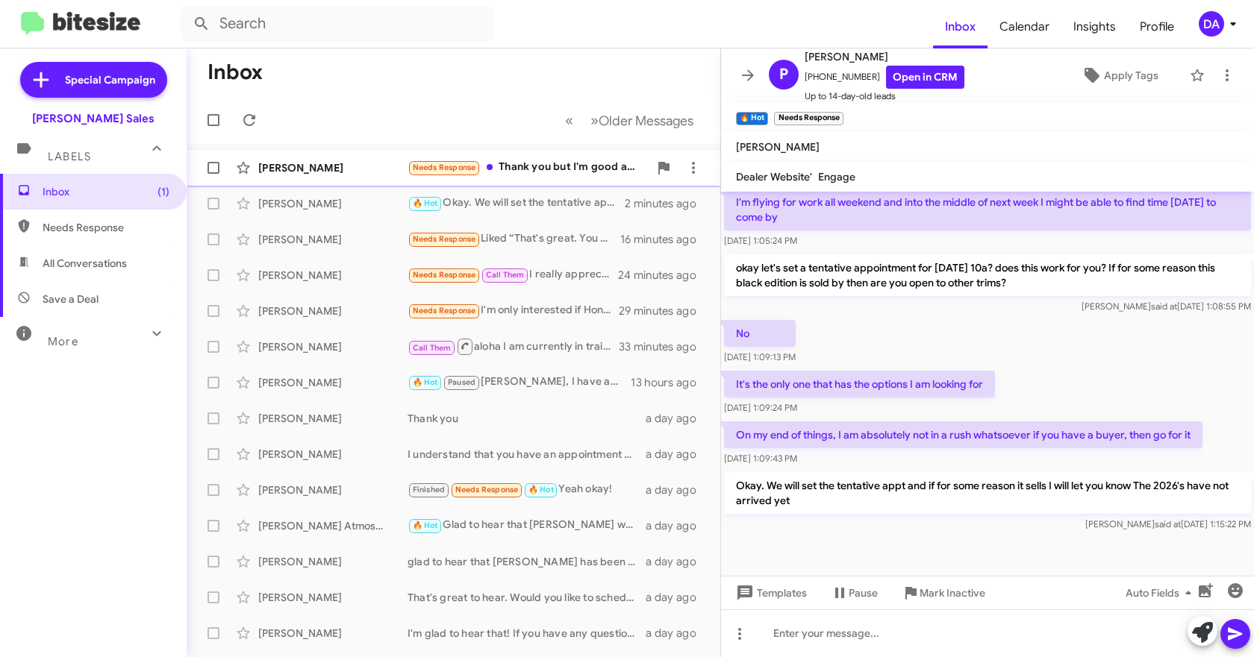
click at [343, 173] on div "[PERSON_NAME]" at bounding box center [332, 167] width 149 height 15
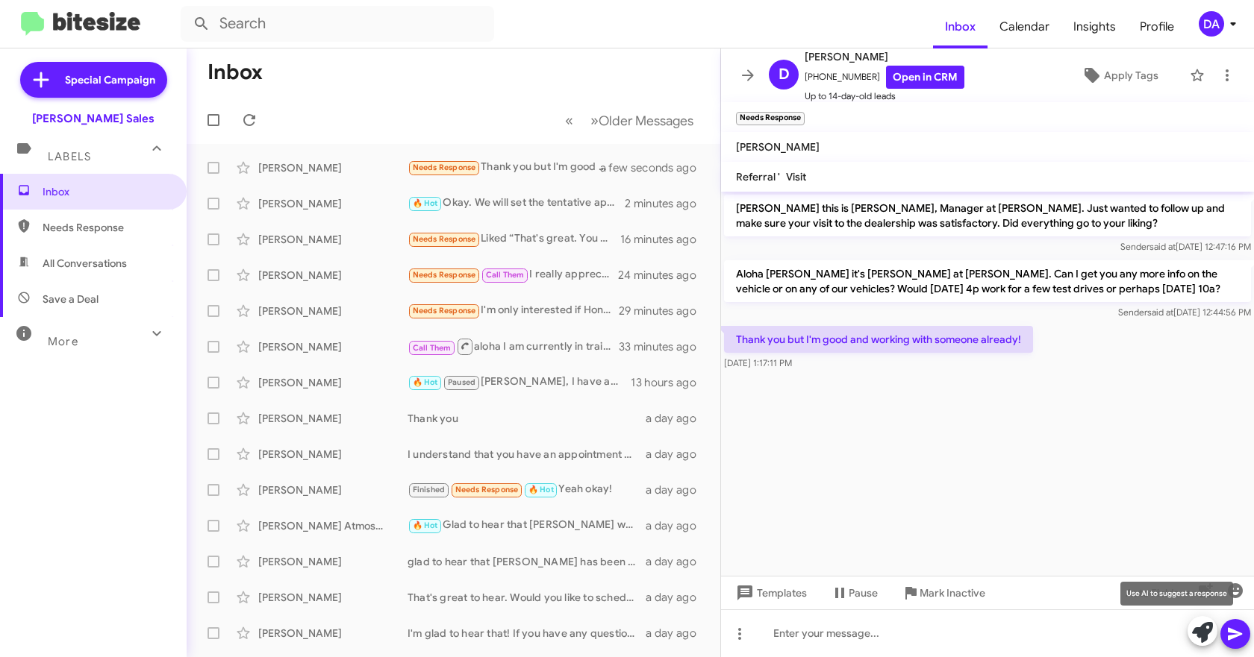
click at [1195, 621] on icon at bounding box center [1202, 632] width 21 height 21
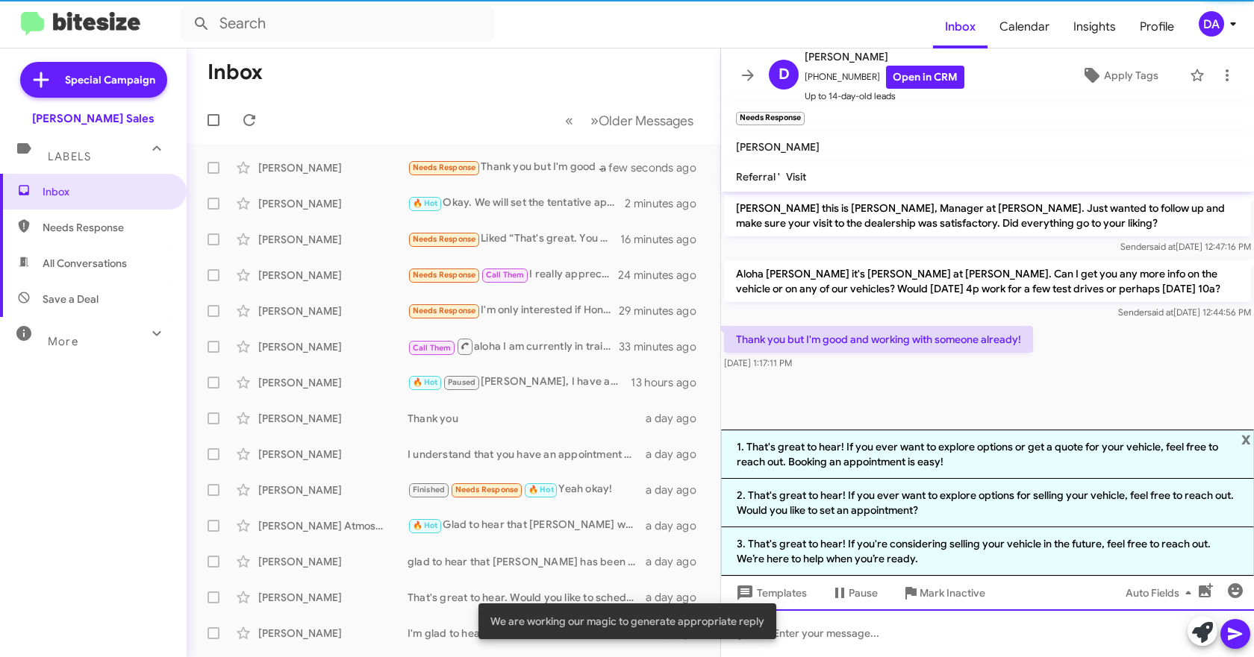
click at [884, 621] on div at bounding box center [987, 634] width 533 height 48
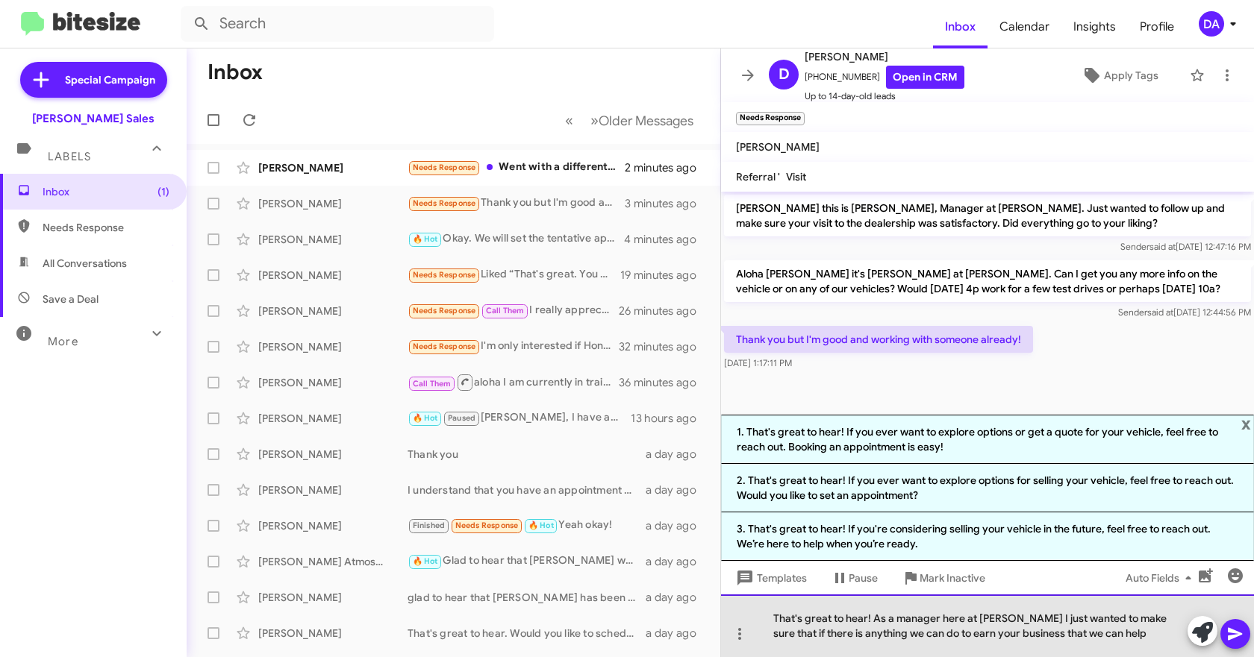
click at [1060, 621] on div "That's great to hear! As a manager here at [PERSON_NAME] I just wanted to make …" at bounding box center [987, 626] width 533 height 63
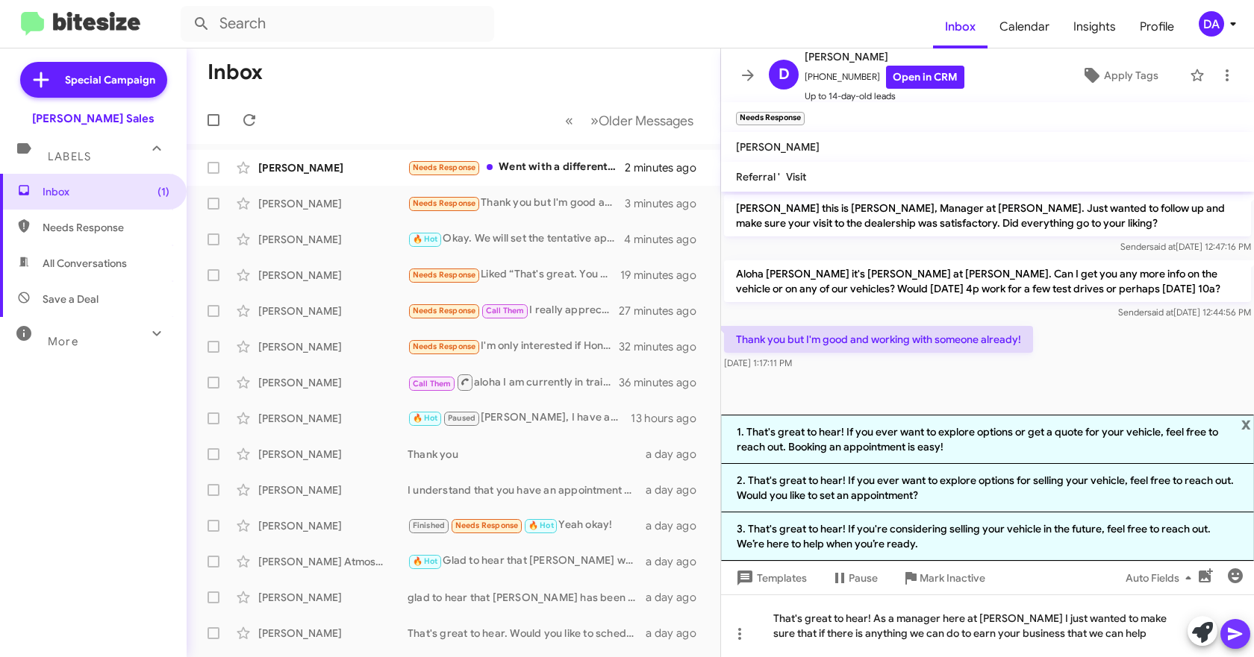
click at [1238, 621] on icon at bounding box center [1235, 634] width 18 height 18
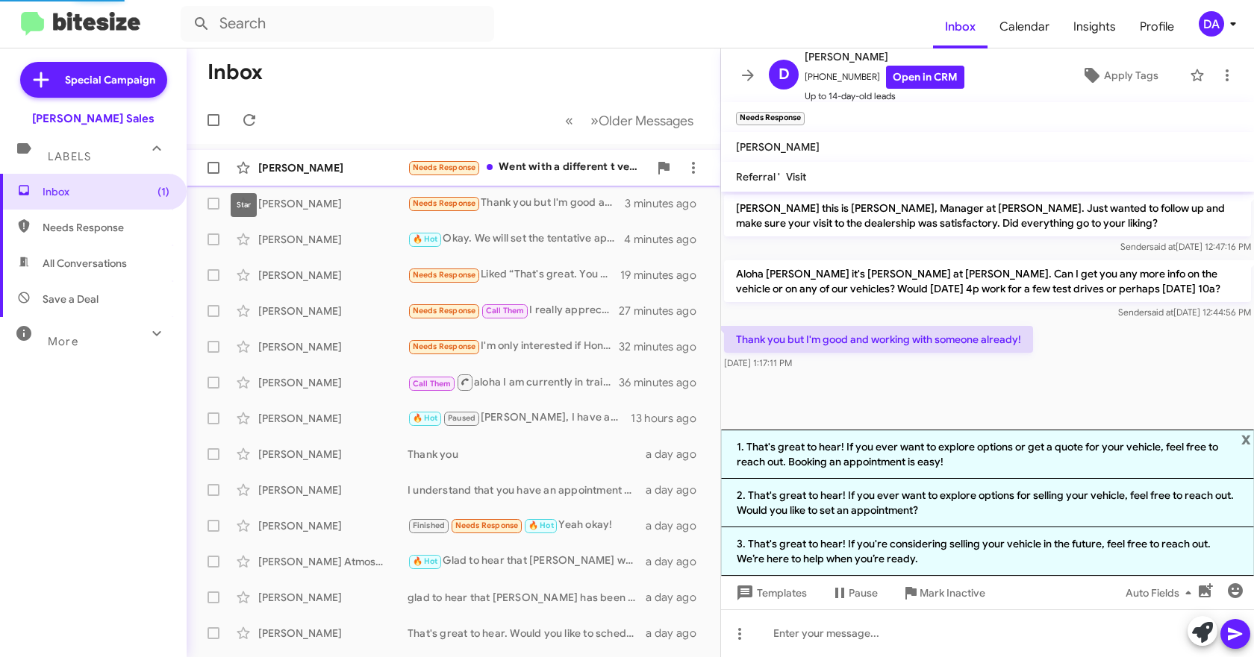
click at [270, 168] on div "[PERSON_NAME]" at bounding box center [332, 167] width 149 height 15
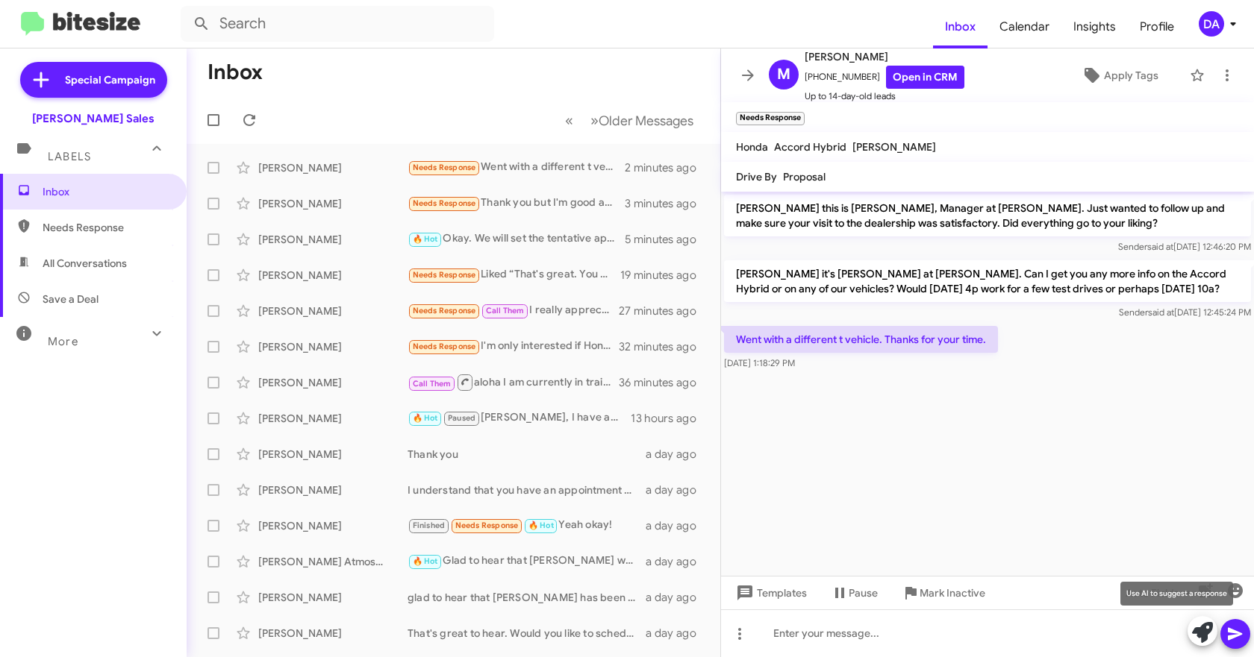
click at [1202, 621] on icon at bounding box center [1202, 632] width 21 height 21
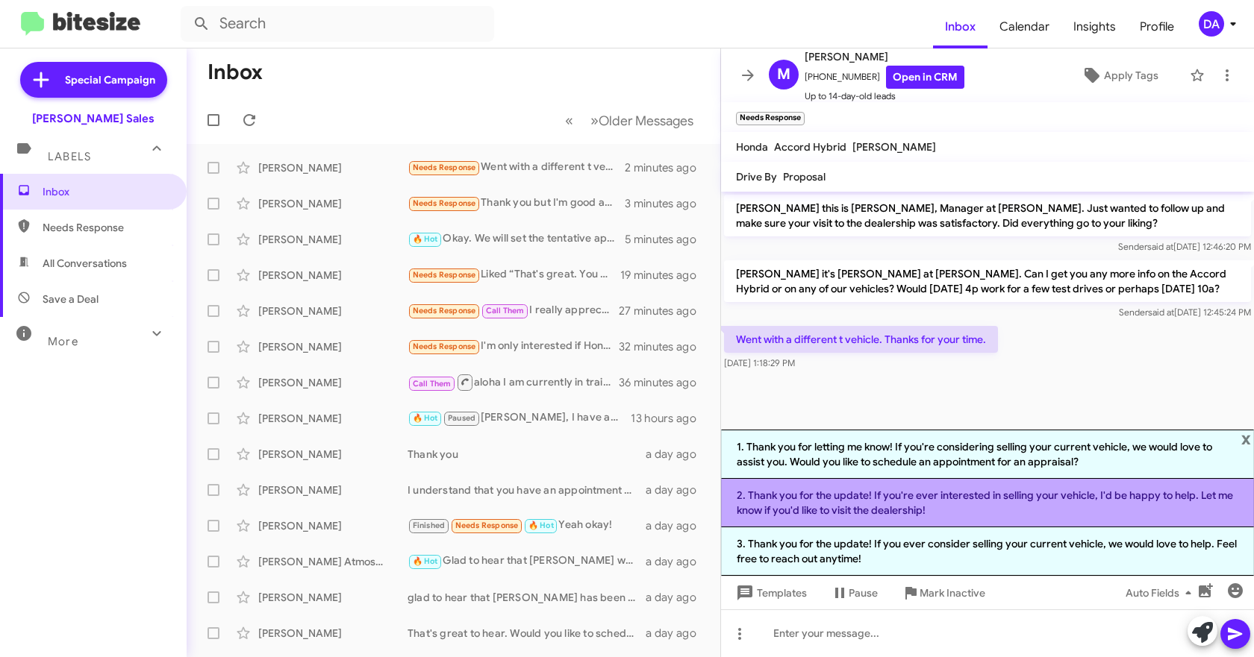
click at [829, 501] on li "2. Thank you for the update! If you're ever interested in selling your vehicle,…" at bounding box center [987, 503] width 533 height 49
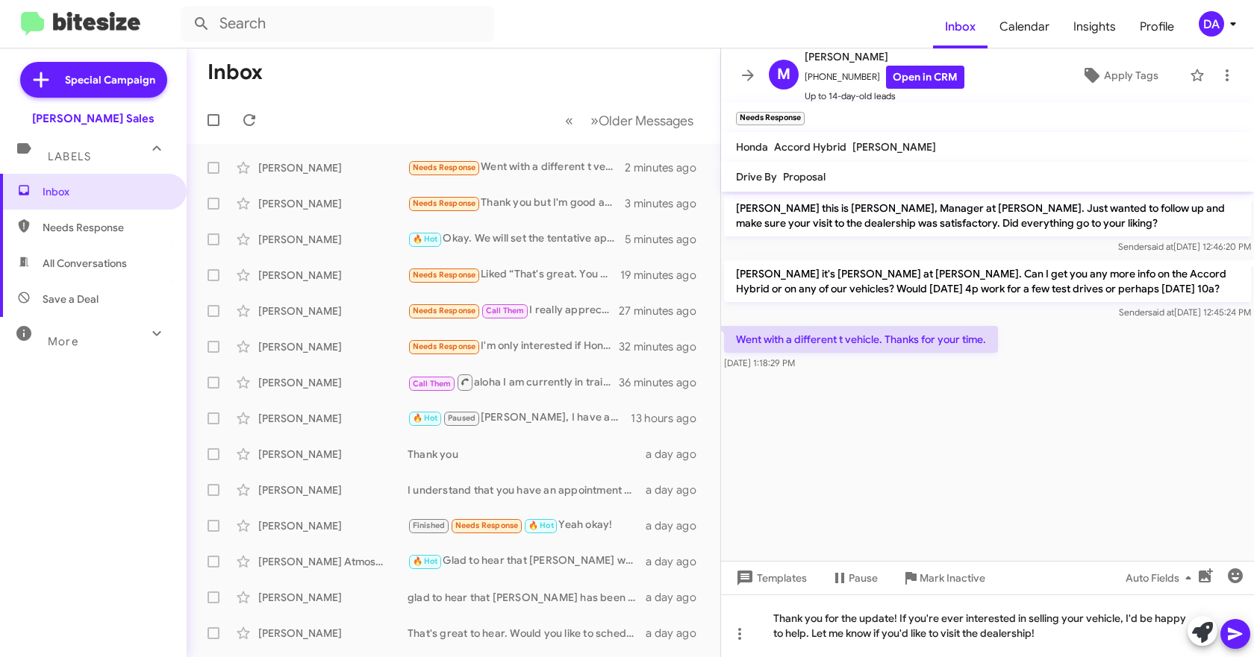
click at [1239, 621] on icon at bounding box center [1235, 634] width 14 height 13
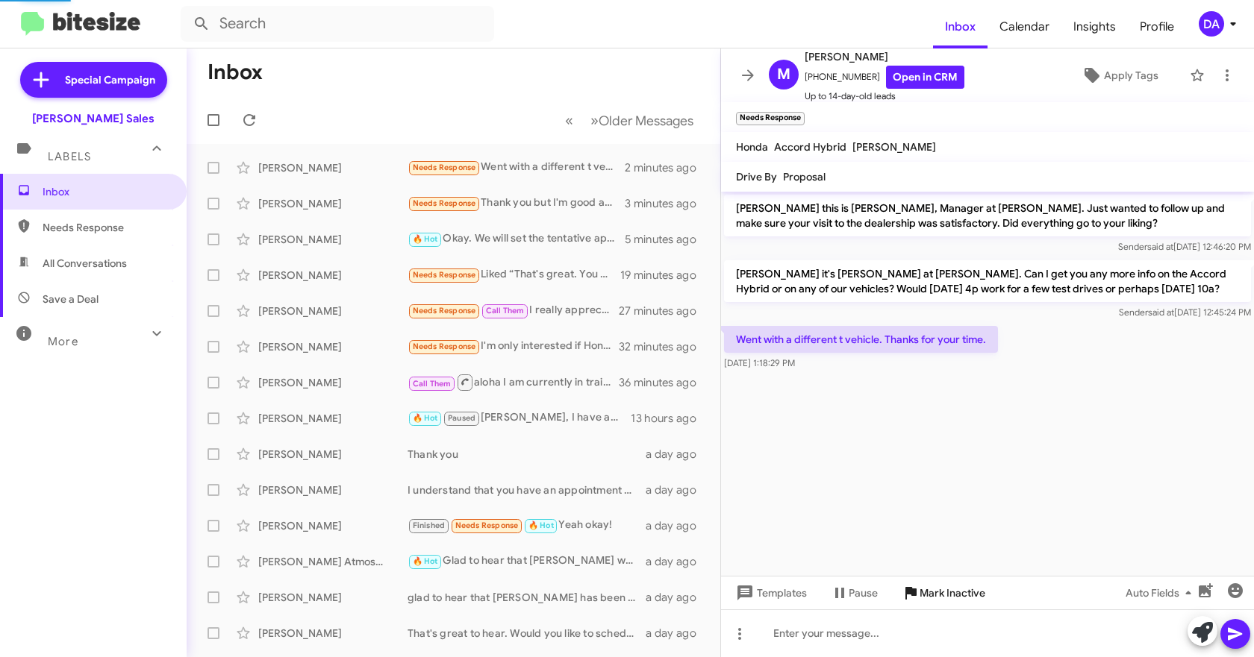
click at [960, 595] on span "Mark Inactive" at bounding box center [952, 593] width 66 height 27
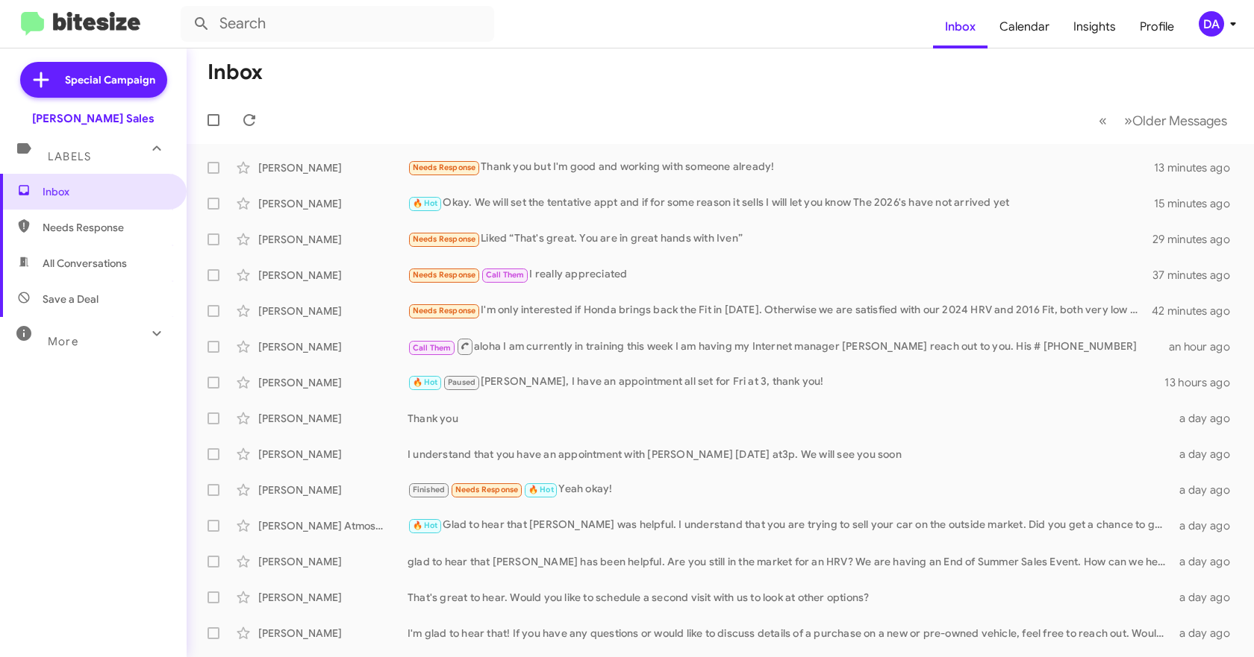
click at [69, 228] on span "Needs Response" at bounding box center [106, 227] width 127 height 15
type input "in:needs-response"
